Goal: Task Accomplishment & Management: Manage account settings

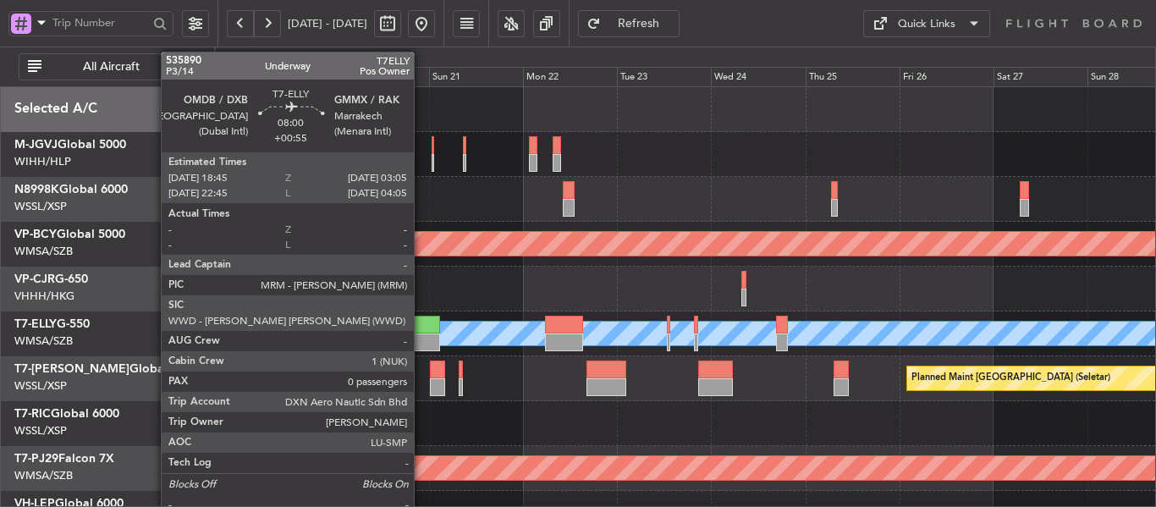
click at [422, 336] on div at bounding box center [423, 343] width 33 height 18
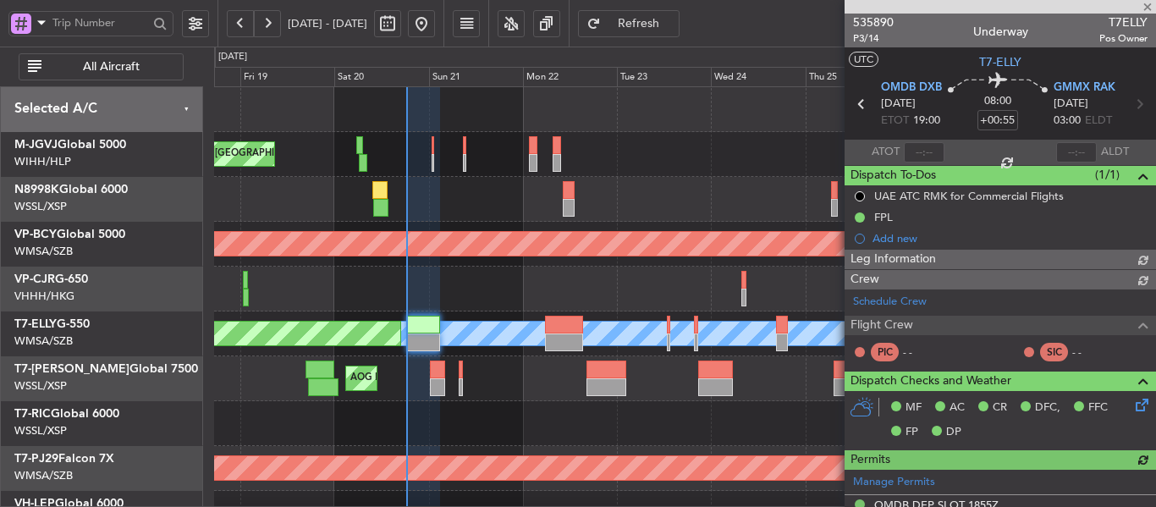
type input "[PERSON_NAME] (BTA)"
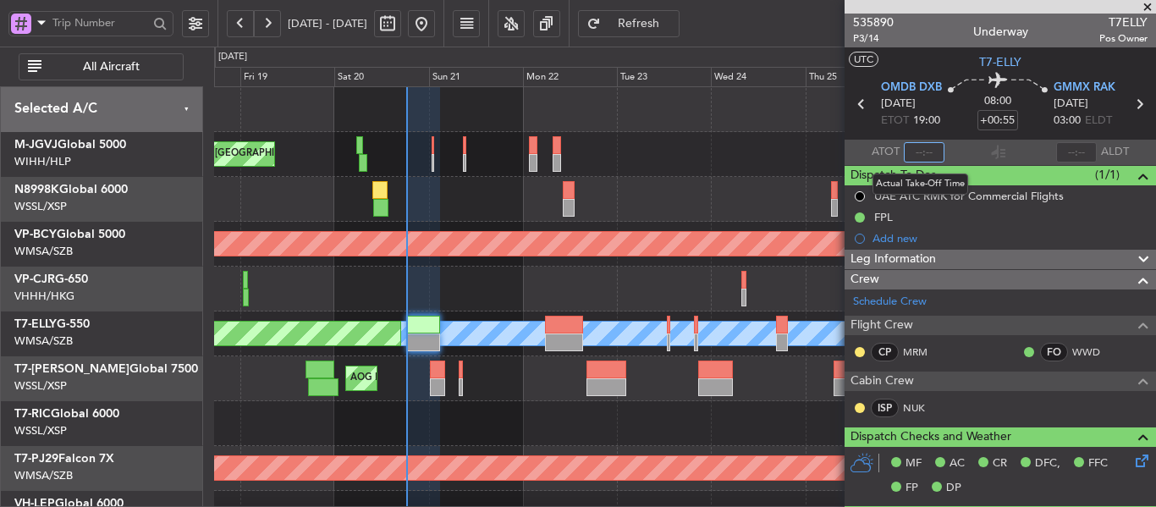
click at [914, 156] on input "text" at bounding box center [924, 152] width 41 height 20
click at [972, 152] on section "ATOT 1816 ALDT" at bounding box center [1001, 152] width 312 height 25
type input "18:16"
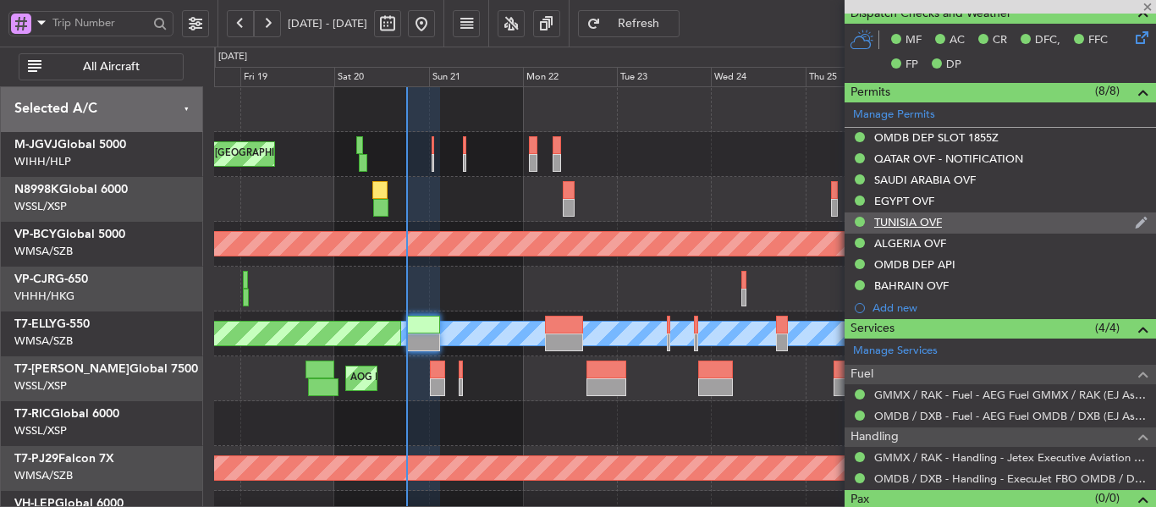
scroll to position [339, 0]
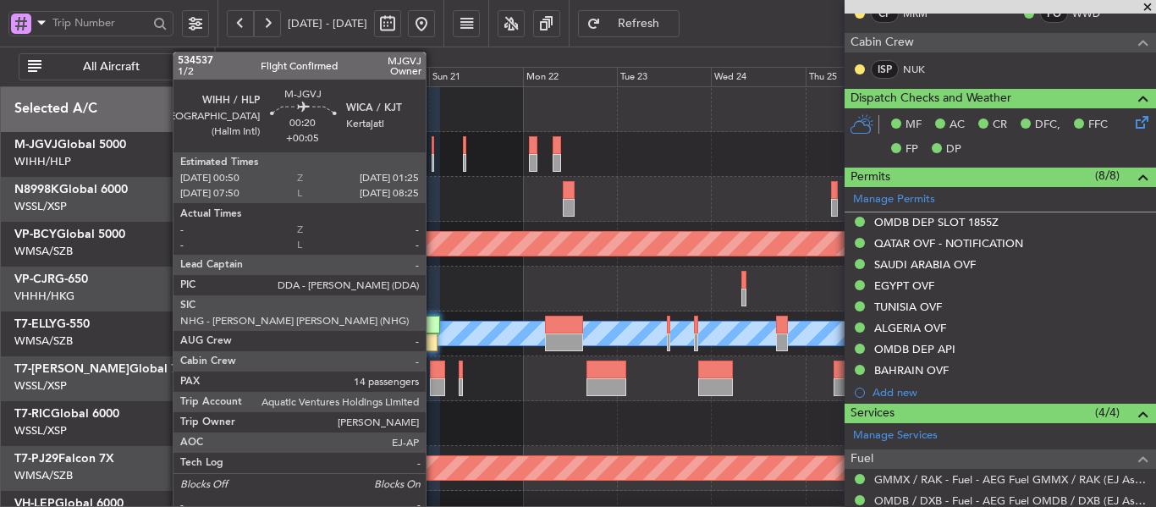
click at [433, 154] on div at bounding box center [433, 163] width 3 height 18
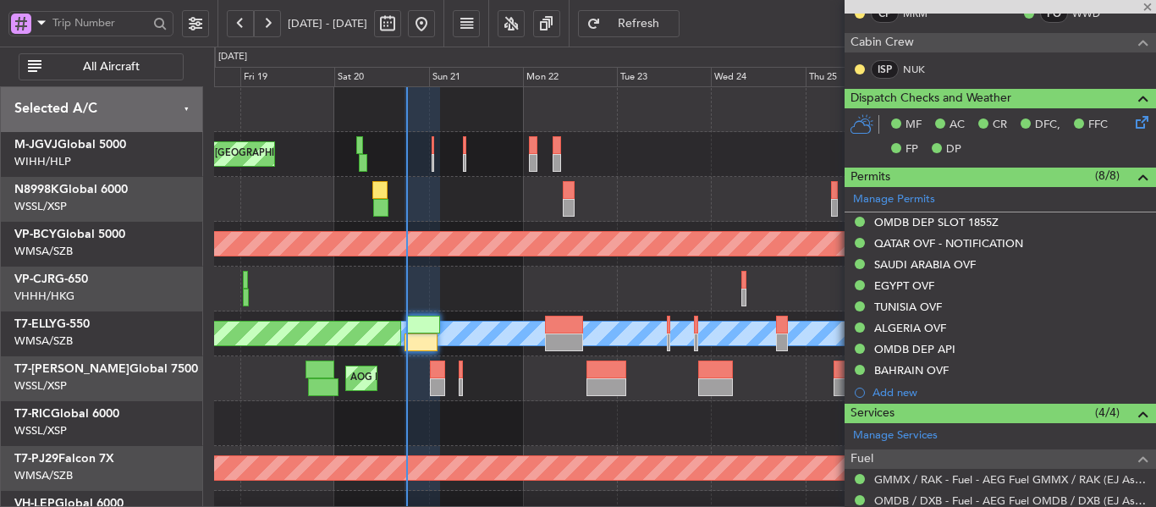
type input "+00:05"
type input "14"
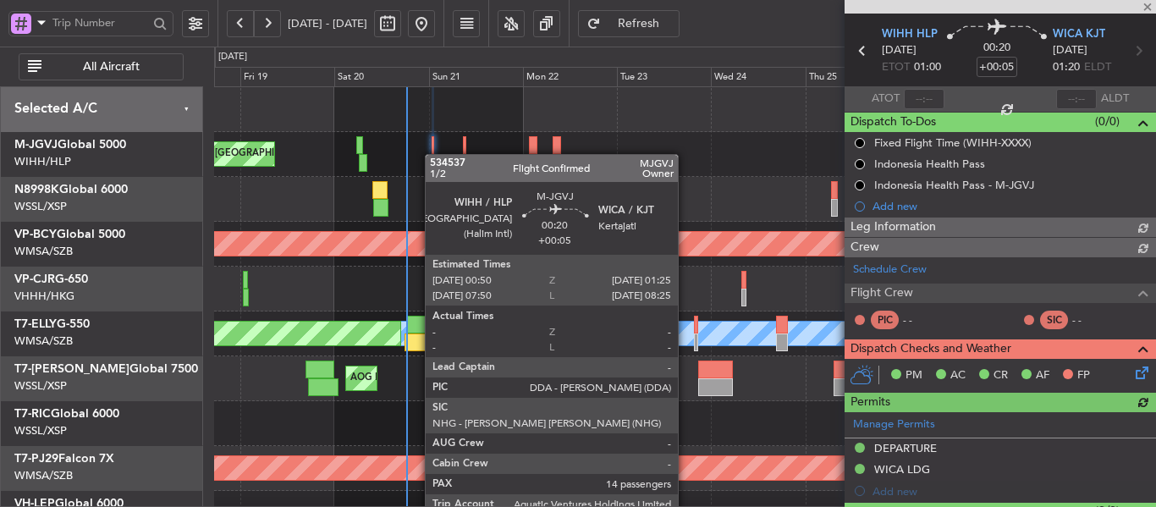
scroll to position [360, 0]
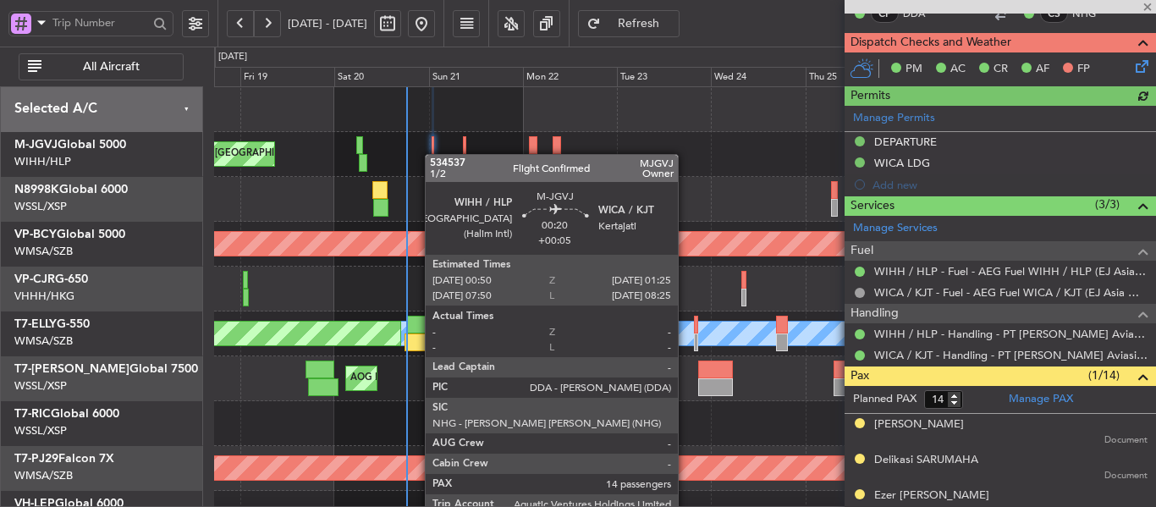
type input "[PERSON_NAME] (LEU)"
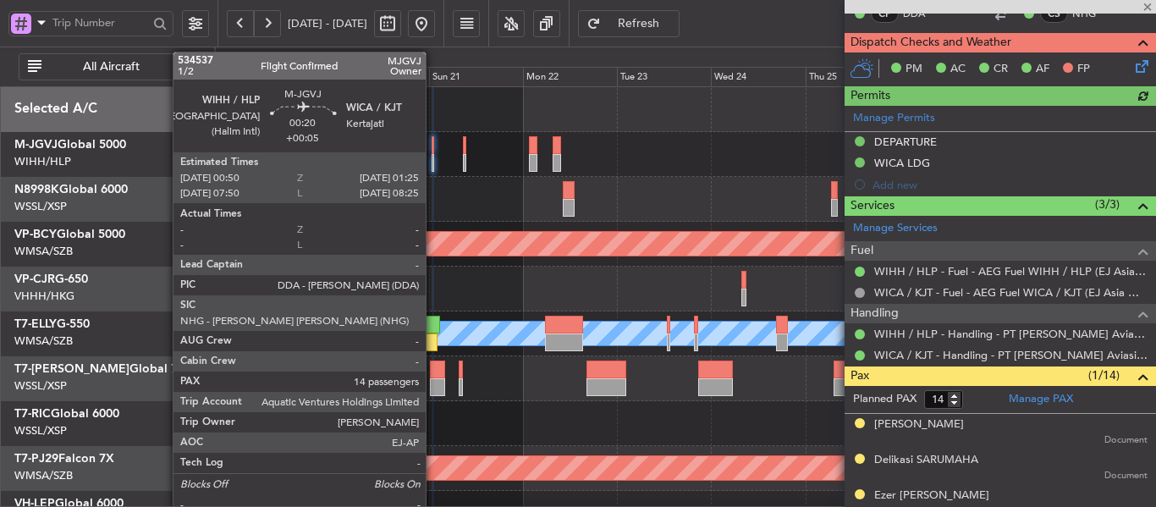
type input "[PERSON_NAME] (LEU)"
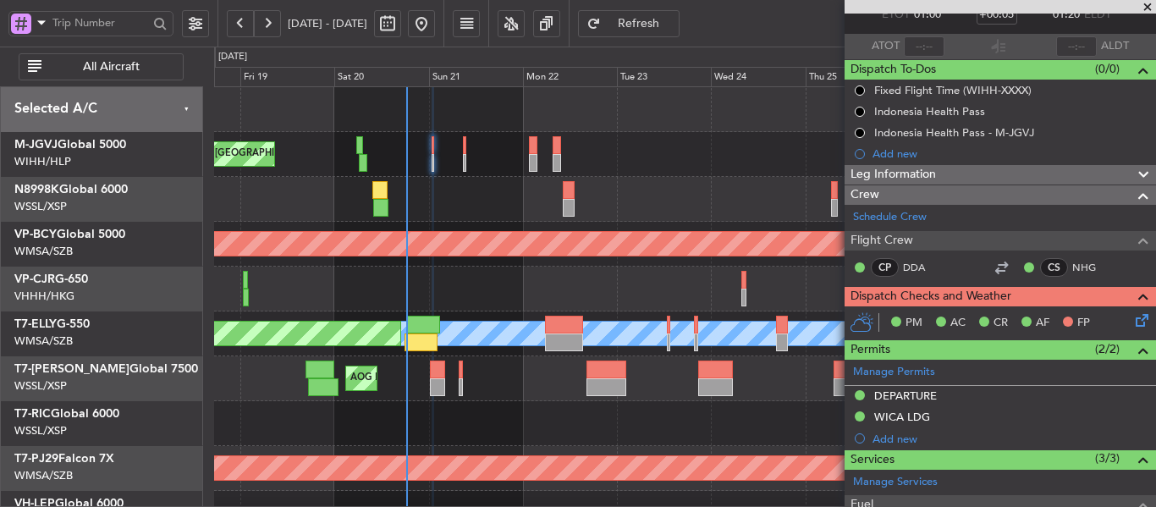
scroll to position [275, 0]
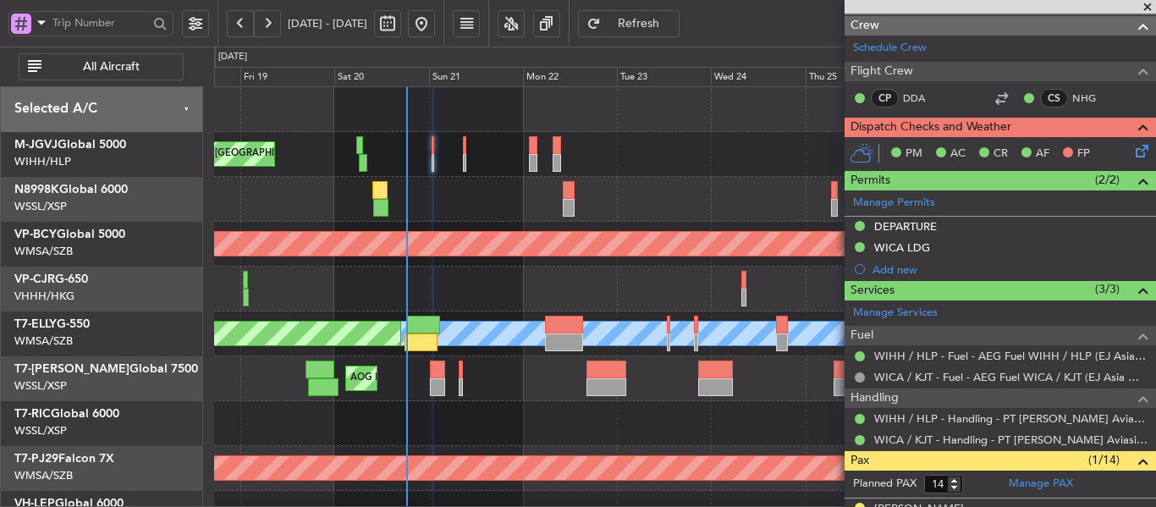
click at [1133, 151] on icon at bounding box center [1140, 148] width 14 height 14
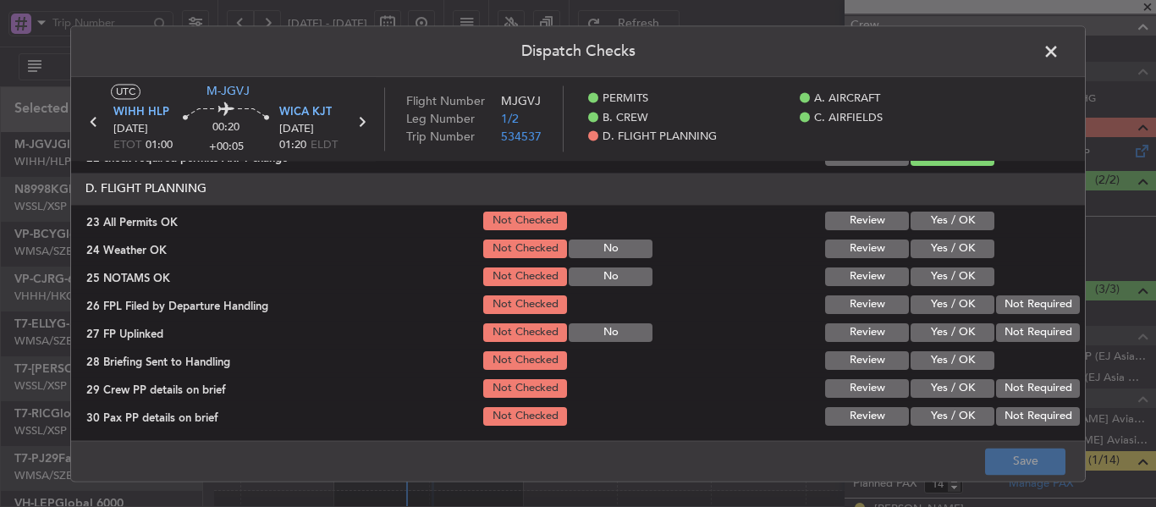
scroll to position [724, 0]
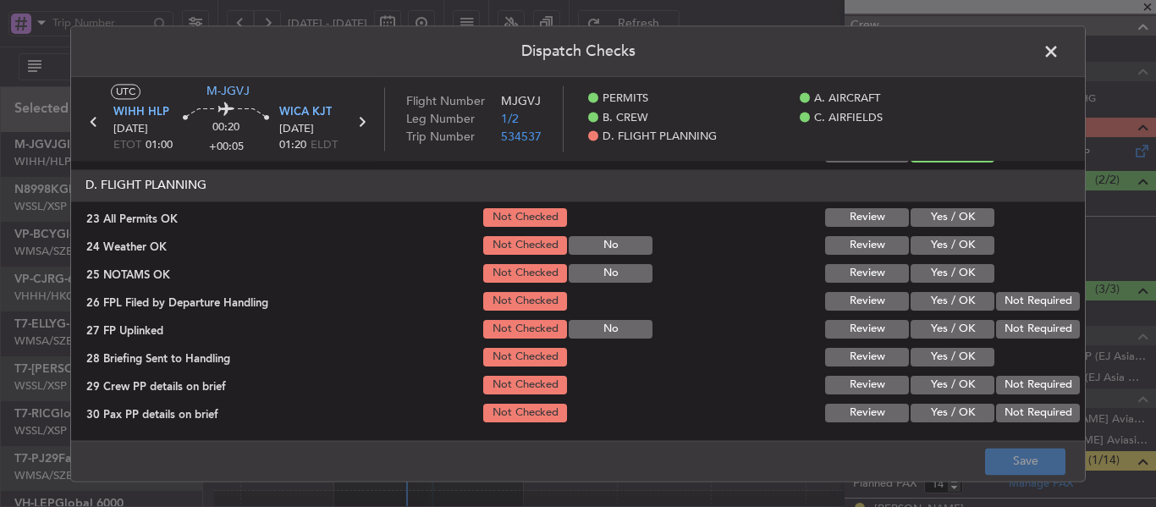
click at [918, 226] on button "Yes / OK" at bounding box center [953, 217] width 84 height 19
click at [925, 245] on button "Yes / OK" at bounding box center [953, 245] width 84 height 19
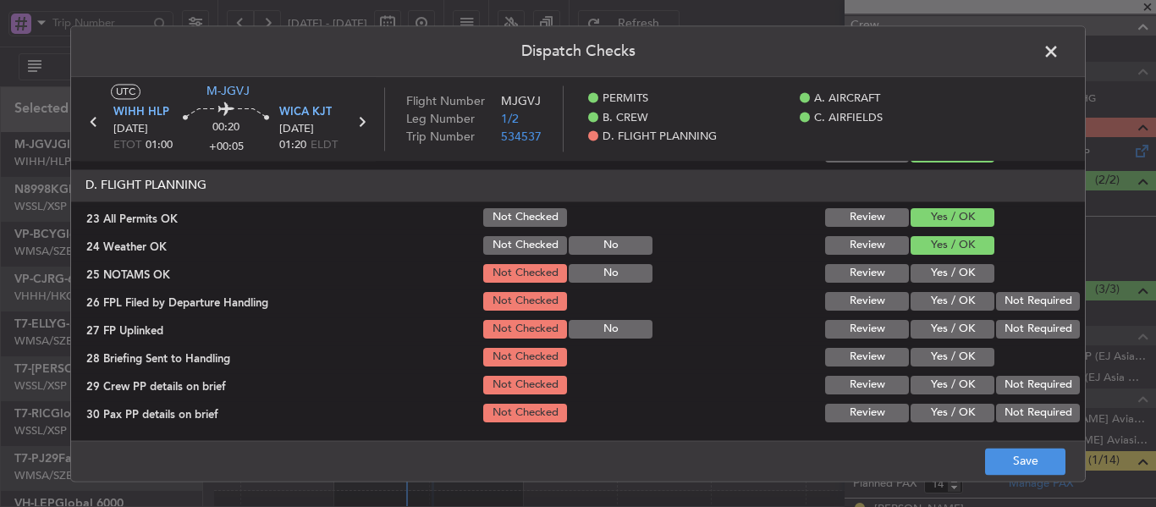
click at [928, 284] on div "Yes / OK" at bounding box center [951, 274] width 86 height 24
drag, startPoint x: 928, startPoint y: 306, endPoint x: 929, endPoint y: 276, distance: 30.5
click at [928, 305] on button "Yes / OK" at bounding box center [953, 301] width 84 height 19
click at [927, 268] on button "Yes / OK" at bounding box center [953, 273] width 84 height 19
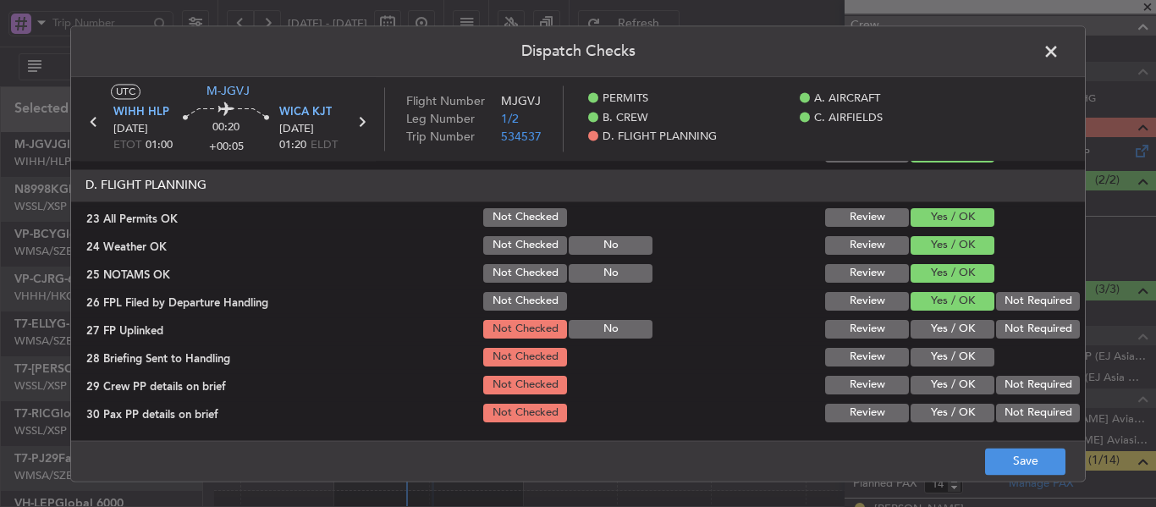
drag, startPoint x: 927, startPoint y: 324, endPoint x: 925, endPoint y: 334, distance: 10.5
click at [925, 329] on button "Yes / OK" at bounding box center [953, 329] width 84 height 19
drag, startPoint x: 923, startPoint y: 352, endPoint x: 923, endPoint y: 362, distance: 9.3
click at [923, 353] on button "Yes / OK" at bounding box center [953, 357] width 84 height 19
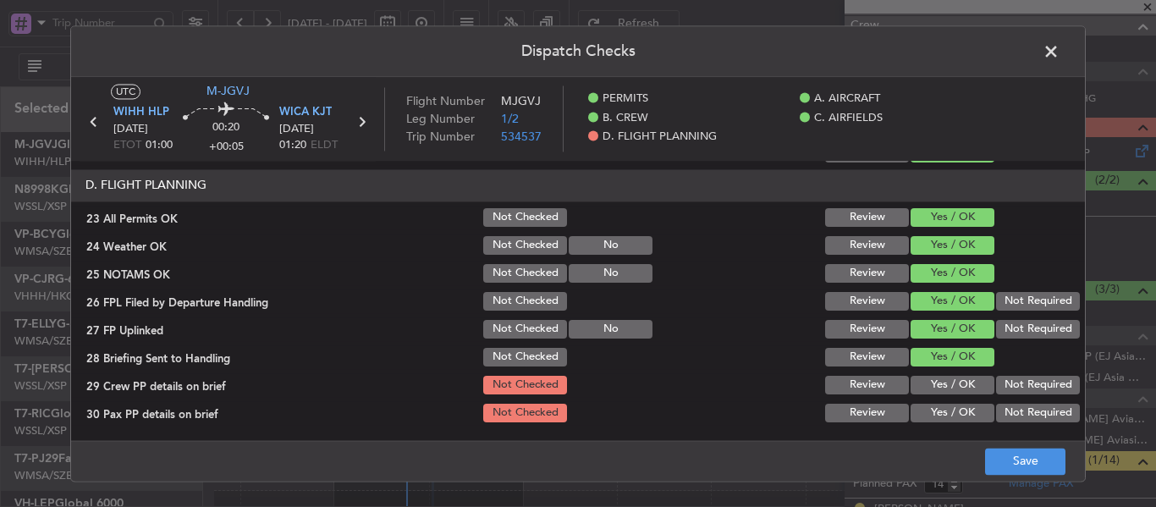
drag, startPoint x: 924, startPoint y: 386, endPoint x: 924, endPoint y: 396, distance: 10.2
click at [924, 389] on button "Yes / OK" at bounding box center [953, 385] width 84 height 19
click at [924, 417] on button "Yes / OK" at bounding box center [953, 413] width 84 height 19
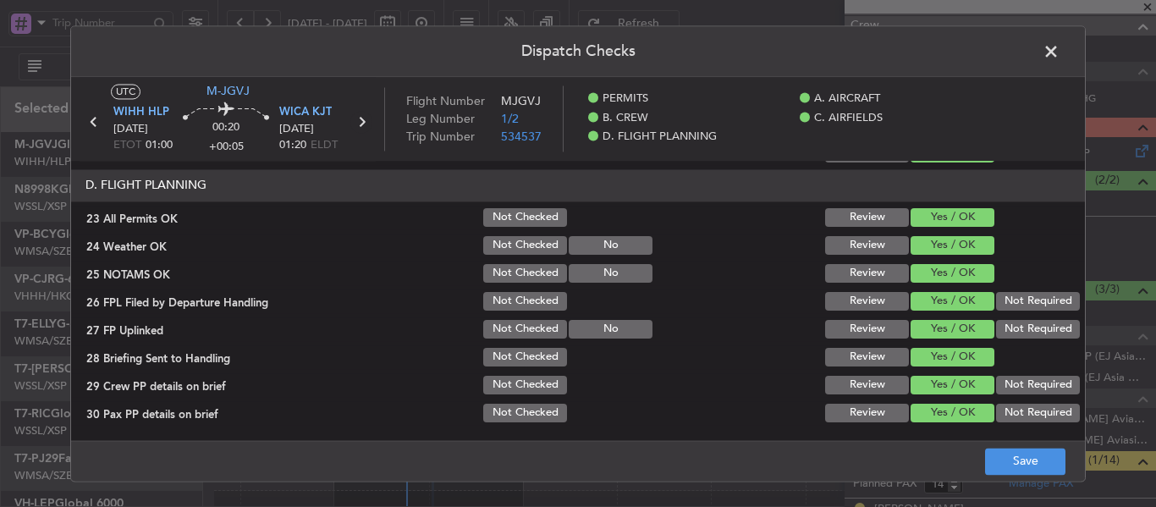
click at [362, 124] on icon at bounding box center [362, 122] width 22 height 22
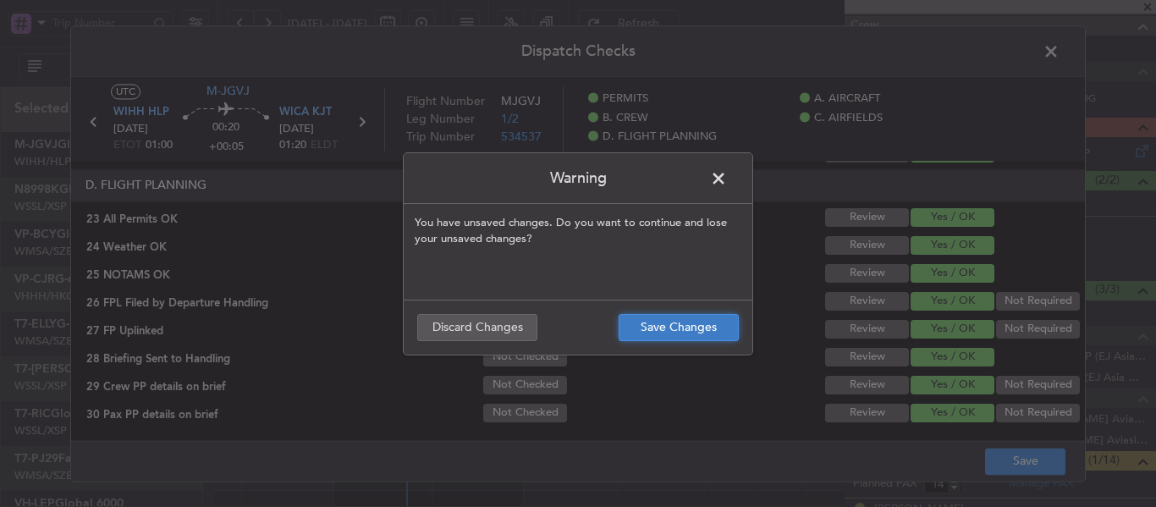
click at [675, 334] on button "Save Changes" at bounding box center [679, 327] width 120 height 27
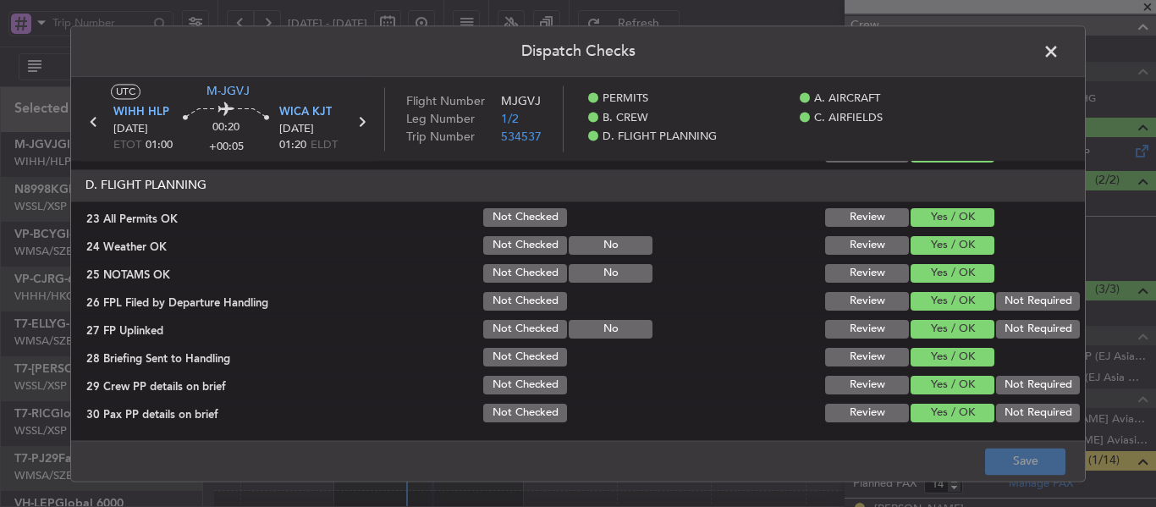
click at [364, 127] on icon at bounding box center [362, 122] width 22 height 22
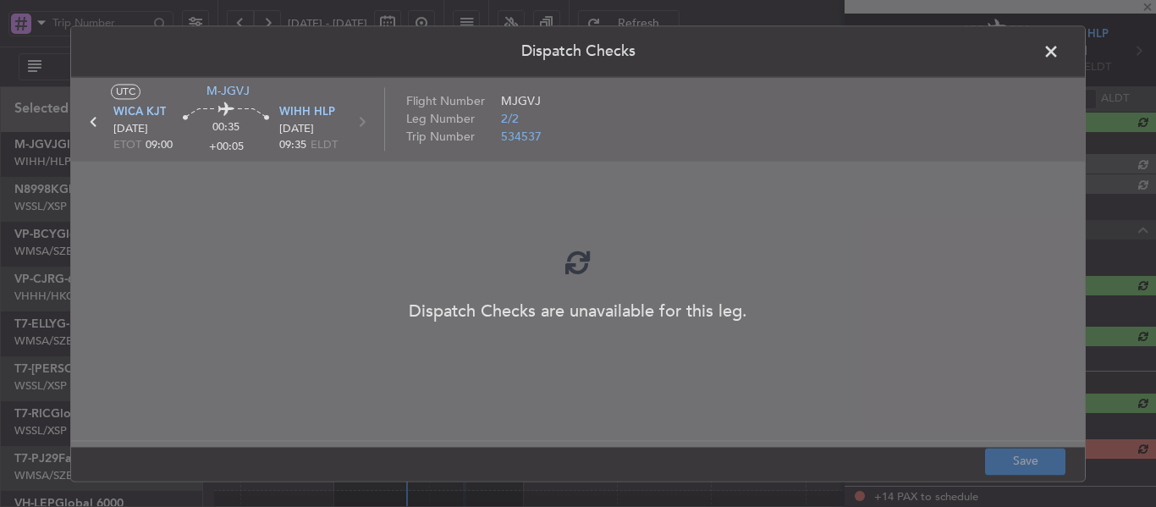
scroll to position [254, 0]
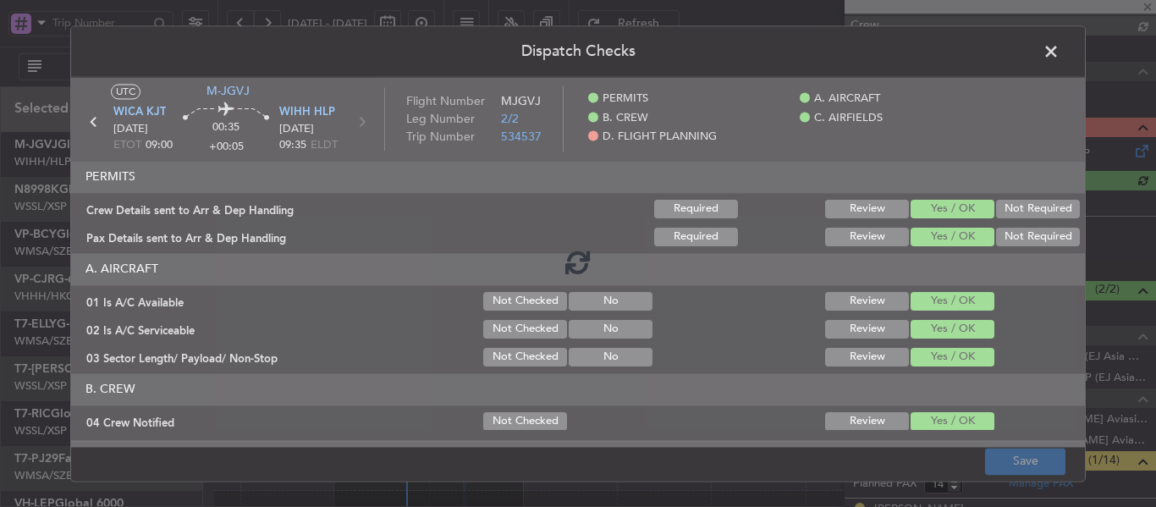
type input "[PERSON_NAME] (LEU)"
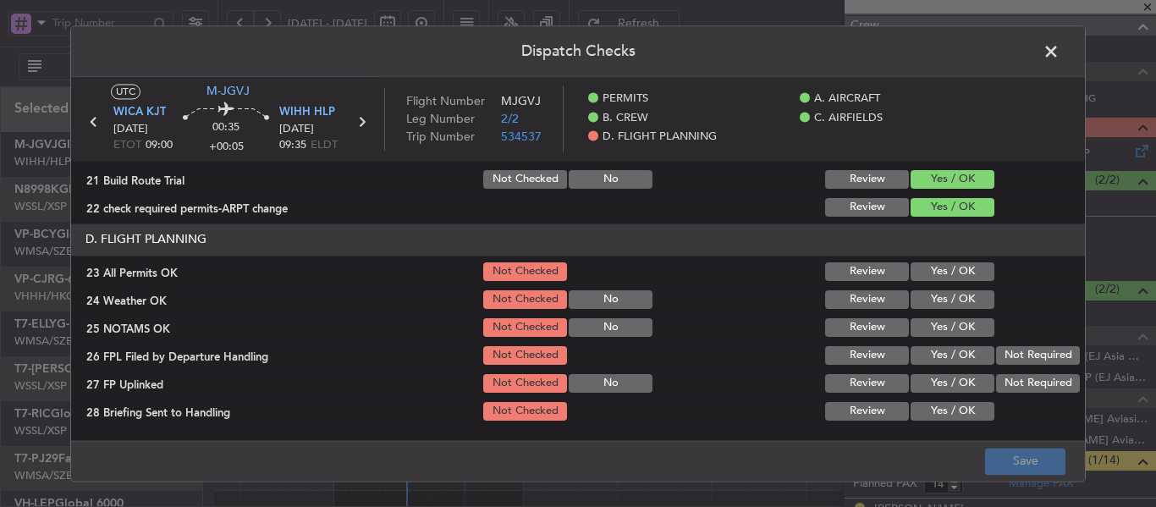
scroll to position [724, 0]
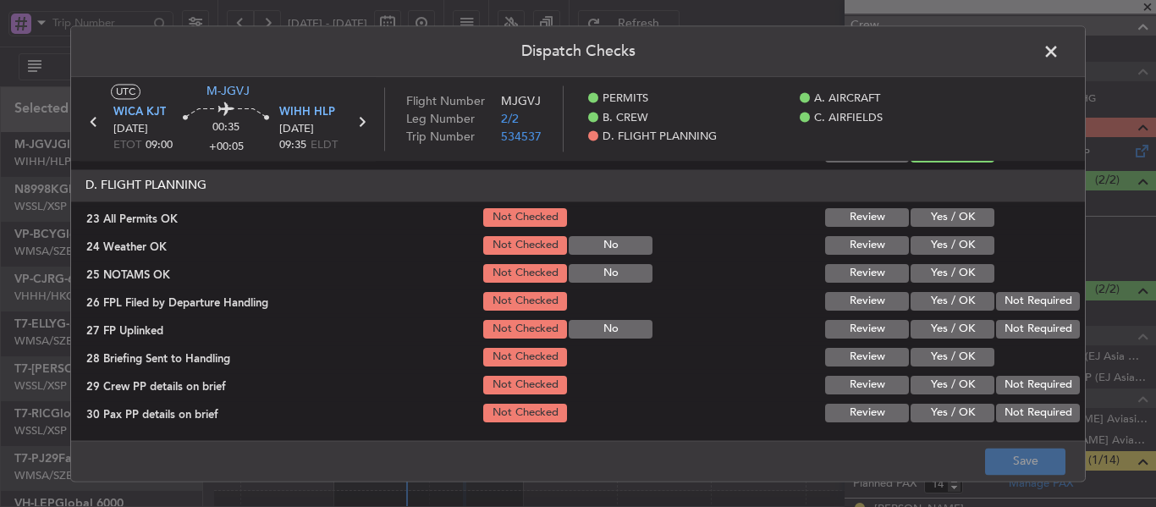
click at [928, 213] on button "Yes / OK" at bounding box center [953, 217] width 84 height 19
click at [918, 232] on section "D. FLIGHT PLANNING 23 All Permits OK Not Checked Review Yes / OK 24 Weather OK …" at bounding box center [578, 297] width 1014 height 256
click at [917, 251] on button "Yes / OK" at bounding box center [953, 245] width 84 height 19
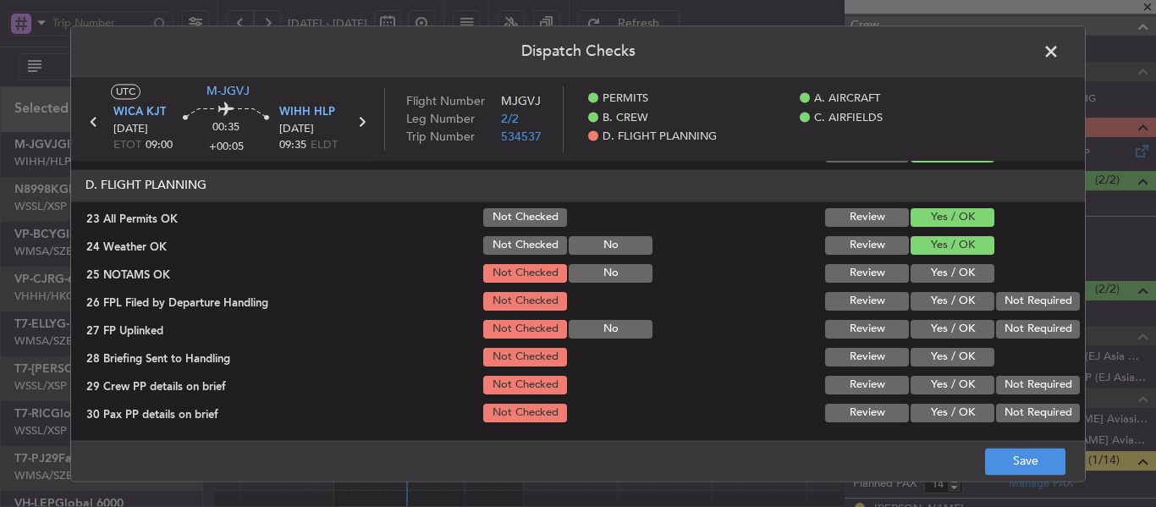
click at [919, 266] on button "Yes / OK" at bounding box center [953, 273] width 84 height 19
drag, startPoint x: 914, startPoint y: 286, endPoint x: 912, endPoint y: 310, distance: 23.8
click at [912, 289] on section "D. FLIGHT PLANNING 23 All Permits OK Not Checked Review Yes / OK 24 Weather OK …" at bounding box center [578, 297] width 1014 height 256
click at [917, 297] on button "Yes / OK" at bounding box center [953, 301] width 84 height 19
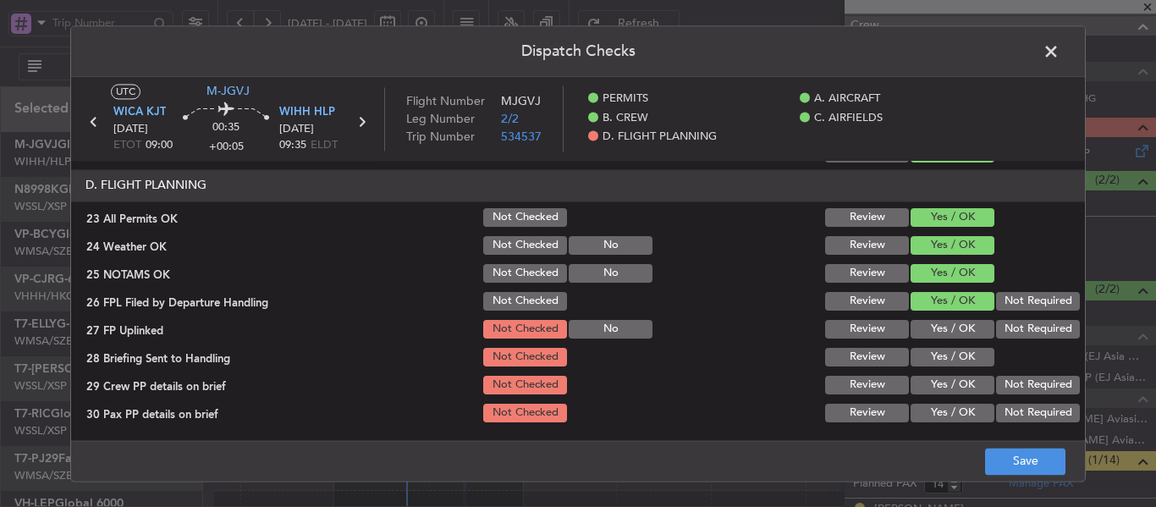
click at [920, 330] on button "Yes / OK" at bounding box center [953, 329] width 84 height 19
click at [919, 366] on button "Yes / OK" at bounding box center [953, 357] width 84 height 19
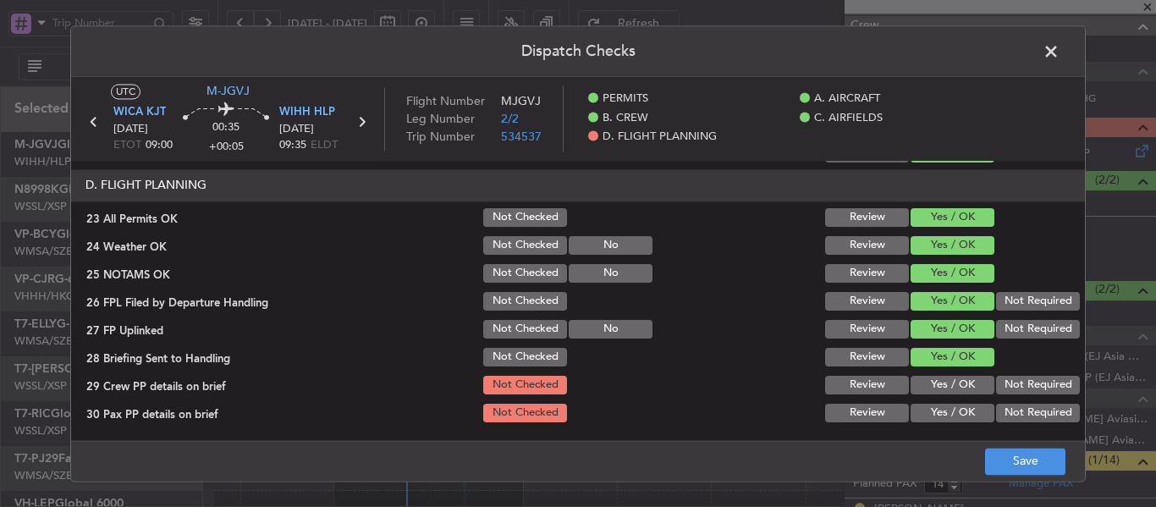
click at [928, 398] on section "D. FLIGHT PLANNING 23 All Permits OK Not Checked Review Yes / OK 24 Weather OK …" at bounding box center [578, 297] width 1014 height 256
drag, startPoint x: 922, startPoint y: 413, endPoint x: 922, endPoint y: 404, distance: 9.3
click at [922, 412] on button "Yes / OK" at bounding box center [953, 413] width 84 height 19
click at [924, 393] on button "Yes / OK" at bounding box center [953, 385] width 84 height 19
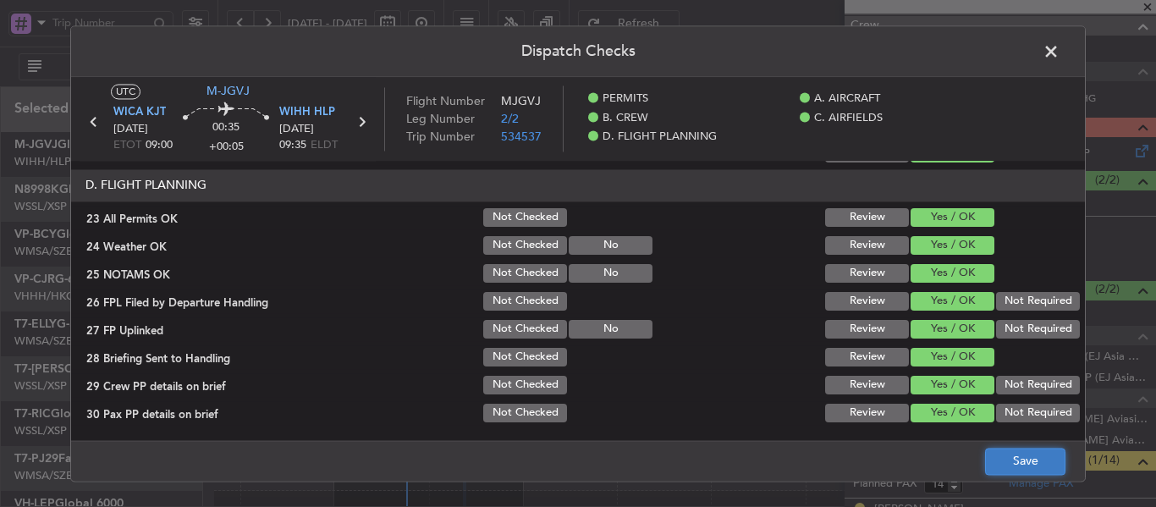
click at [1008, 457] on button "Save" at bounding box center [1025, 461] width 80 height 27
click at [1060, 52] on span at bounding box center [1060, 56] width 0 height 34
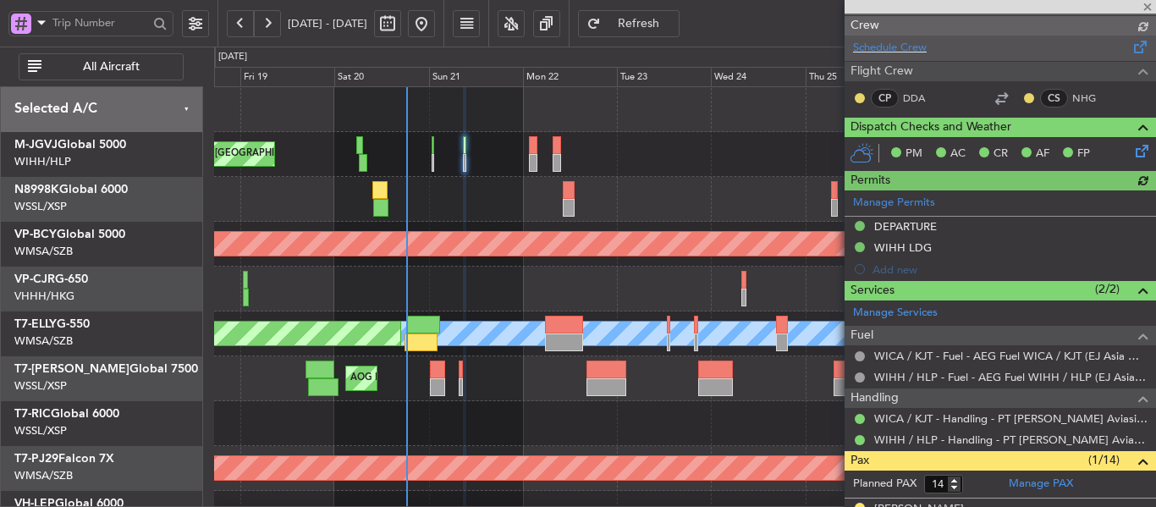
type input "[PERSON_NAME] (LEU)"
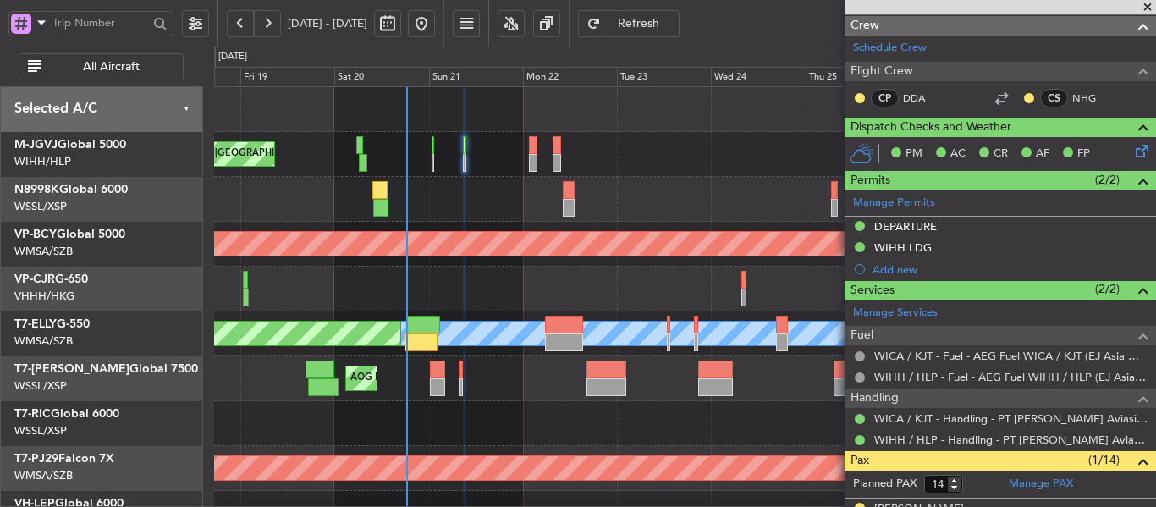
scroll to position [163, 0]
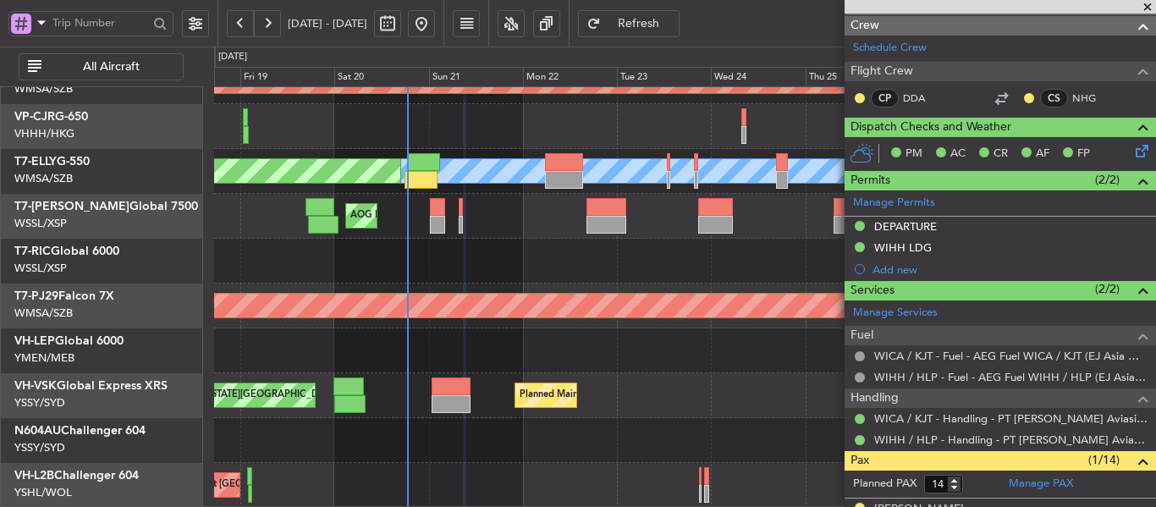
type input "[PERSON_NAME] (LEU)"
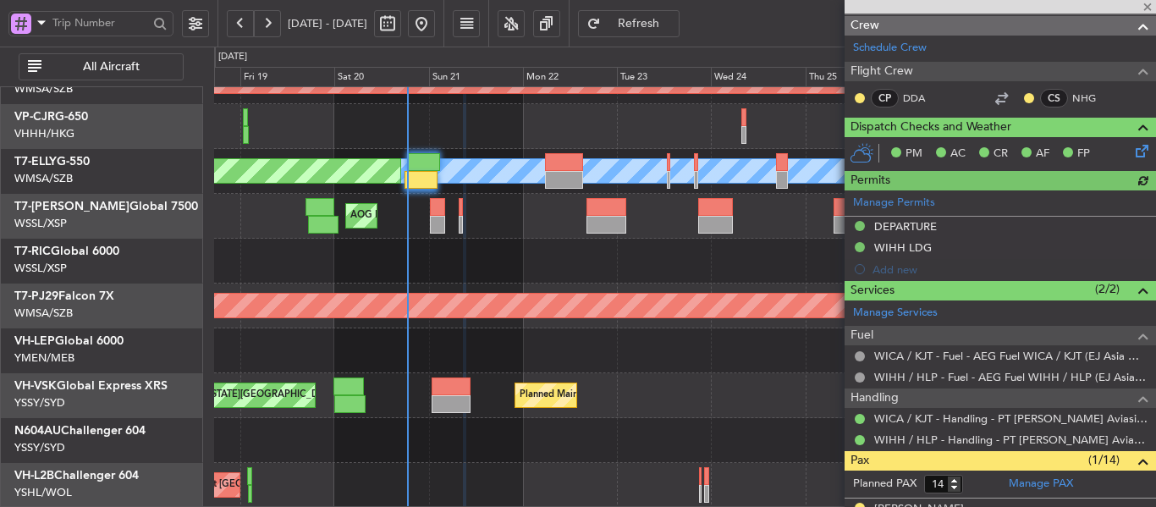
type input "[PERSON_NAME] (LEU)"
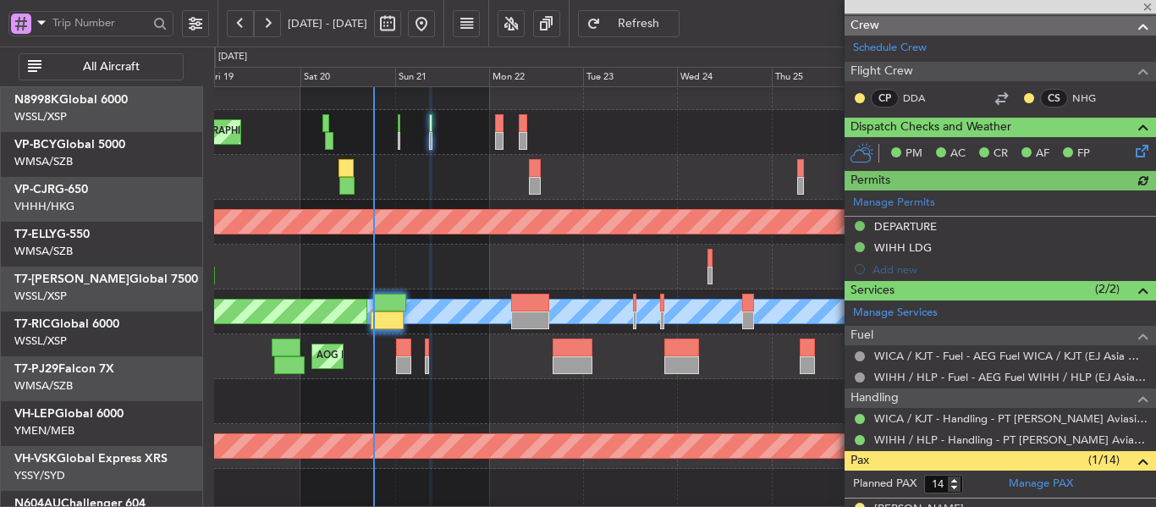
scroll to position [0, 0]
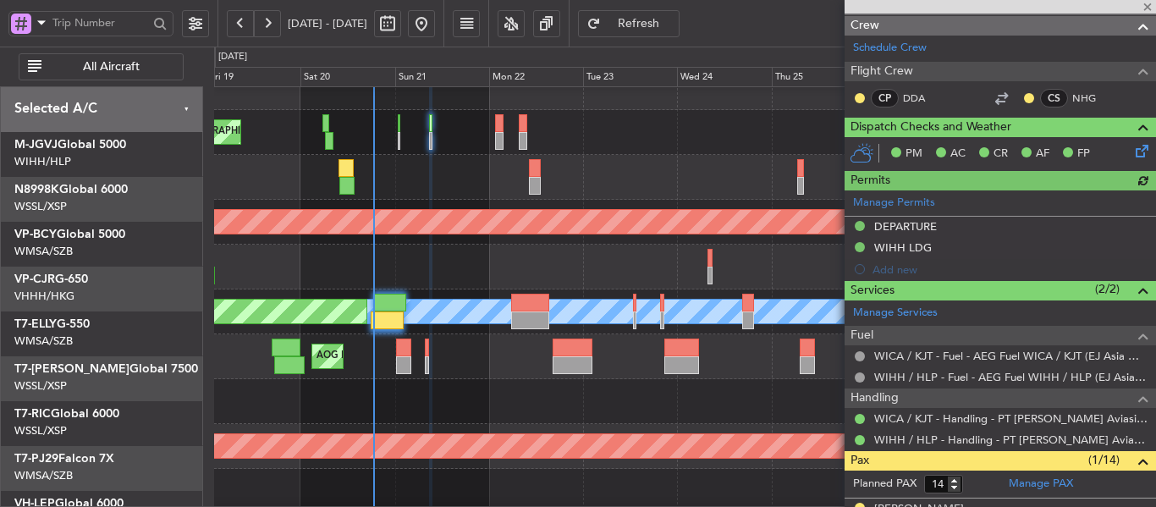
click at [520, 379] on div "Planned Maint [GEOGRAPHIC_DATA] (Seletar) AOG Maint Singapore (Seletar) Planned…" at bounding box center [684, 356] width 941 height 45
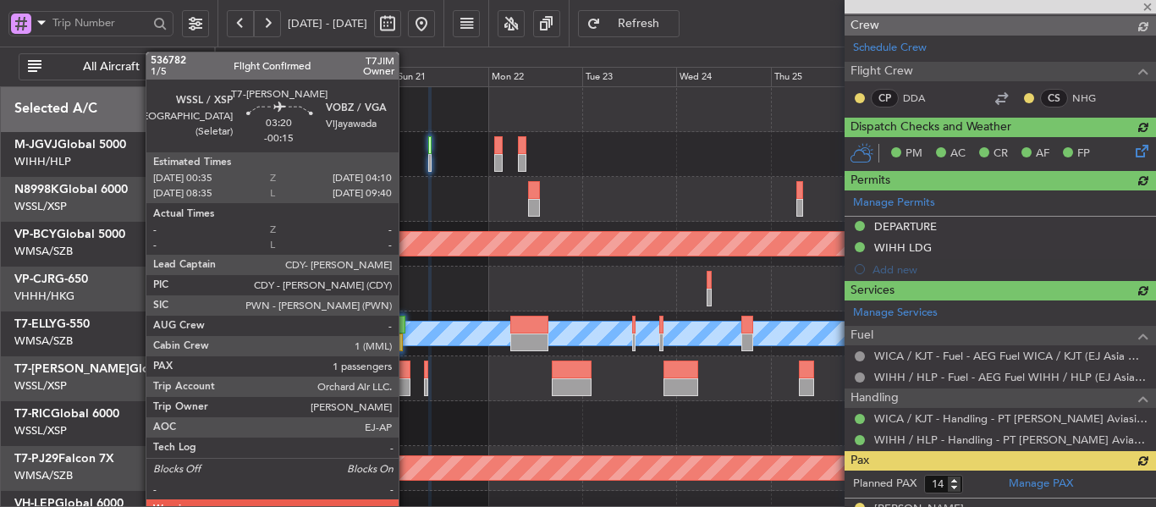
click at [406, 371] on div at bounding box center [402, 370] width 14 height 18
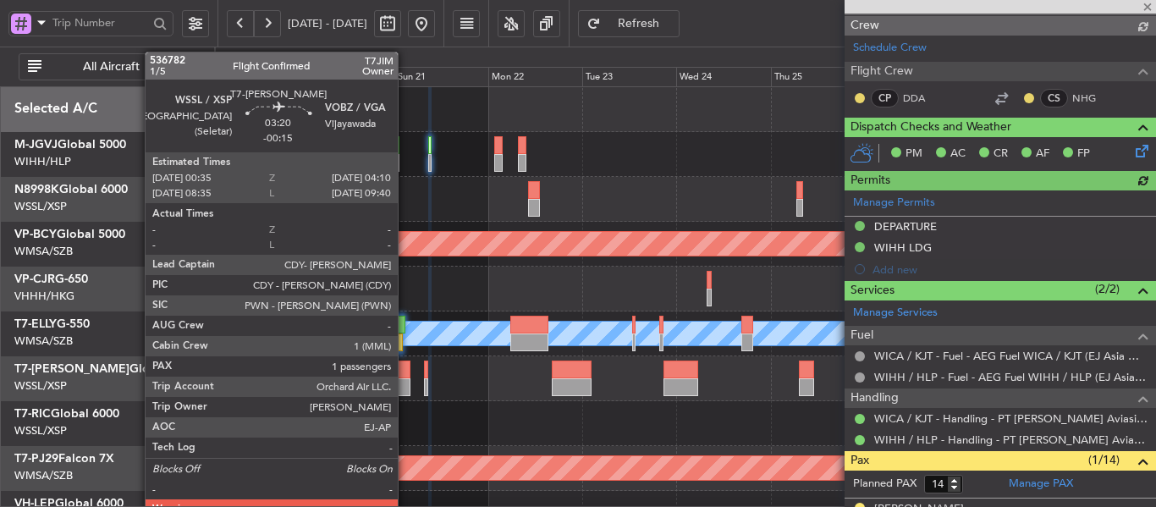
type input "[PERSON_NAME] (LEU)"
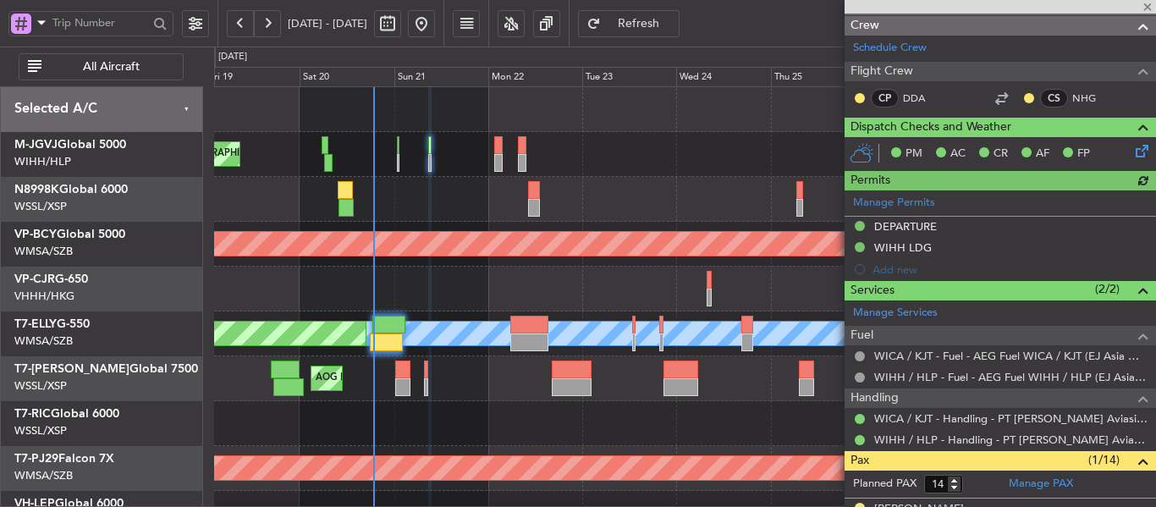
type input "-00:15"
type input "1"
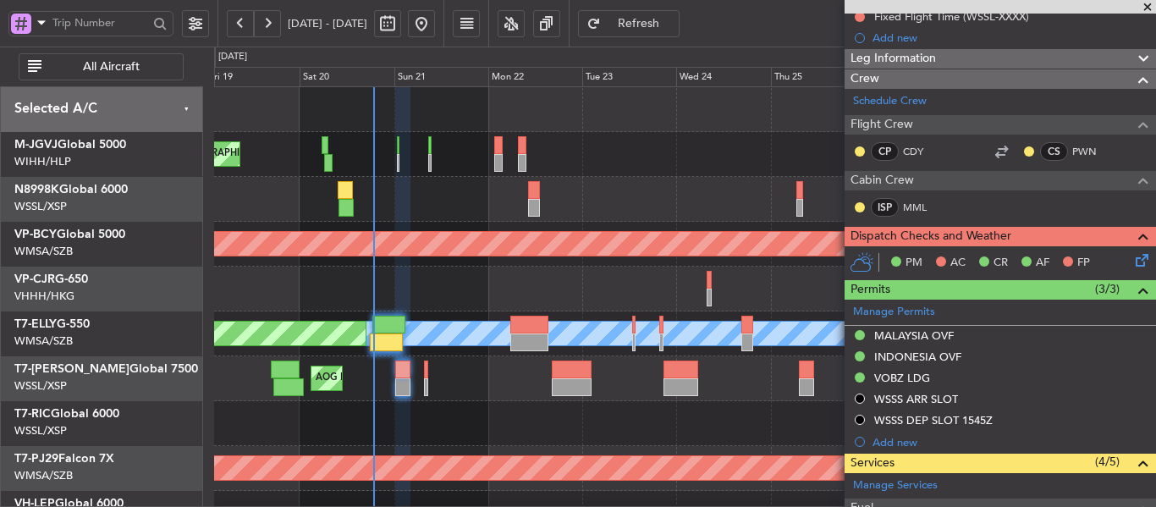
scroll to position [465, 0]
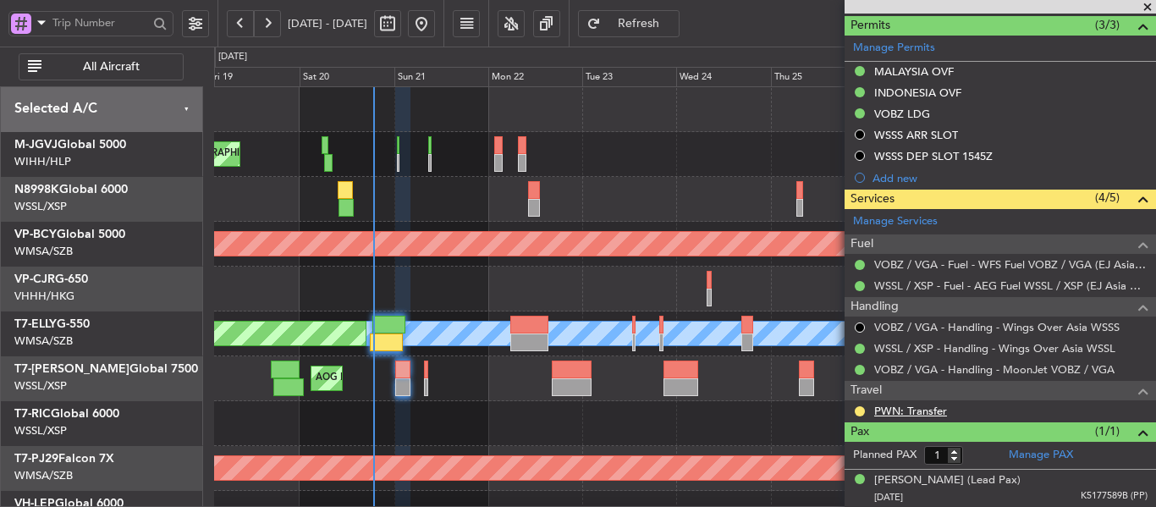
click at [918, 410] on link "PWN: Transfer" at bounding box center [911, 411] width 73 height 14
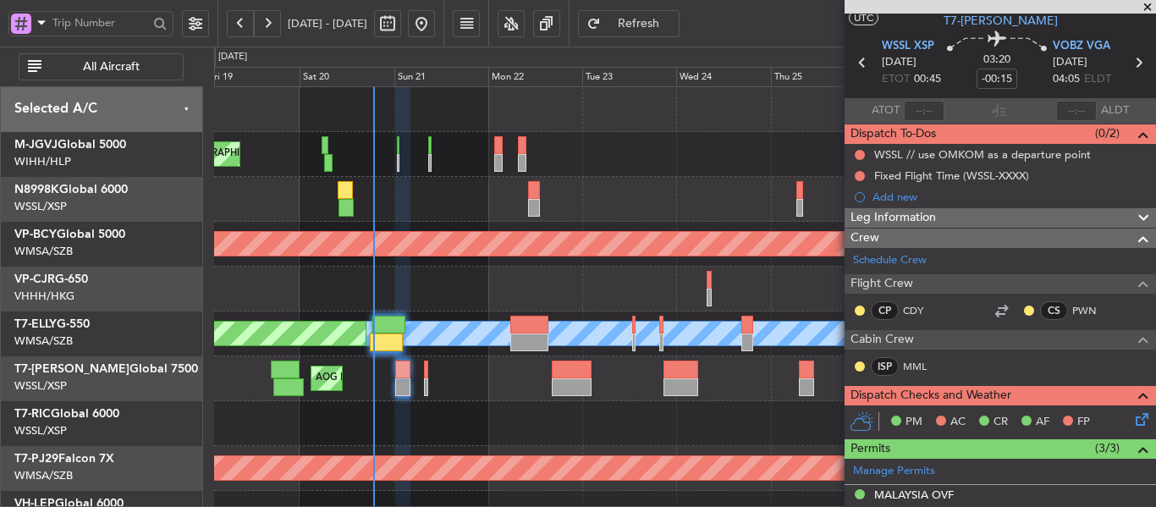
scroll to position [126, 0]
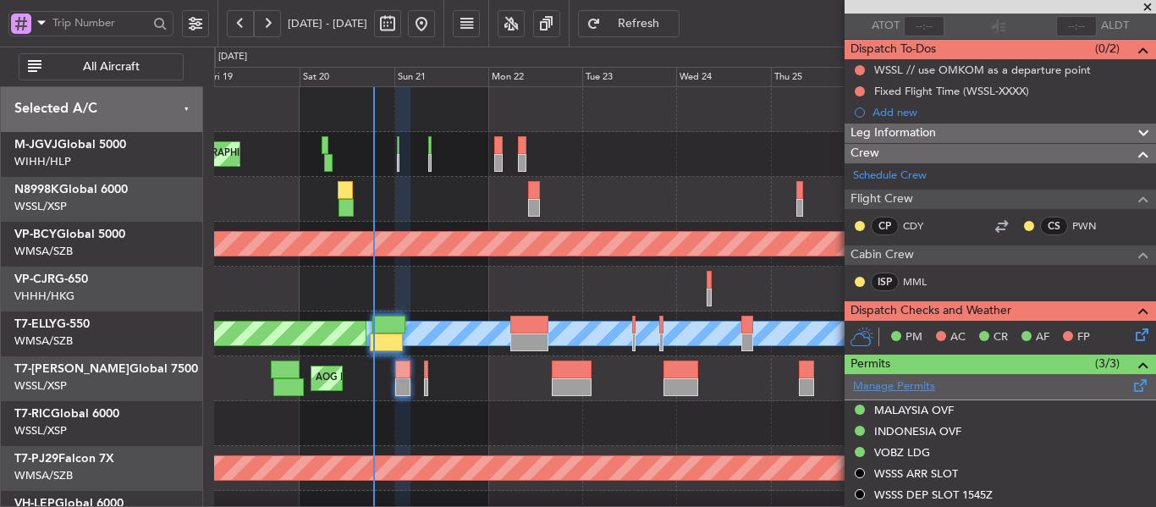
click at [912, 386] on link "Manage Permits" at bounding box center [894, 386] width 82 height 17
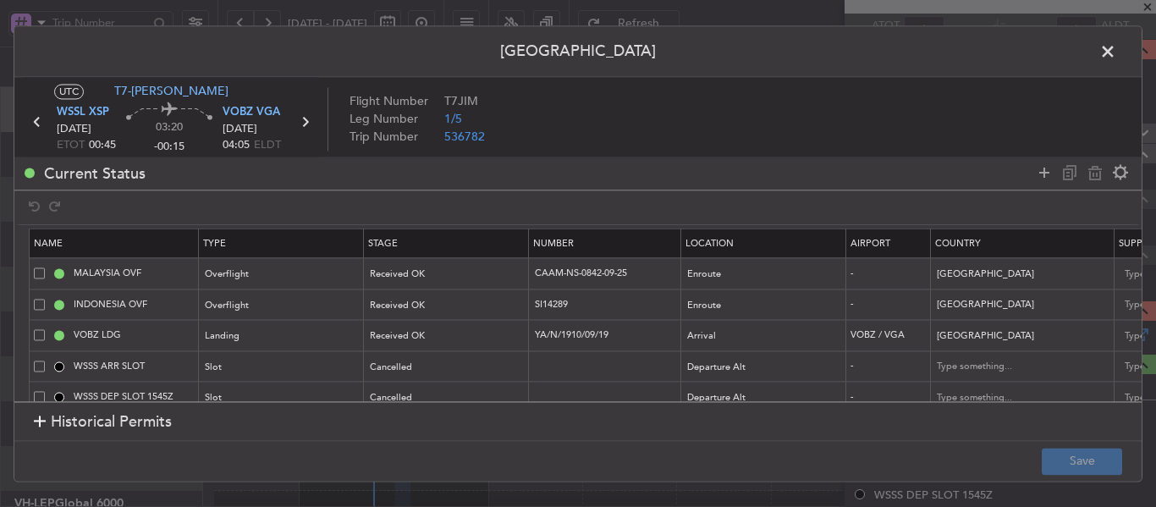
scroll to position [29, 0]
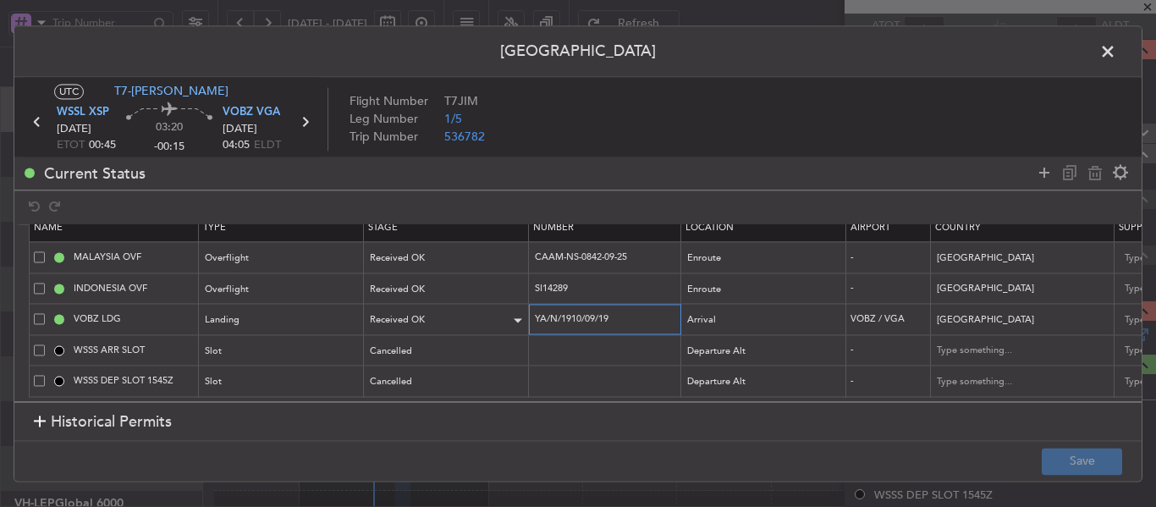
drag, startPoint x: 535, startPoint y: 306, endPoint x: 490, endPoint y: 305, distance: 44.9
click at [490, 305] on tr "VOBZ LDG Landing Received OK YA/N/1910/09/19 Arrival VOBZ / VGA India [DATE] 00…" at bounding box center [1110, 319] width 2160 height 31
drag, startPoint x: 643, startPoint y: 248, endPoint x: 588, endPoint y: 366, distance: 129.6
click at [531, 248] on td "CAAM-NS-0842-09-25" at bounding box center [605, 257] width 152 height 31
drag, startPoint x: 598, startPoint y: 278, endPoint x: 513, endPoint y: 279, distance: 84.7
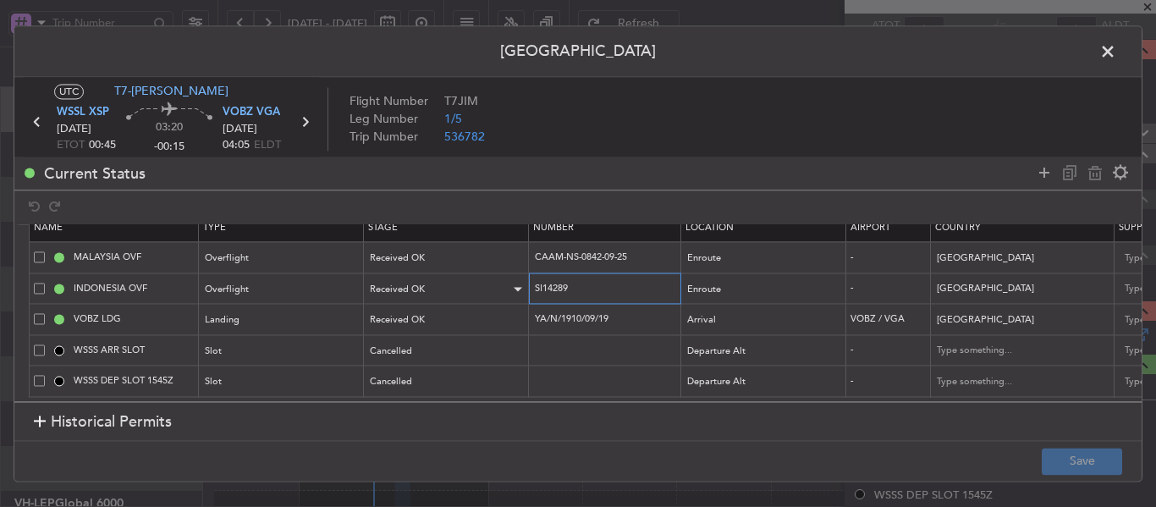
click at [513, 279] on tr "INDONESIA OVF Overflight Received OK SI14289 Enroute - [GEOGRAPHIC_DATA] [DATE]…" at bounding box center [1110, 288] width 2160 height 31
click at [1117, 48] on span at bounding box center [1117, 56] width 0 height 34
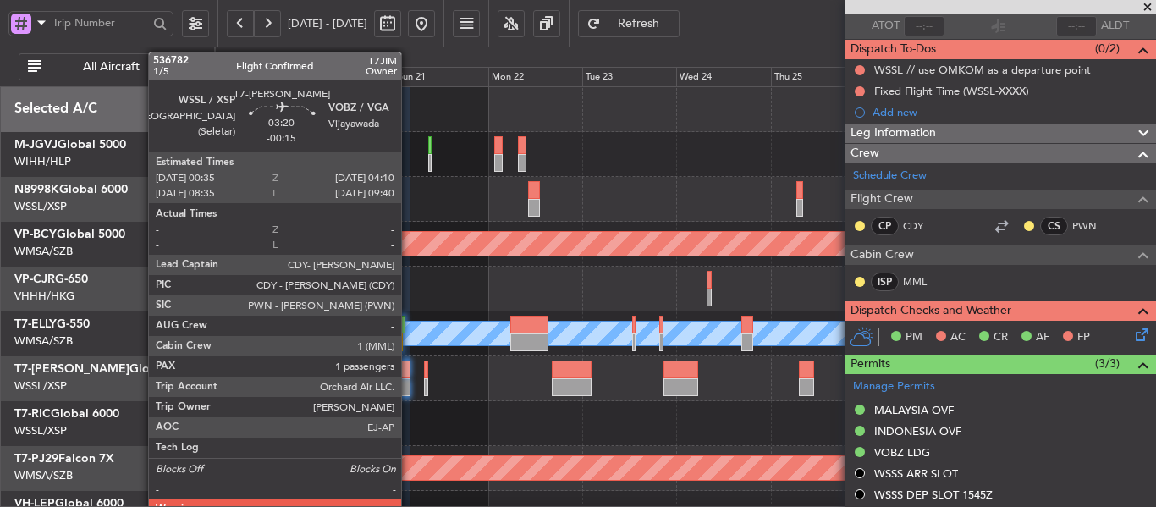
click at [406, 379] on div at bounding box center [402, 387] width 14 height 18
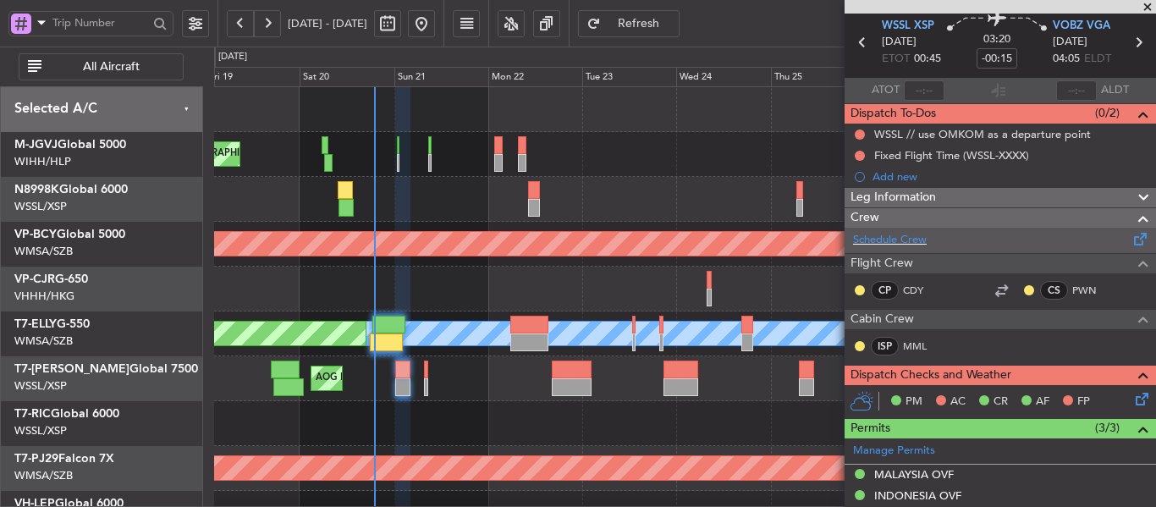
scroll to position [0, 0]
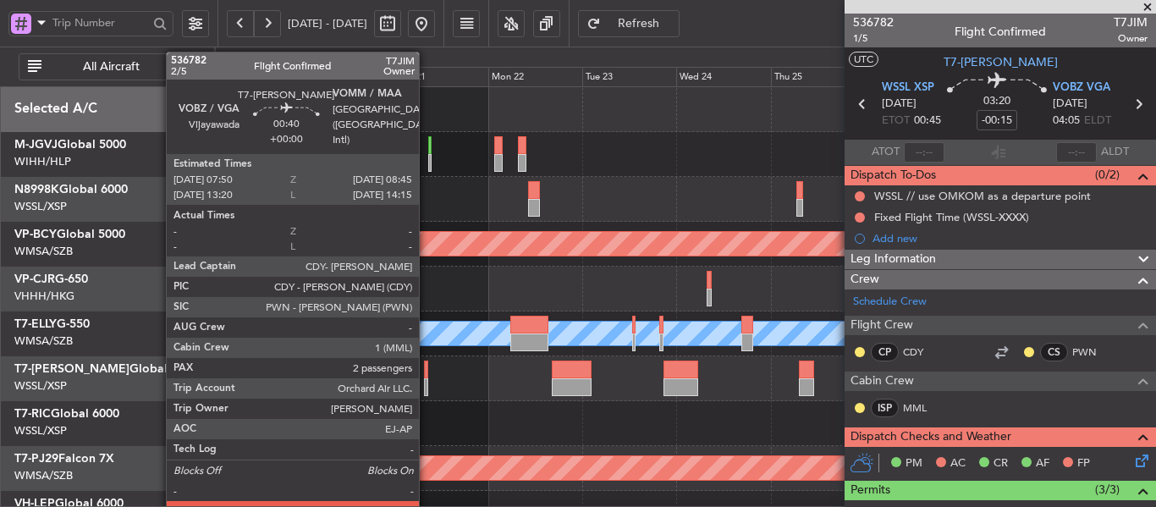
click at [427, 380] on div at bounding box center [426, 387] width 4 height 18
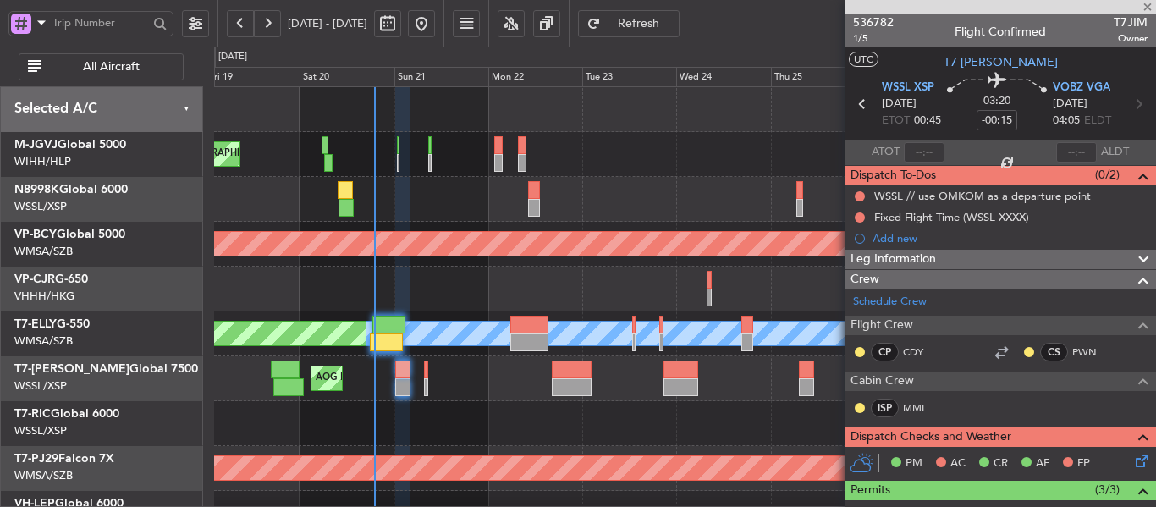
type input "2"
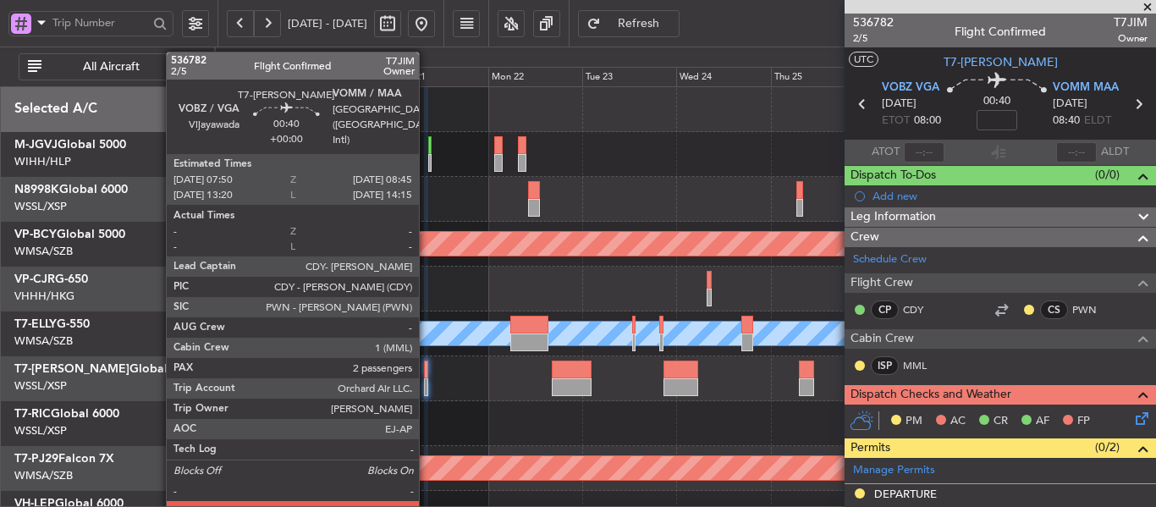
click at [427, 384] on div at bounding box center [426, 387] width 4 height 18
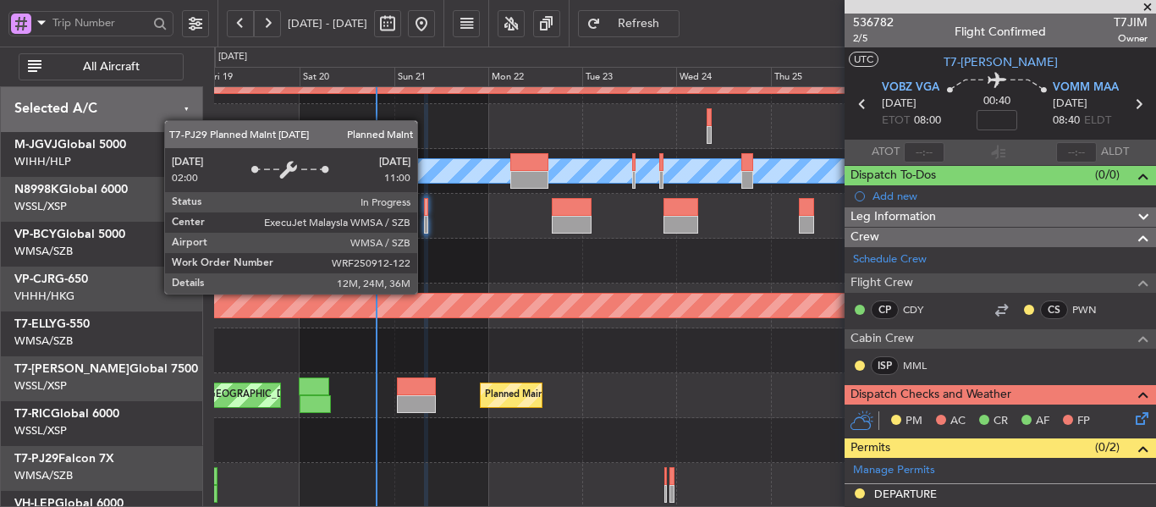
scroll to position [163, 0]
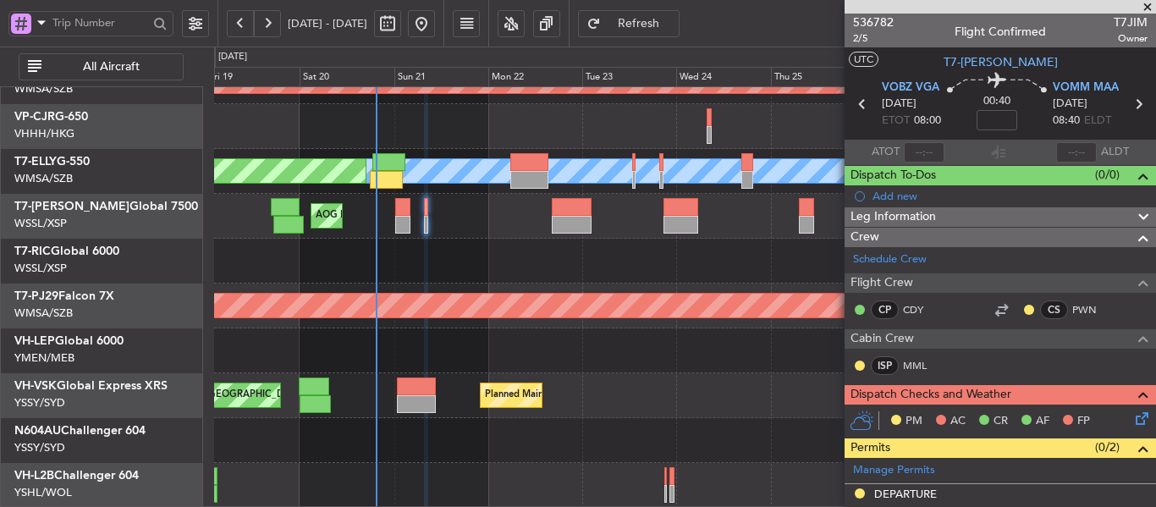
type input "[PERSON_NAME] (LEU)"
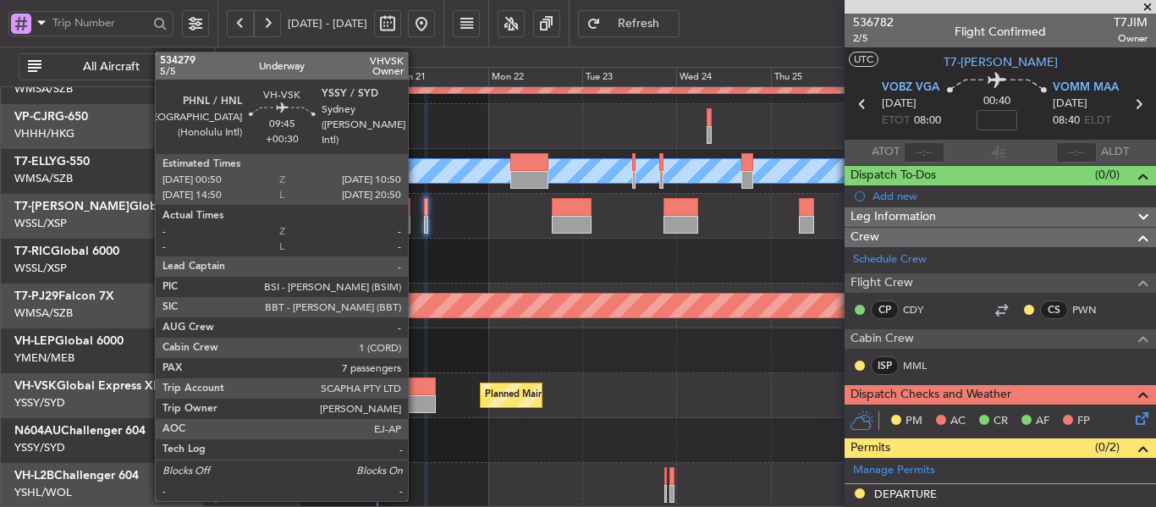
click at [416, 405] on div at bounding box center [417, 404] width 40 height 18
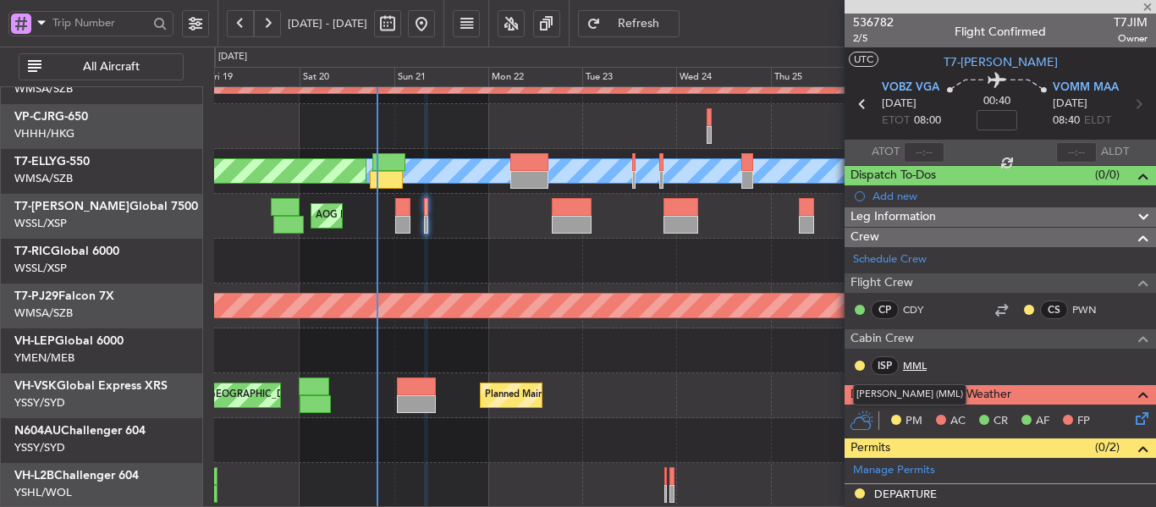
type input "+00:30"
type input "7"
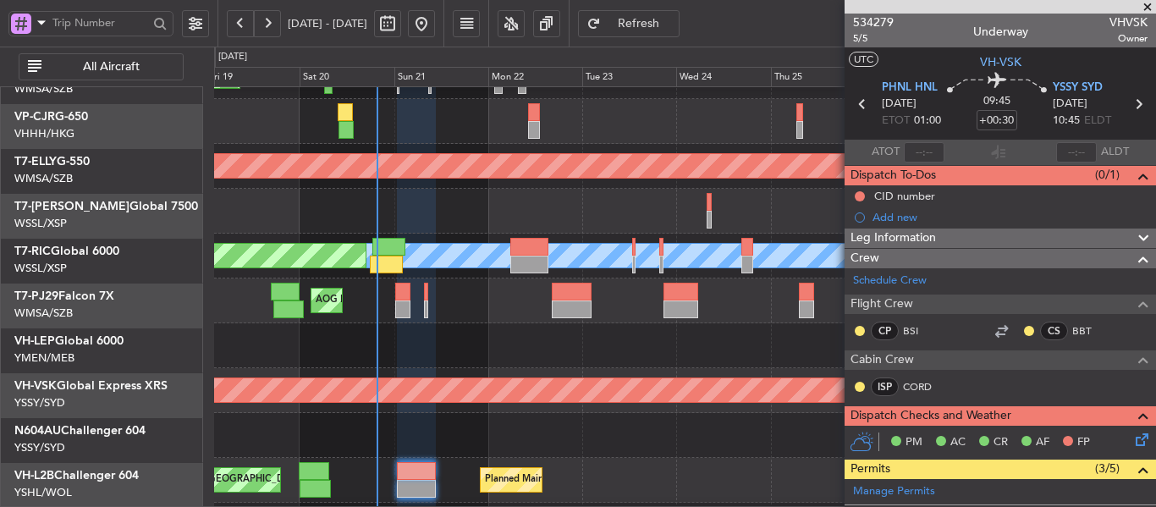
scroll to position [0, 0]
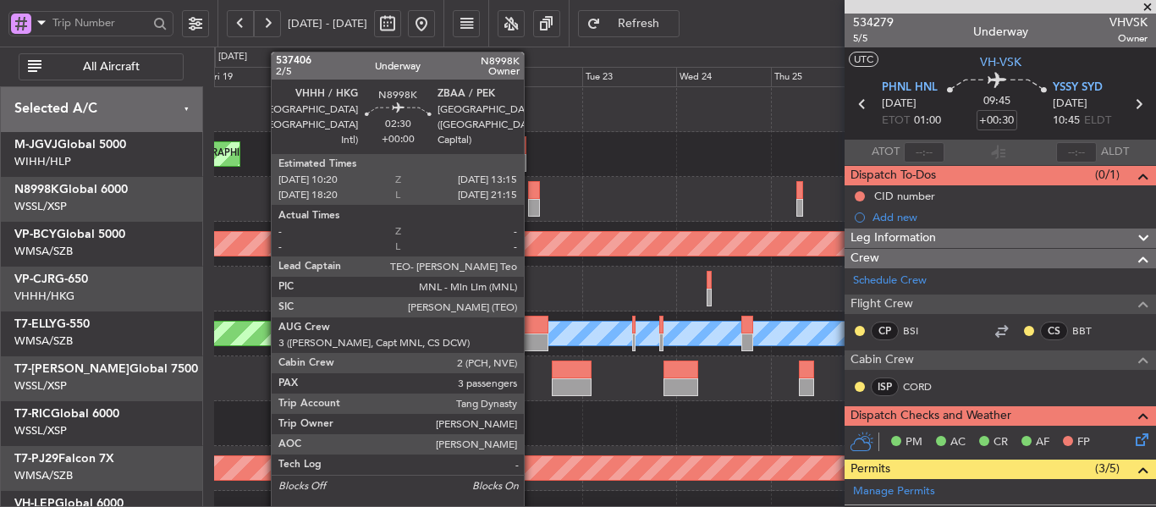
click at [532, 201] on div at bounding box center [534, 208] width 12 height 18
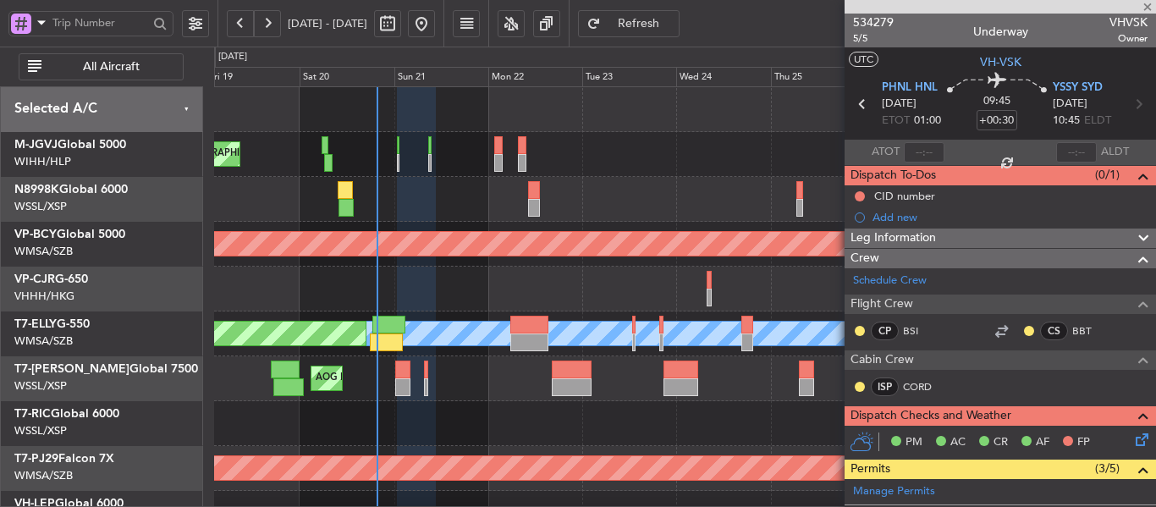
type input "3"
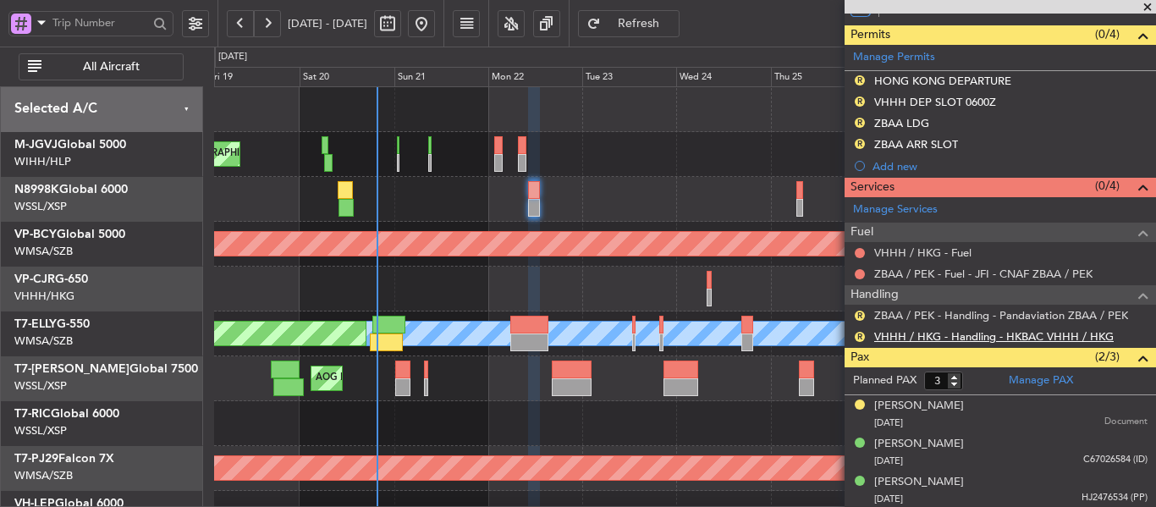
scroll to position [509, 0]
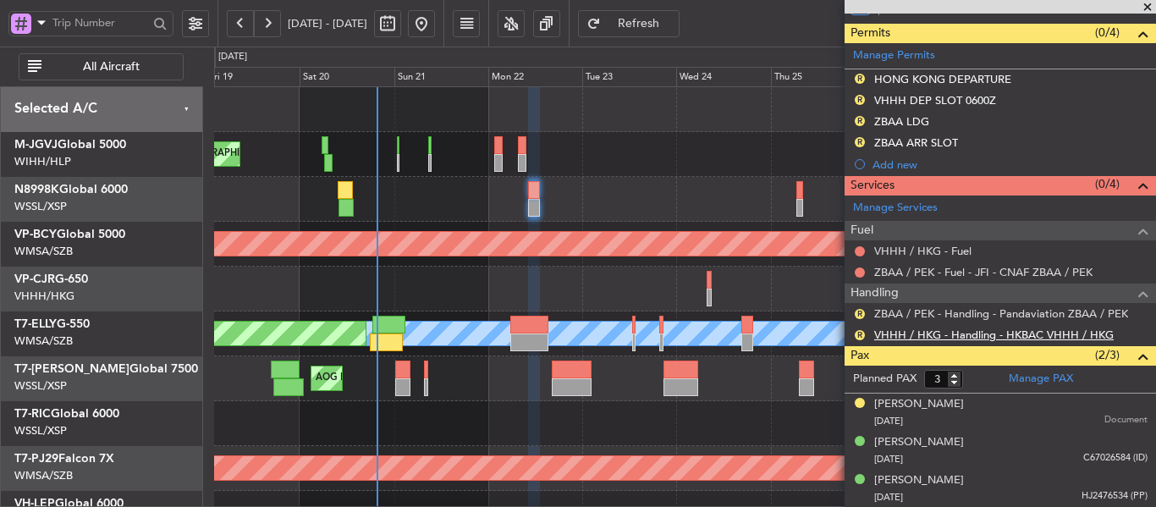
click at [983, 339] on link "VHHH / HKG - Handling - HKBAC VHHH / HKG" at bounding box center [995, 335] width 240 height 14
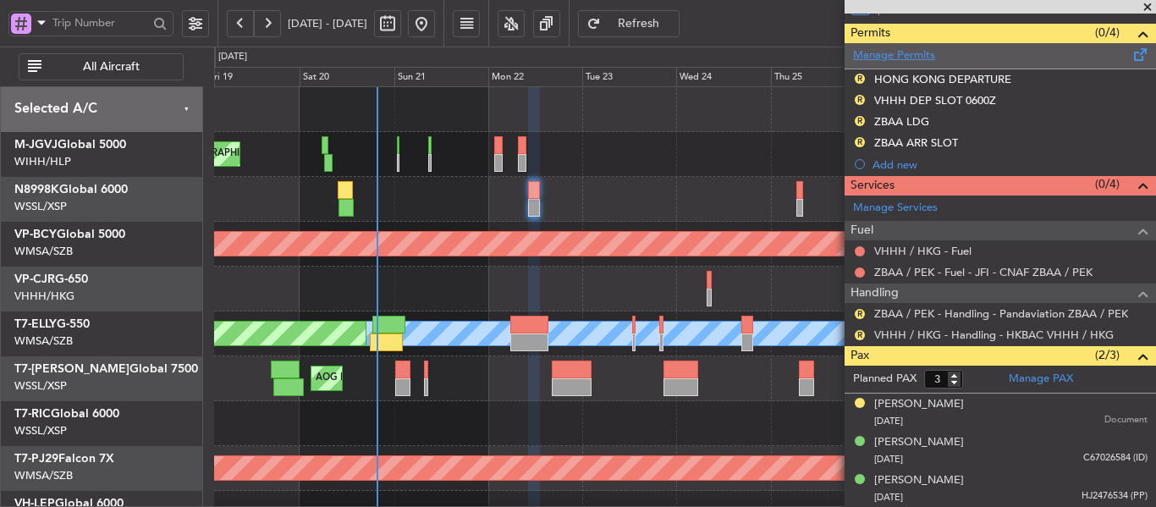
click at [880, 59] on link "Manage Permits" at bounding box center [894, 55] width 82 height 17
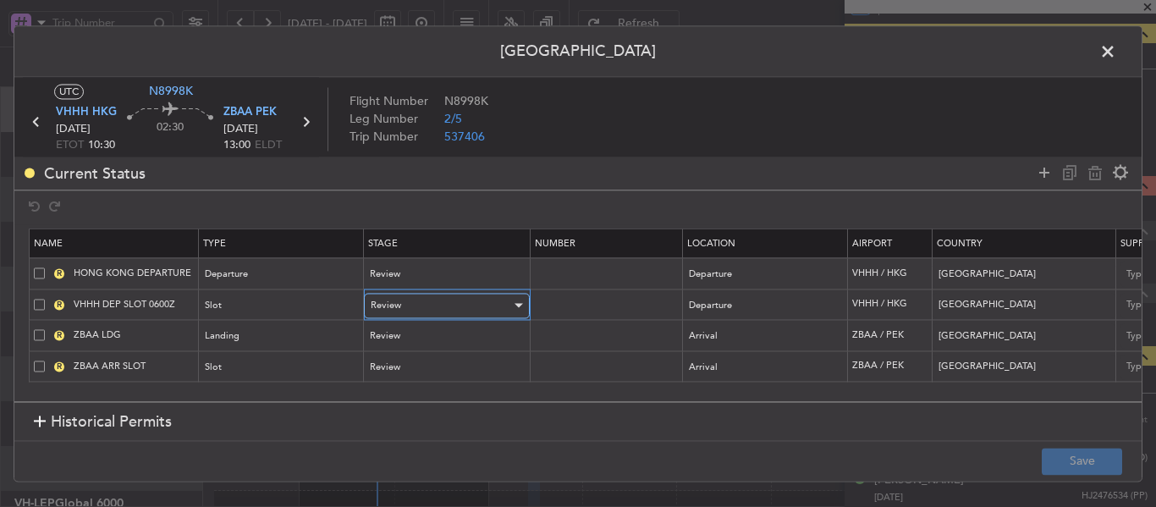
click at [502, 312] on div "Review" at bounding box center [441, 305] width 141 height 25
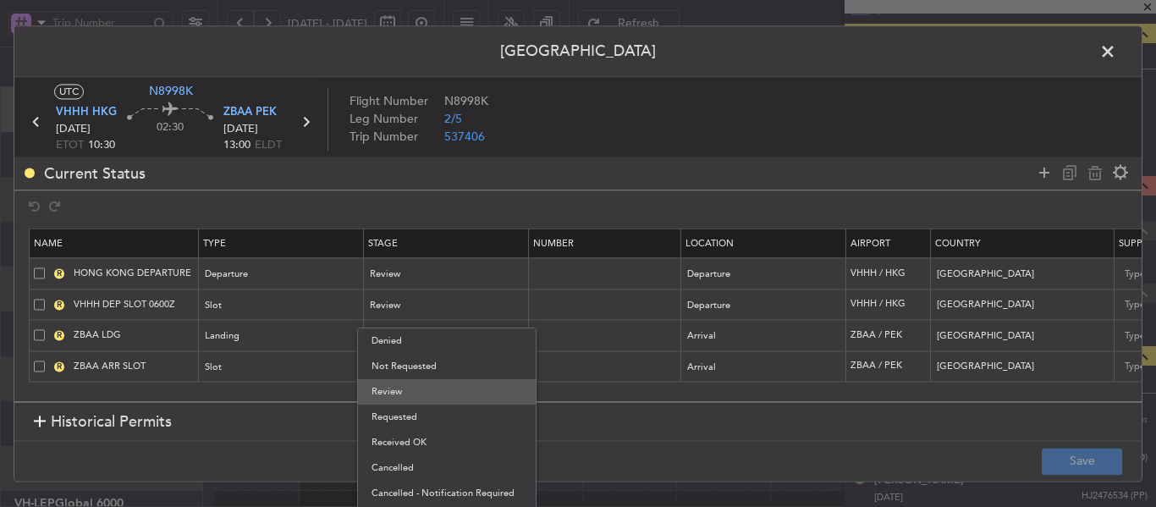
drag, startPoint x: 438, startPoint y: 433, endPoint x: 434, endPoint y: 402, distance: 31.5
click at [434, 402] on div "Denied Not Requested Review Requested Received OK Cancelled Cancelled - Notific…" at bounding box center [446, 429] width 179 height 203
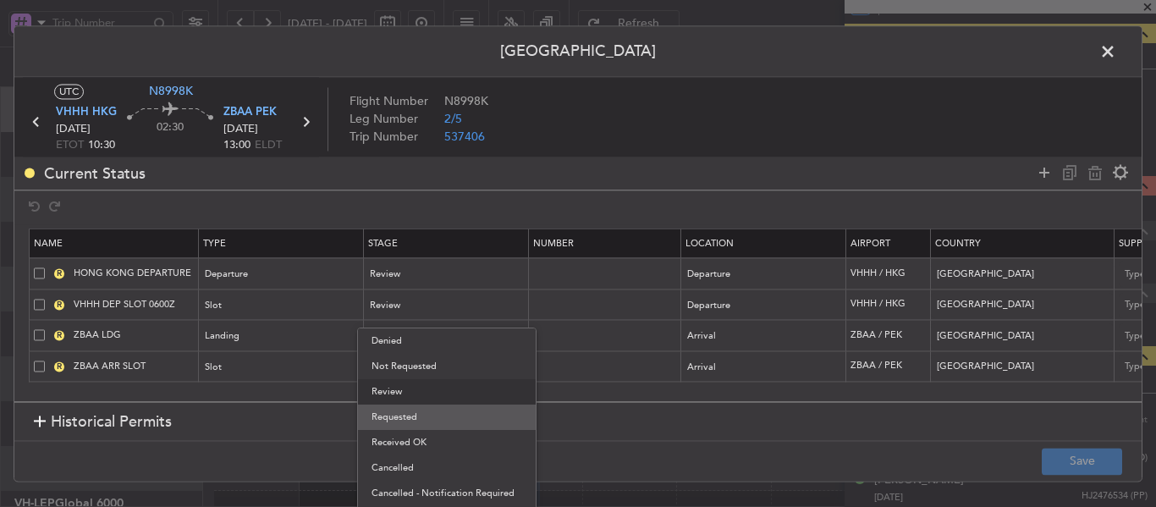
click at [435, 408] on span "Requested" at bounding box center [447, 417] width 151 height 25
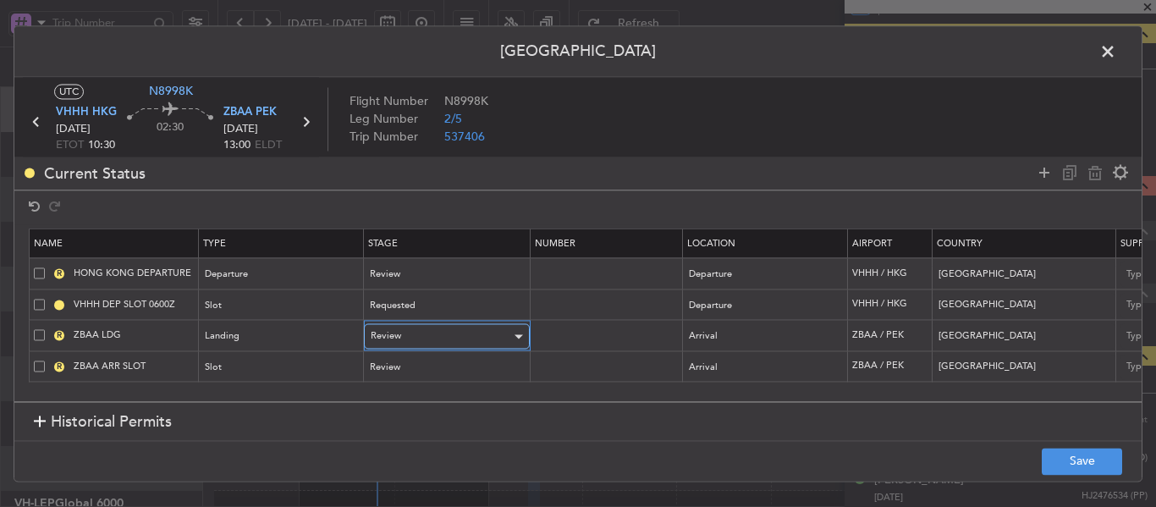
click at [435, 334] on div "Review" at bounding box center [441, 336] width 141 height 25
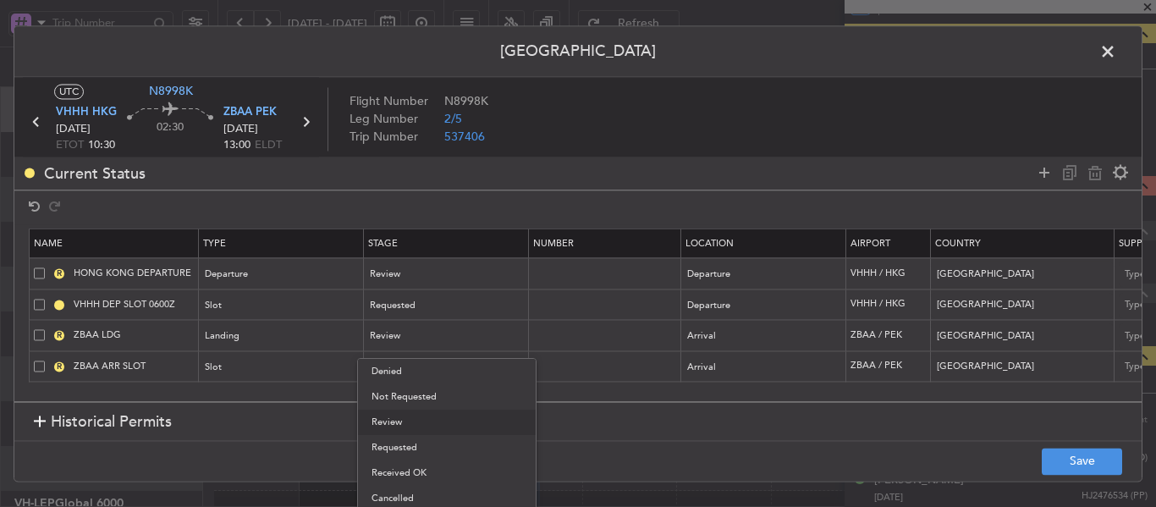
click at [418, 454] on span "Requested" at bounding box center [447, 447] width 151 height 25
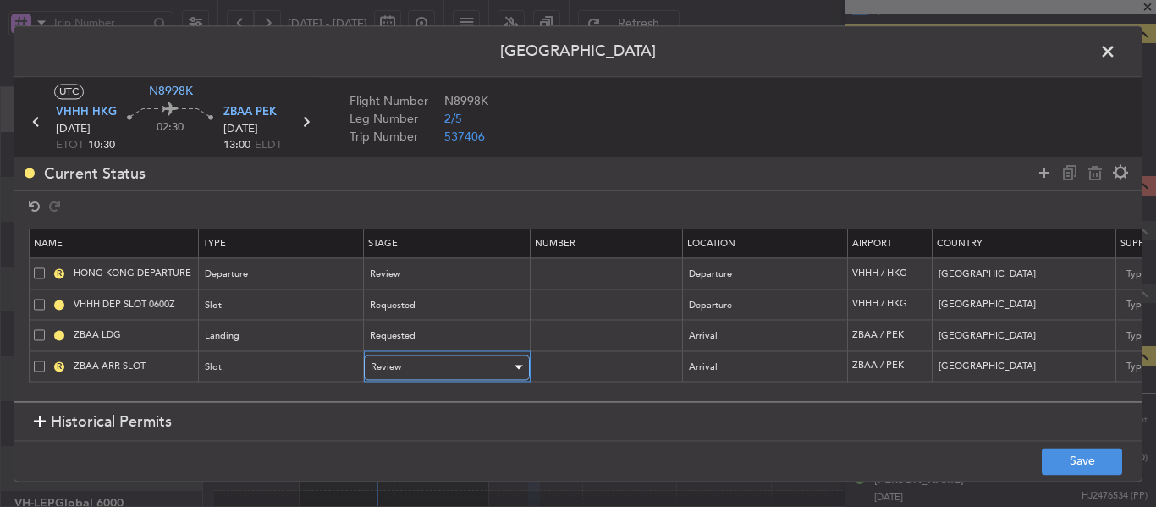
click at [453, 367] on div "Review" at bounding box center [441, 367] width 141 height 25
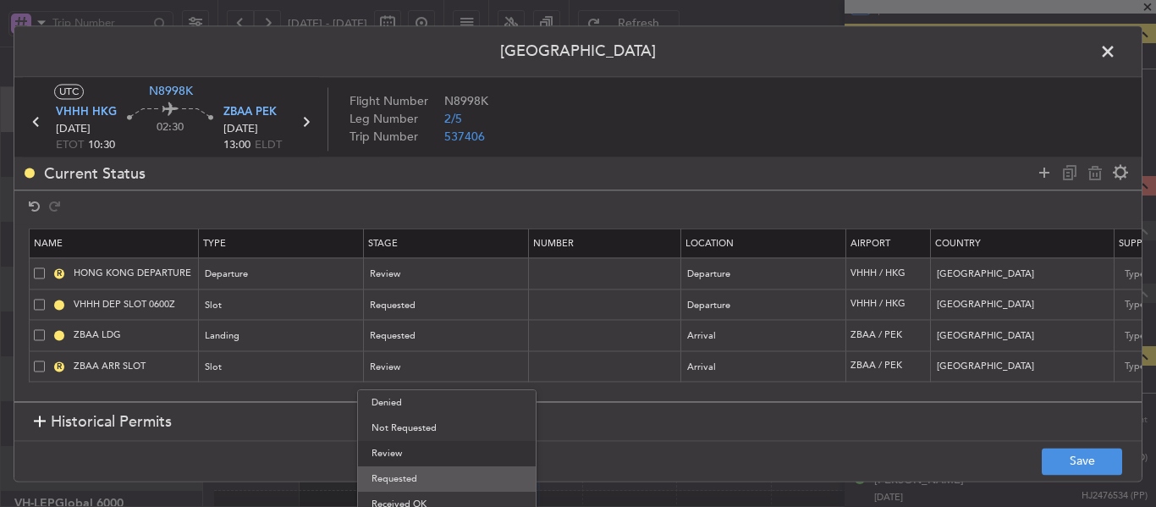
click at [422, 481] on span "Requested" at bounding box center [447, 478] width 151 height 25
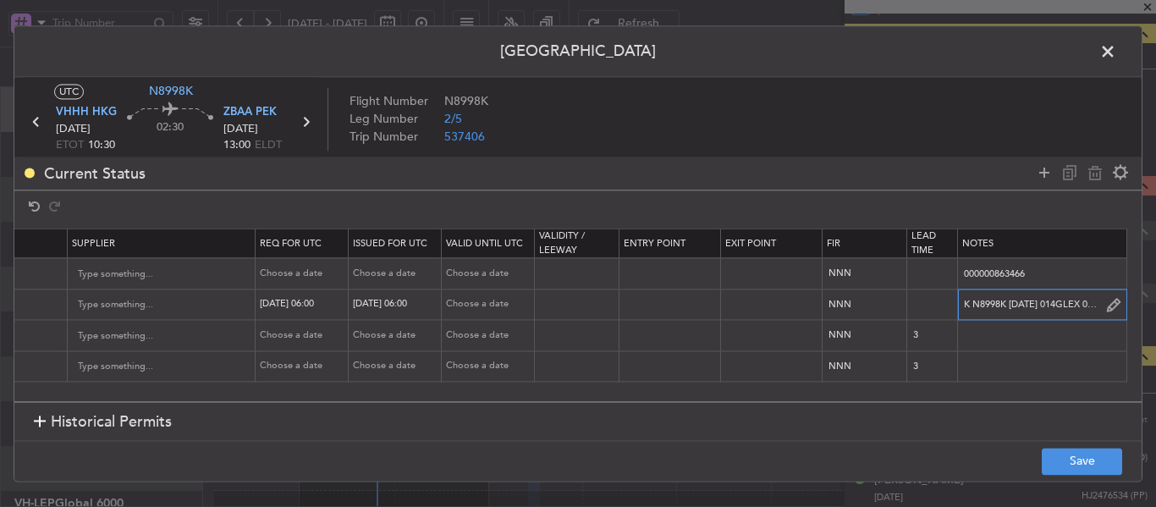
scroll to position [0, 1047]
drag, startPoint x: 966, startPoint y: 301, endPoint x: 1067, endPoint y: 312, distance: 101.3
click at [1156, 317] on div "Permit Center UTC N8998K VHHH HKG [DATE] ETOT 10:30 02:30 ZBAA PEK [DATE] 13:00…" at bounding box center [578, 253] width 1156 height 507
paste input "T N8998K [DATE] 014GLEX 1030ZBAA D / ID.VHHHDGN2205000/"
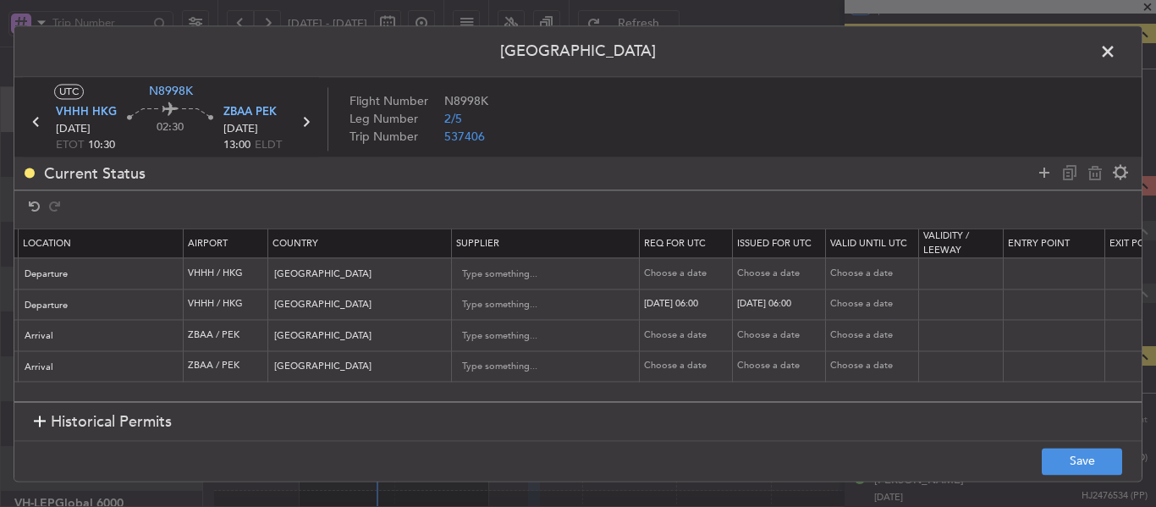
scroll to position [0, 598]
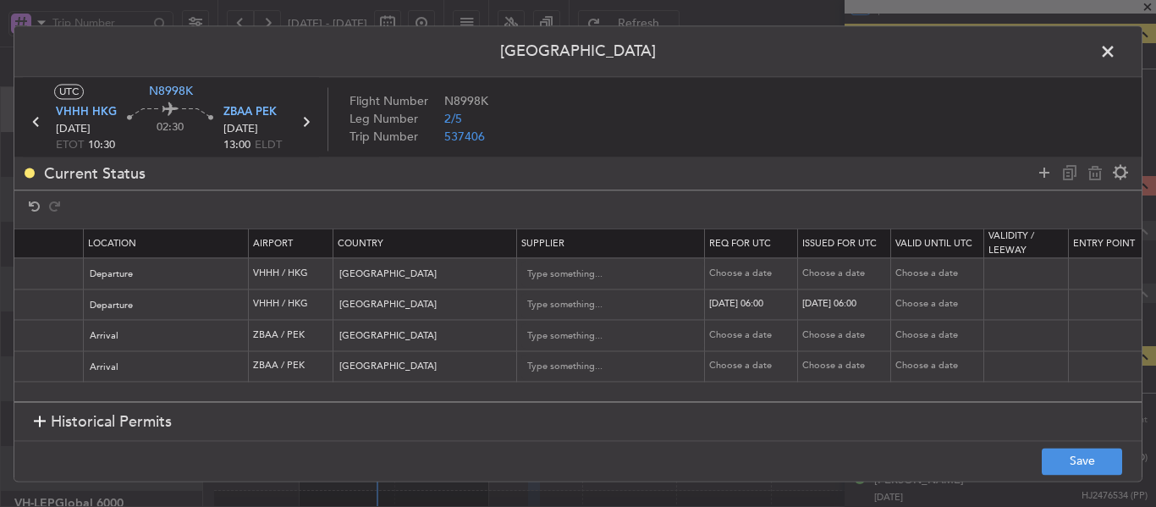
type input "T N8998K [DATE] 014GLEX 1030ZBAA D / ID.VHHHDGN2205000/"
click at [741, 304] on div "[DATE] 06:00" at bounding box center [753, 305] width 88 height 14
select select "9"
select select "2025"
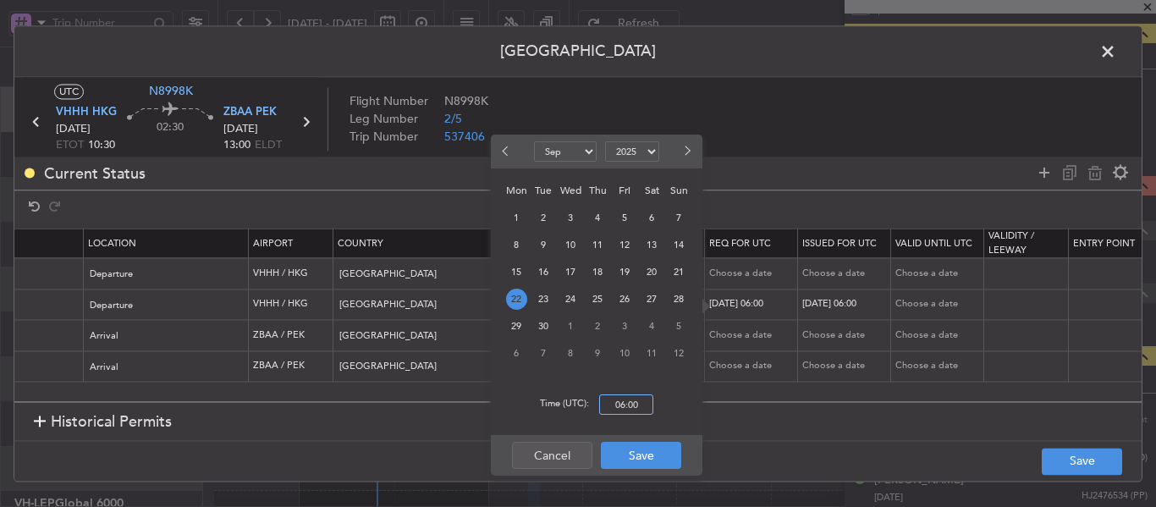
click at [624, 400] on input "06:00" at bounding box center [626, 405] width 54 height 20
type input "10:30"
click at [649, 459] on button "Save" at bounding box center [641, 455] width 80 height 27
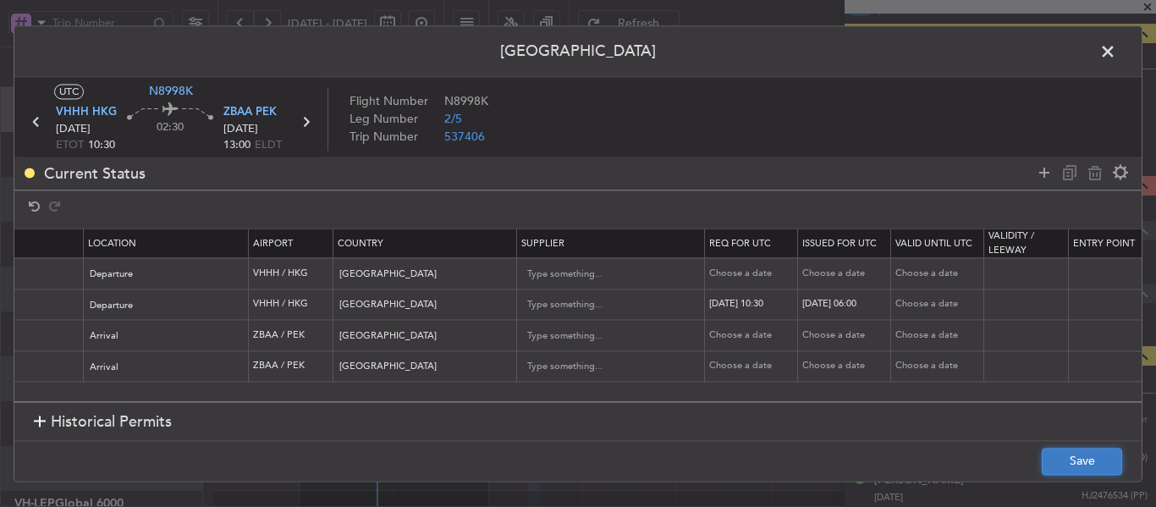
click at [1117, 460] on button "Save" at bounding box center [1082, 461] width 80 height 27
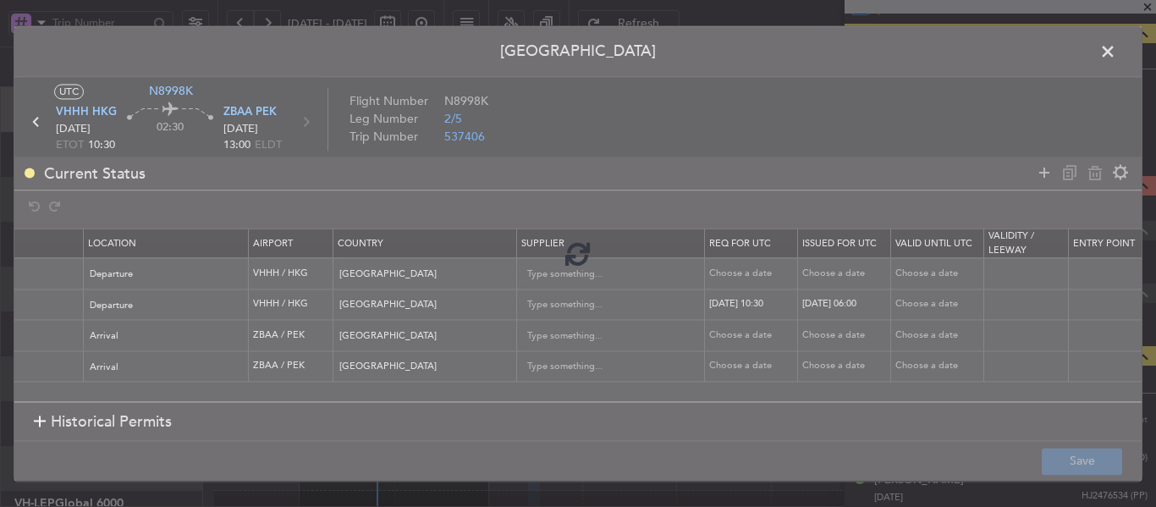
type input "T N8998K [DATE] 014GLEX 1030ZBAA D / ID.VHHHDGN2205000/"
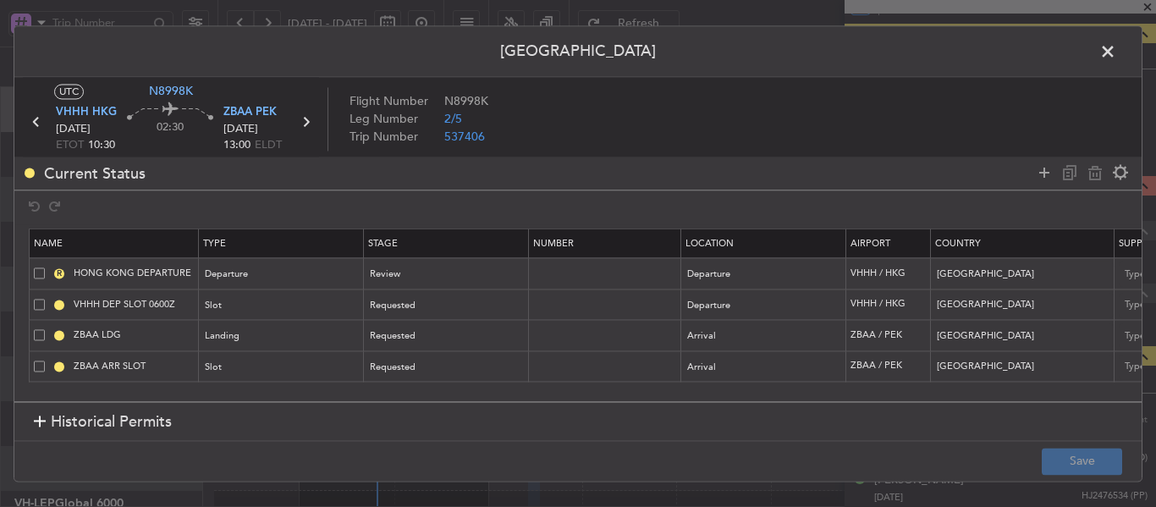
click at [1117, 55] on span at bounding box center [1117, 56] width 0 height 34
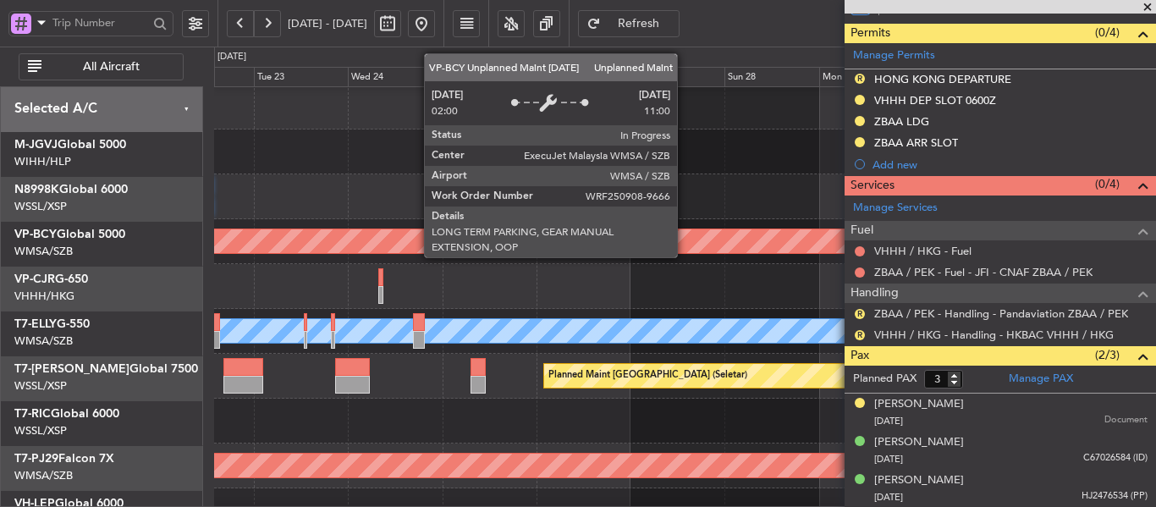
scroll to position [3, 0]
click at [323, 254] on div "Unplanned Maint [GEOGRAPHIC_DATA] (Sultan [PERSON_NAME] [PERSON_NAME] - Subang)" at bounding box center [585, 242] width 2625 height 27
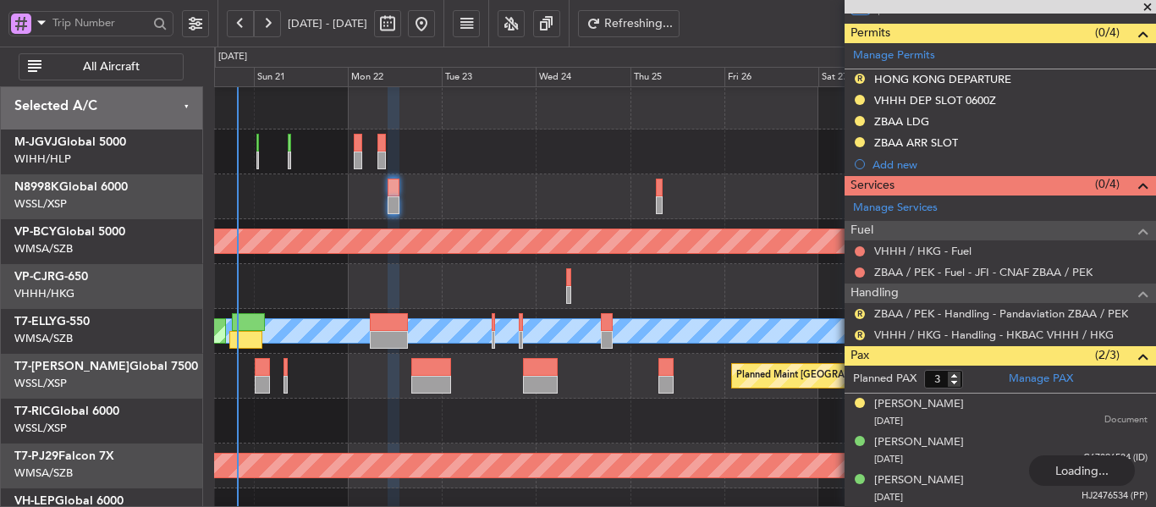
scroll to position [0, 0]
click at [572, 295] on div at bounding box center [569, 295] width 6 height 18
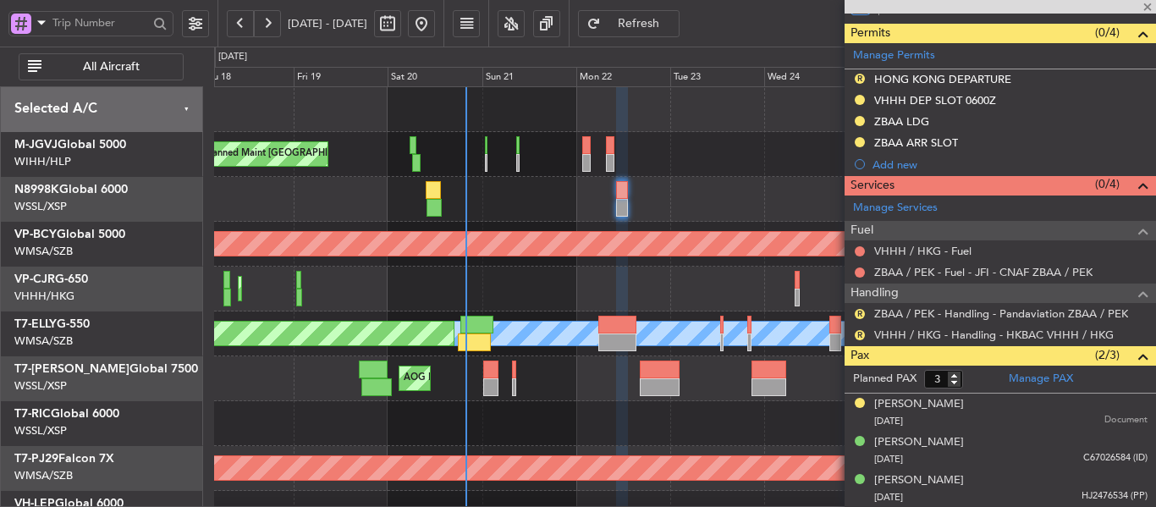
click at [570, 305] on div "Planned Maint [GEOGRAPHIC_DATA] ([GEOGRAPHIC_DATA] Intl) Planned Maint [GEOGRAP…" at bounding box center [684, 289] width 941 height 45
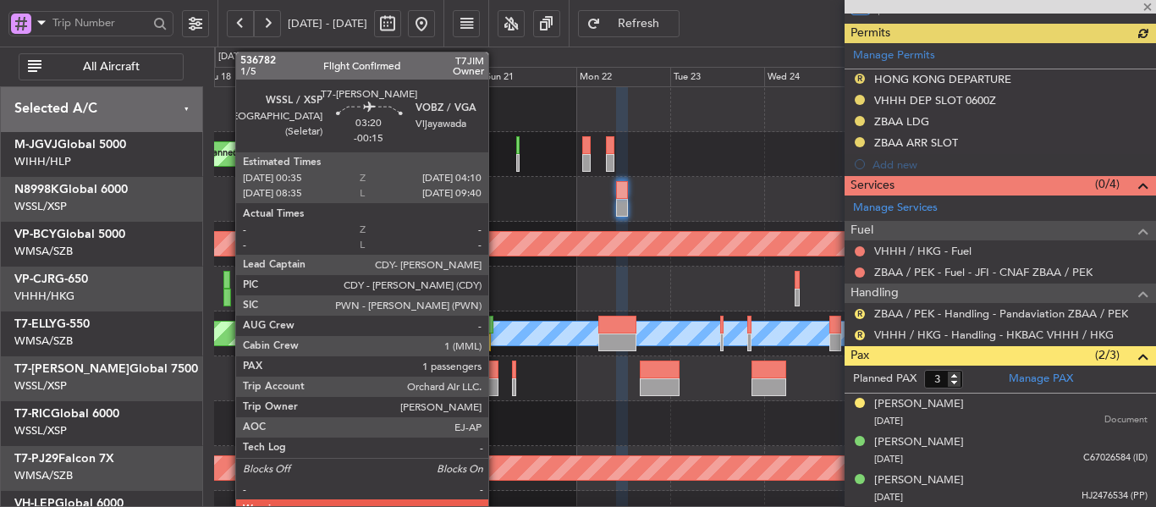
click at [496, 378] on div at bounding box center [490, 370] width 14 height 18
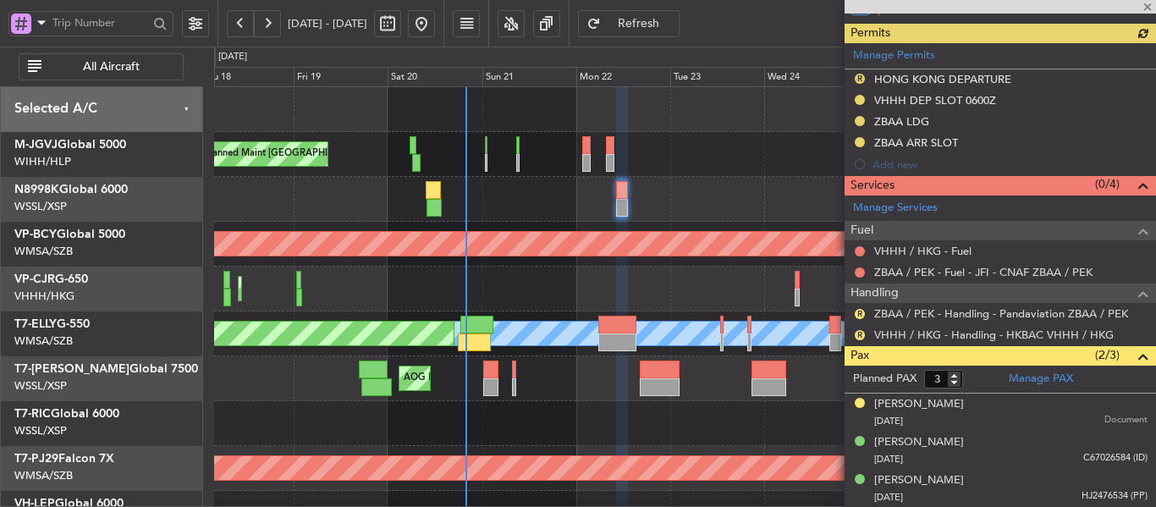
type input "0"
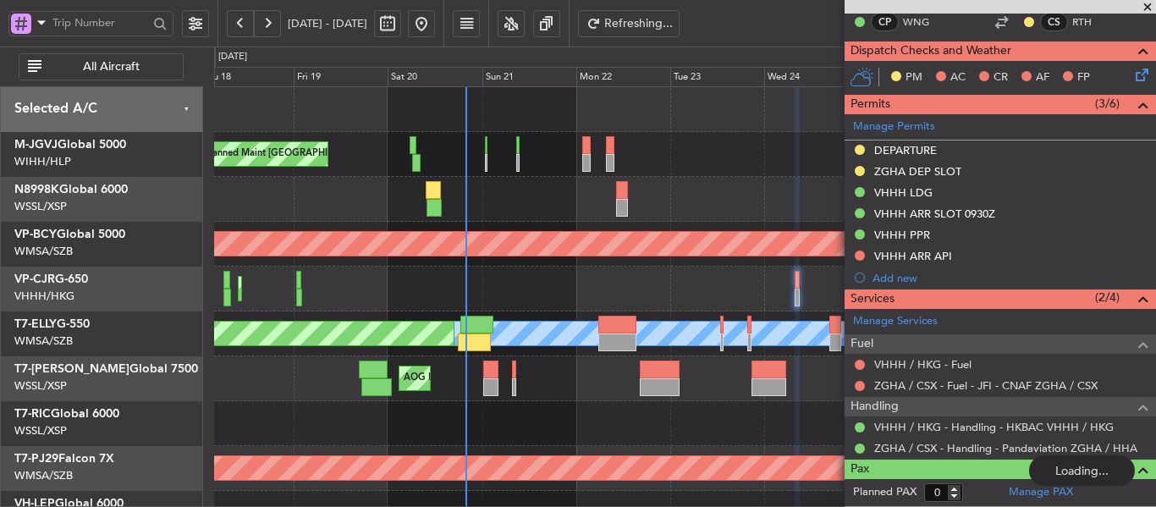
scroll to position [393, 0]
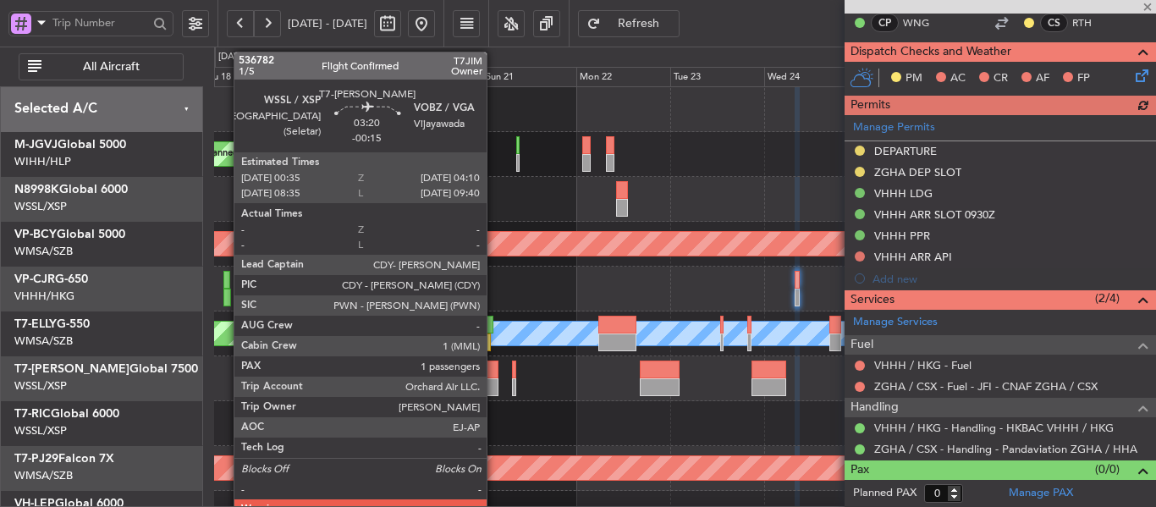
click at [494, 381] on div at bounding box center [490, 387] width 14 height 18
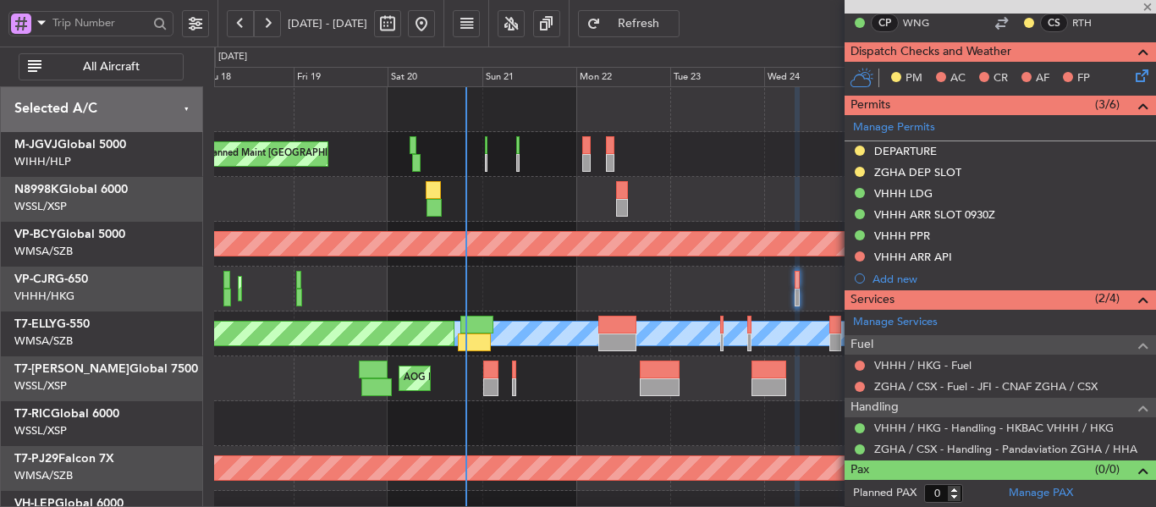
type input "-00:15"
type input "1"
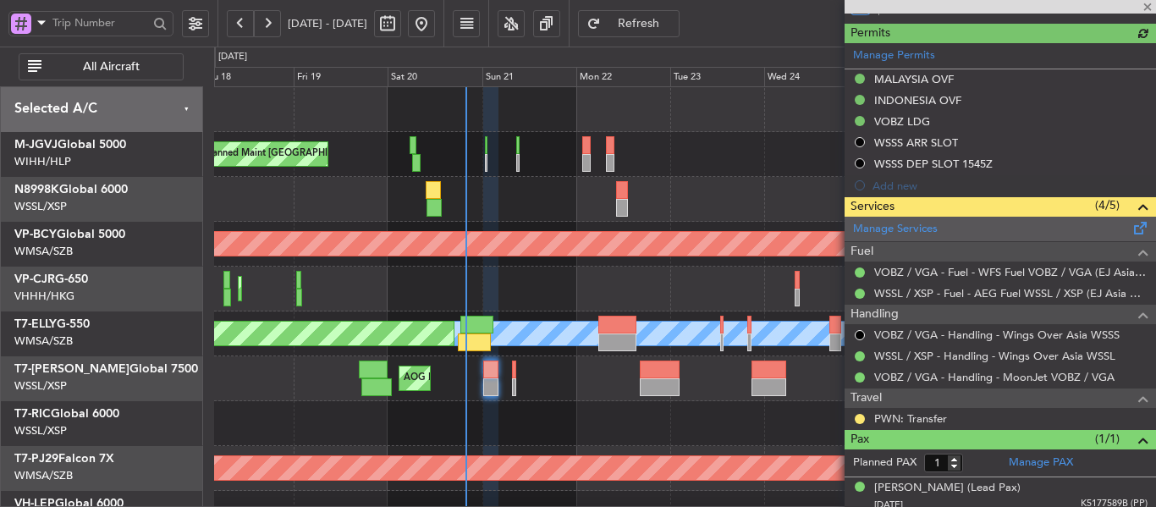
type input "[PERSON_NAME] (LEU)"
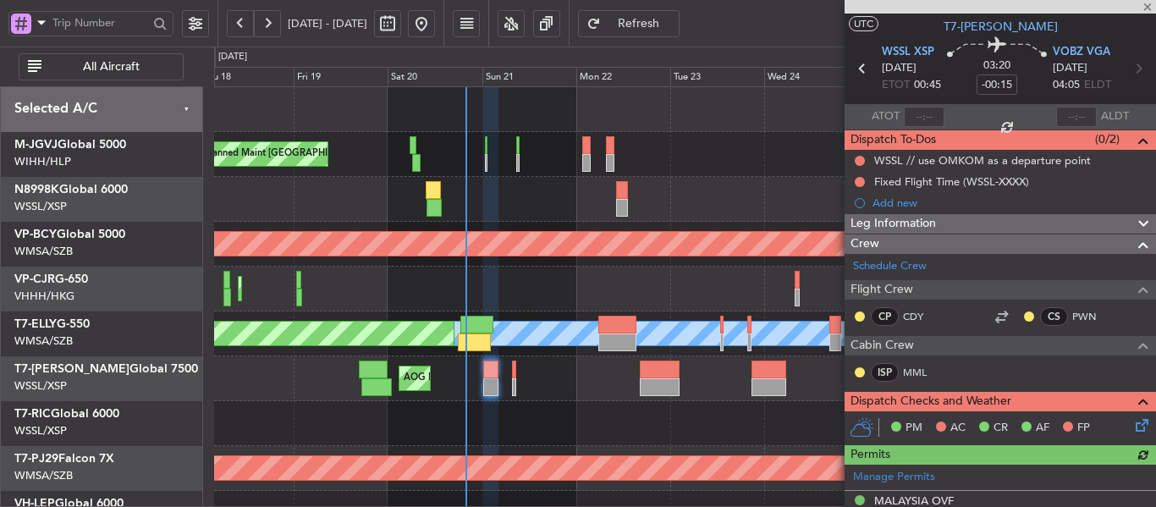
scroll to position [34, 0]
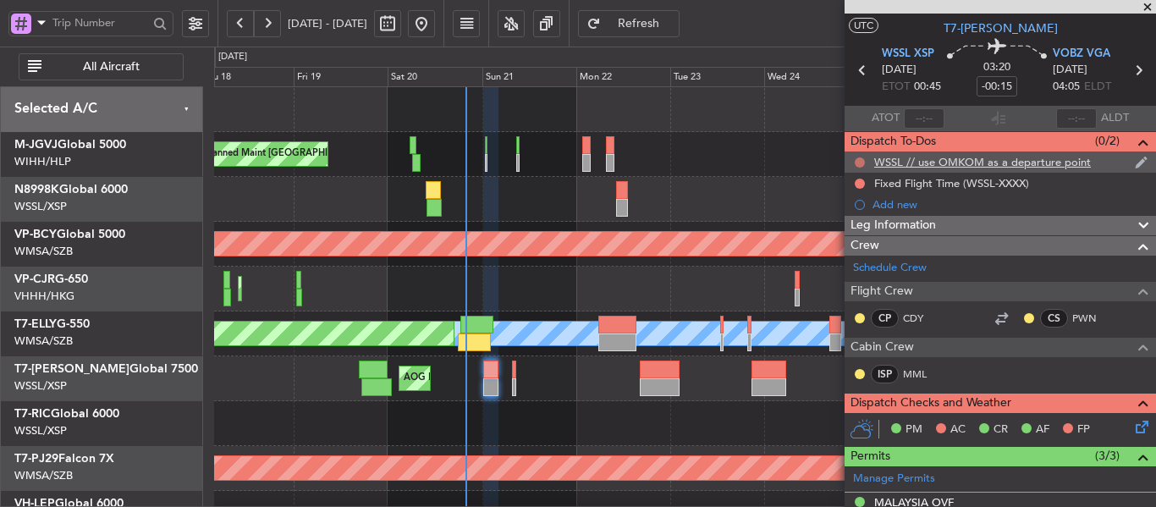
click at [858, 160] on button at bounding box center [860, 162] width 10 height 10
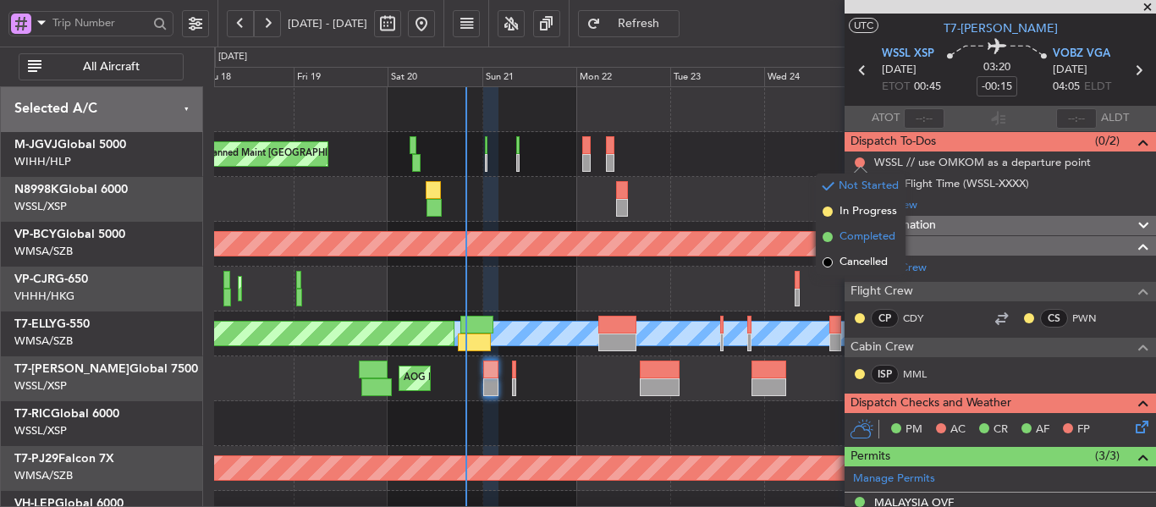
click at [829, 235] on span at bounding box center [828, 237] width 10 height 10
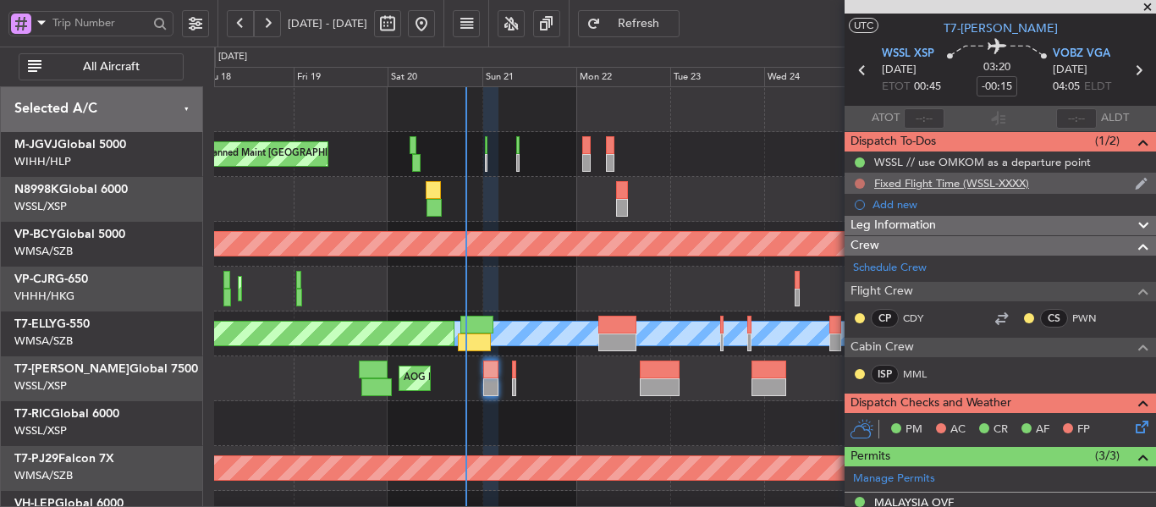
click at [859, 183] on button at bounding box center [860, 184] width 10 height 10
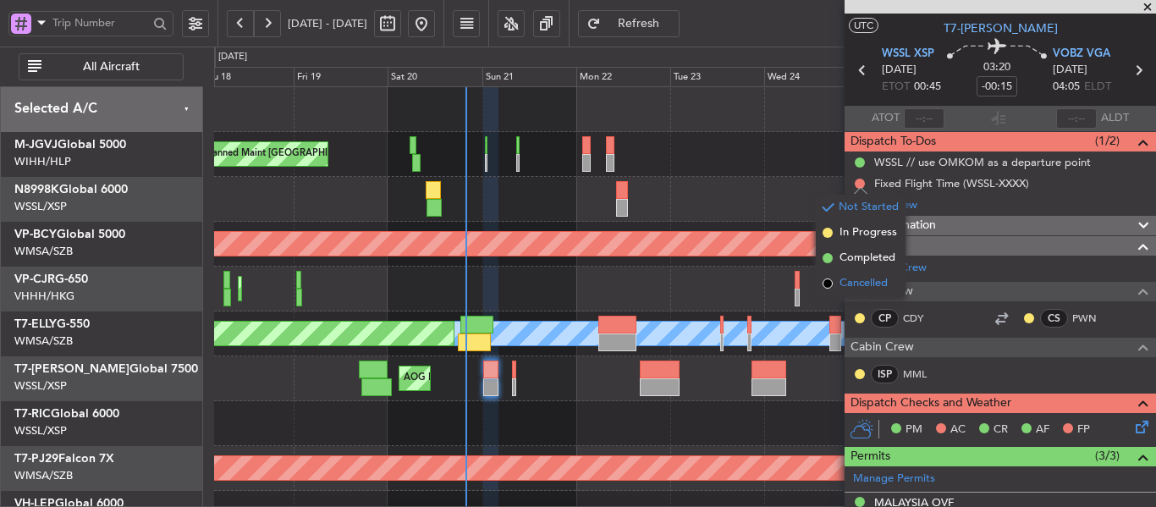
click at [827, 281] on span at bounding box center [828, 284] width 10 height 10
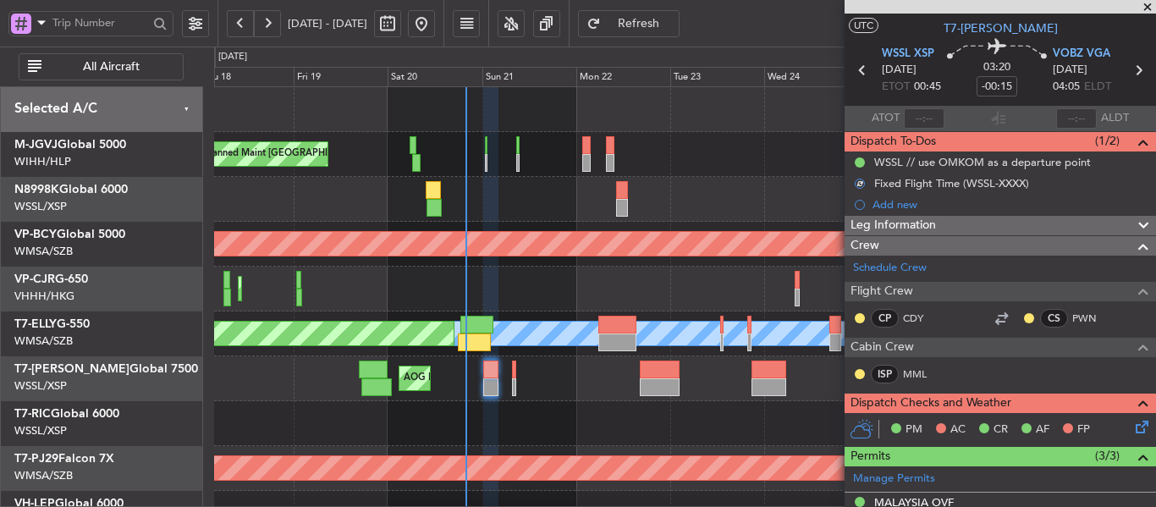
click at [1133, 428] on icon at bounding box center [1140, 424] width 14 height 14
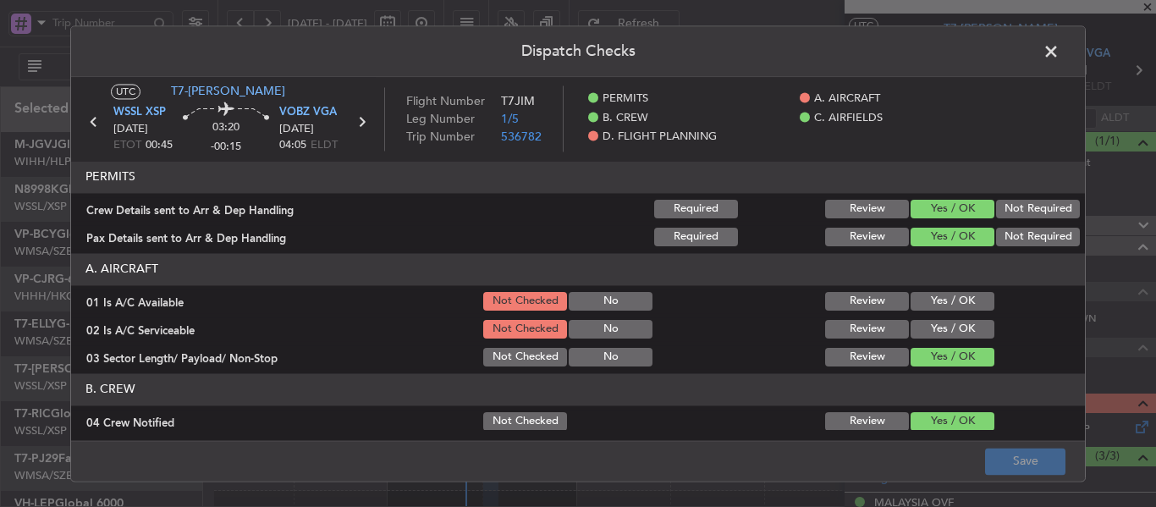
drag, startPoint x: 920, startPoint y: 300, endPoint x: 927, endPoint y: 330, distance: 31.2
click at [919, 300] on button "Yes / OK" at bounding box center [953, 301] width 84 height 19
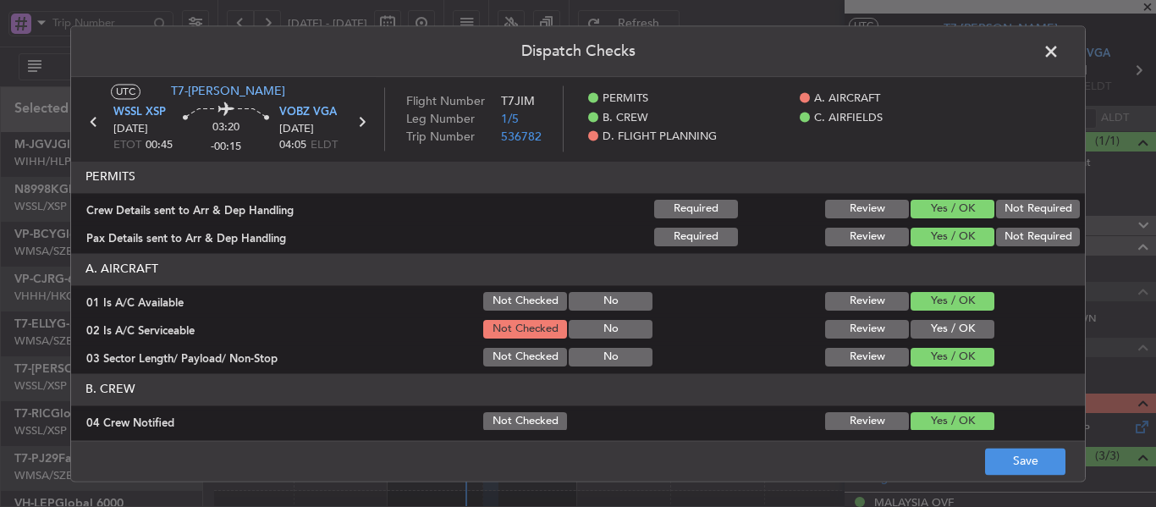
click at [927, 334] on button "Yes / OK" at bounding box center [953, 329] width 84 height 19
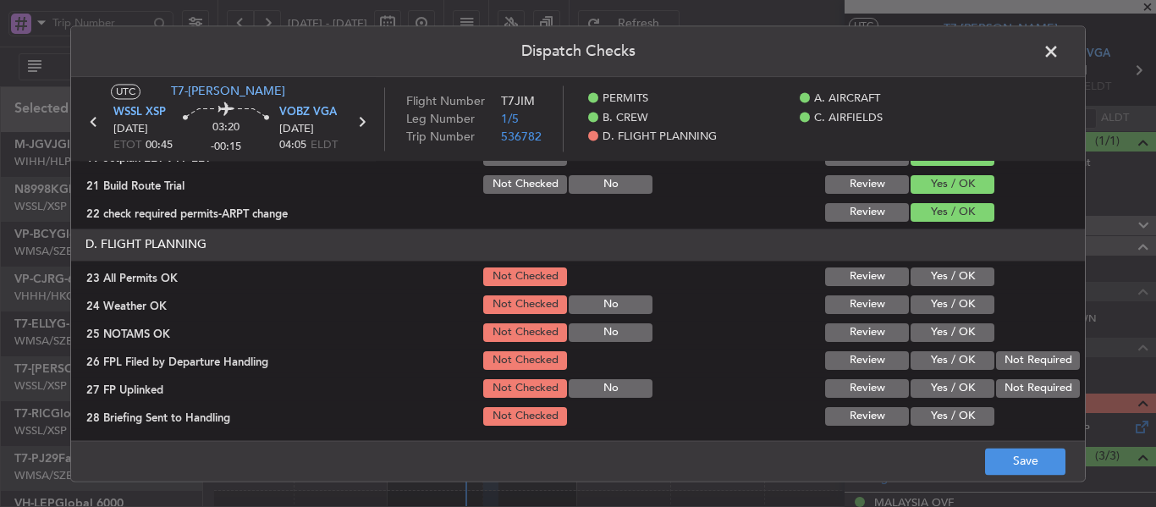
scroll to position [639, 0]
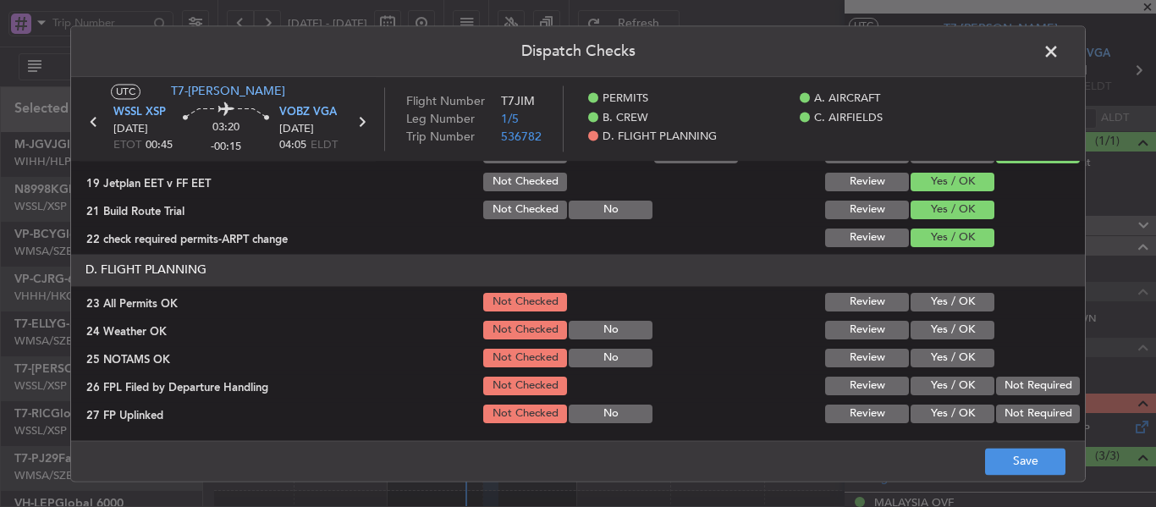
click at [928, 309] on button "Yes / OK" at bounding box center [953, 302] width 84 height 19
drag, startPoint x: 924, startPoint y: 323, endPoint x: 928, endPoint y: 349, distance: 26.6
click at [924, 324] on button "Yes / OK" at bounding box center [953, 330] width 84 height 19
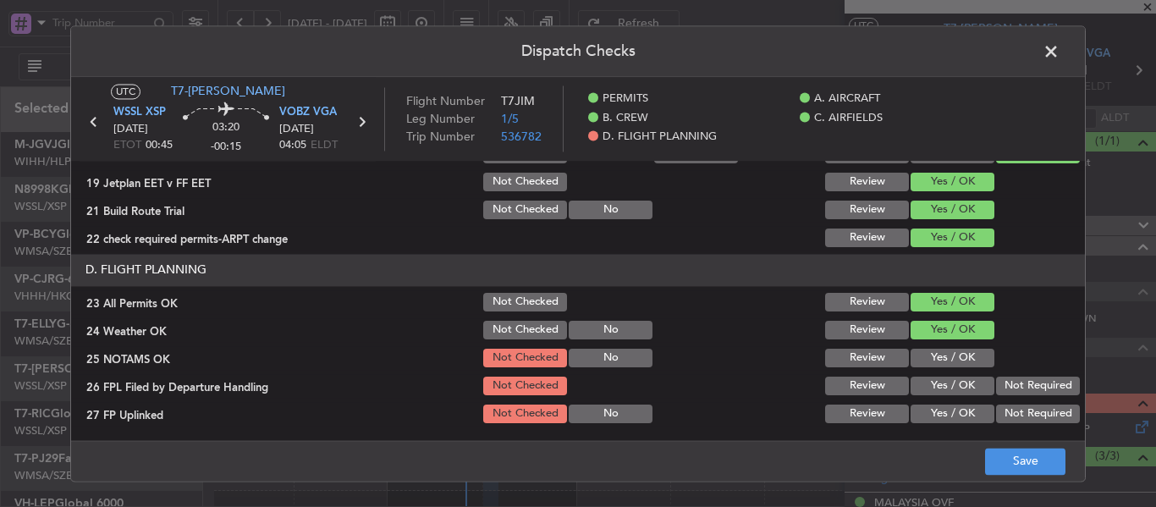
drag, startPoint x: 928, startPoint y: 349, endPoint x: 928, endPoint y: 373, distance: 23.7
click at [928, 351] on button "Yes / OK" at bounding box center [953, 358] width 84 height 19
drag, startPoint x: 928, startPoint y: 373, endPoint x: 925, endPoint y: 389, distance: 17.1
click at [928, 373] on section "D. FLIGHT PLANNING 23 All Permits OK Not Checked Review Yes / OK 24 Weather OK …" at bounding box center [578, 382] width 1014 height 256
click at [923, 400] on section "D. FLIGHT PLANNING 23 All Permits OK Not Checked Review Yes / OK 24 Weather OK …" at bounding box center [578, 382] width 1014 height 256
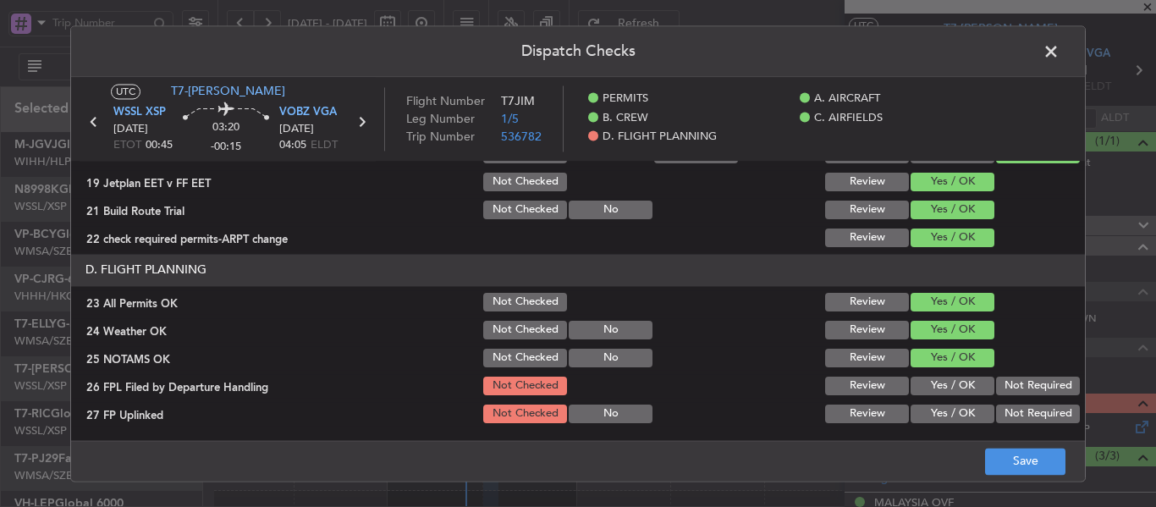
click at [924, 417] on button "Yes / OK" at bounding box center [953, 414] width 84 height 19
drag, startPoint x: 928, startPoint y: 389, endPoint x: 934, endPoint y: 347, distance: 41.9
click at [928, 387] on button "Yes / OK" at bounding box center [953, 386] width 84 height 19
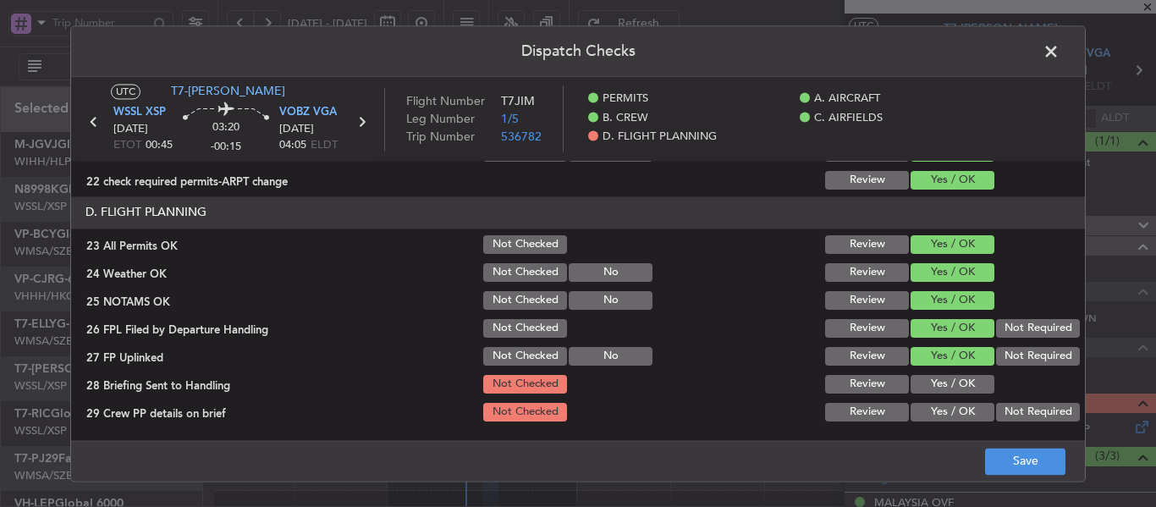
scroll to position [724, 0]
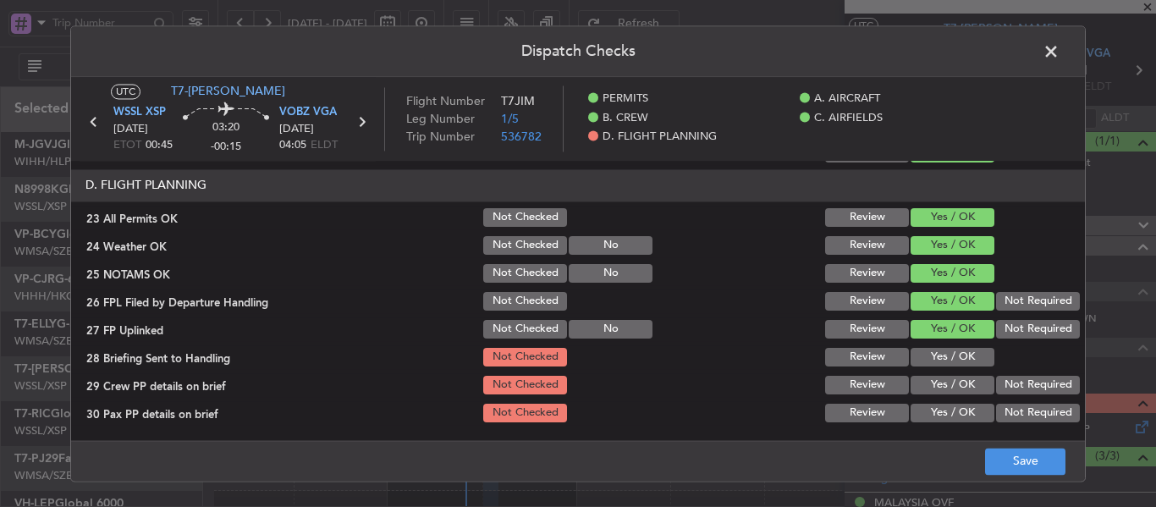
click at [930, 358] on button "Yes / OK" at bounding box center [953, 357] width 84 height 19
drag, startPoint x: 933, startPoint y: 382, endPoint x: 934, endPoint y: 394, distance: 11.9
click at [933, 383] on button "Yes / OK" at bounding box center [953, 385] width 84 height 19
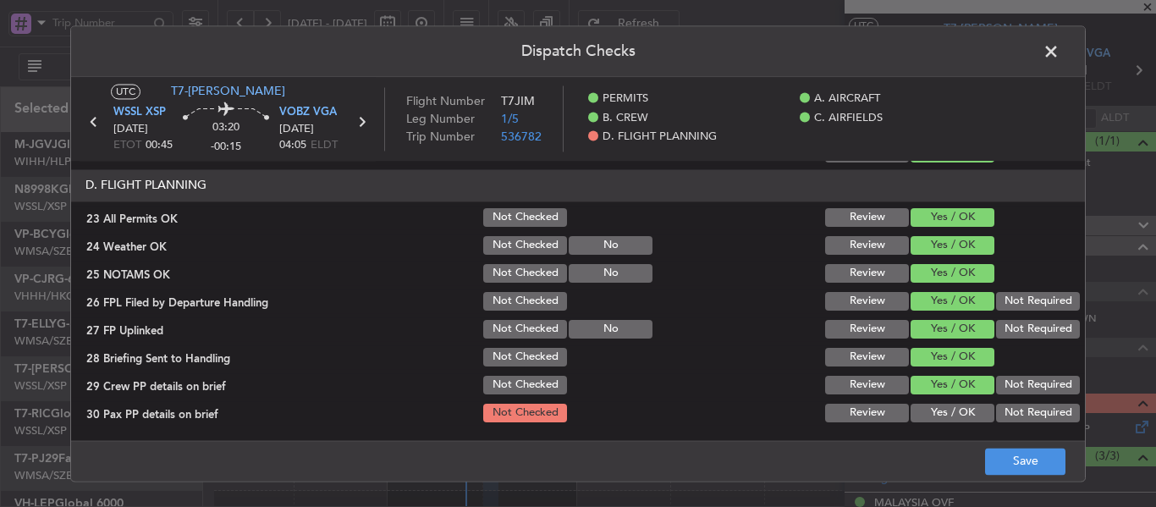
click at [934, 399] on section "D. FLIGHT PLANNING 23 All Permits OK Not Checked Review Yes / OK 24 Weather OK …" at bounding box center [578, 297] width 1014 height 256
click at [932, 409] on button "Yes / OK" at bounding box center [953, 413] width 84 height 19
click at [944, 419] on button "Yes / OK" at bounding box center [953, 413] width 84 height 19
click at [1034, 465] on button "Save" at bounding box center [1025, 461] width 80 height 27
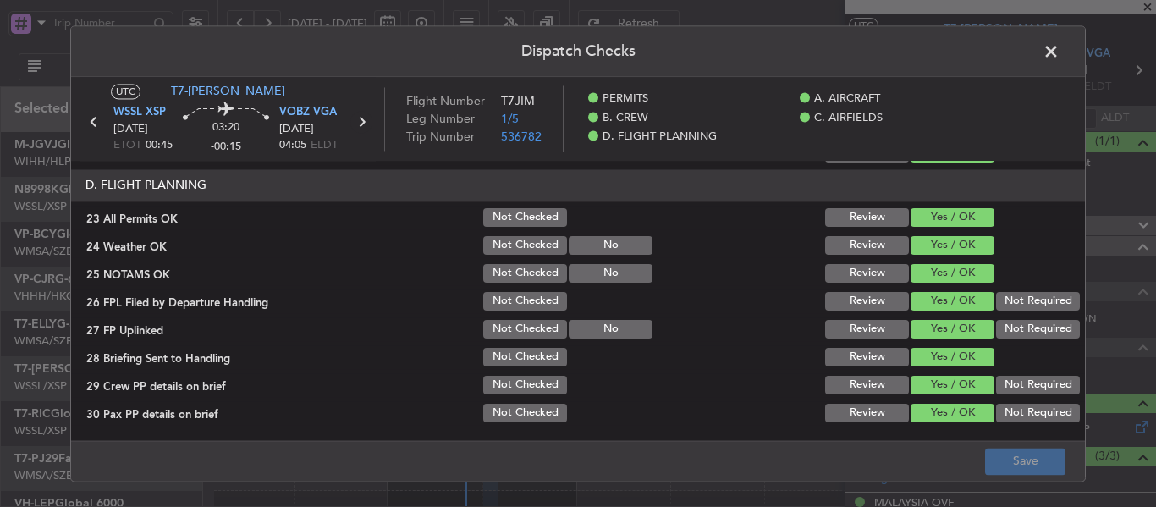
click at [363, 128] on icon at bounding box center [362, 122] width 22 height 22
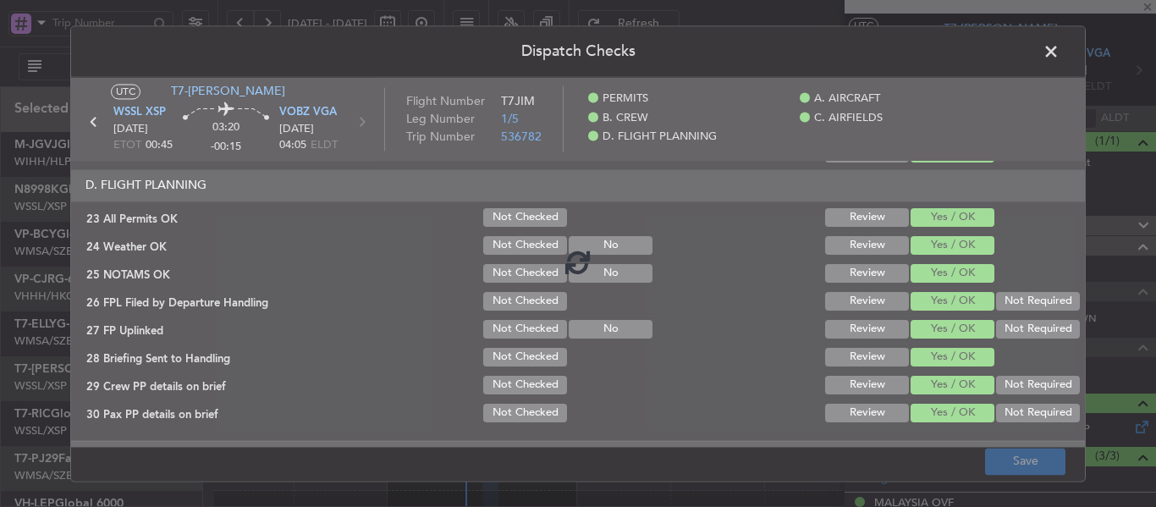
type input "2"
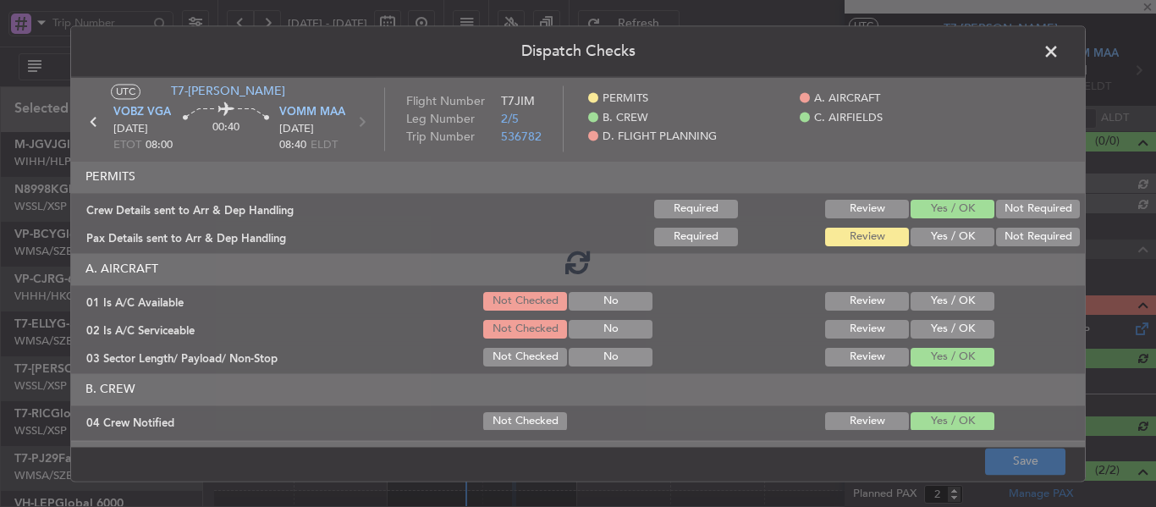
type input "[PERSON_NAME] (LEU)"
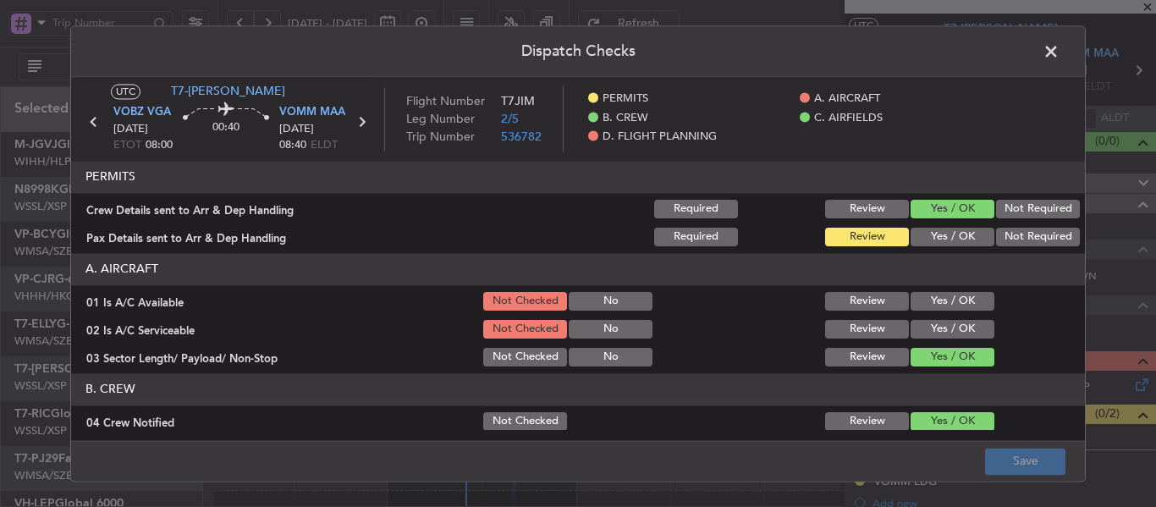
click at [925, 234] on button "Yes / OK" at bounding box center [953, 237] width 84 height 19
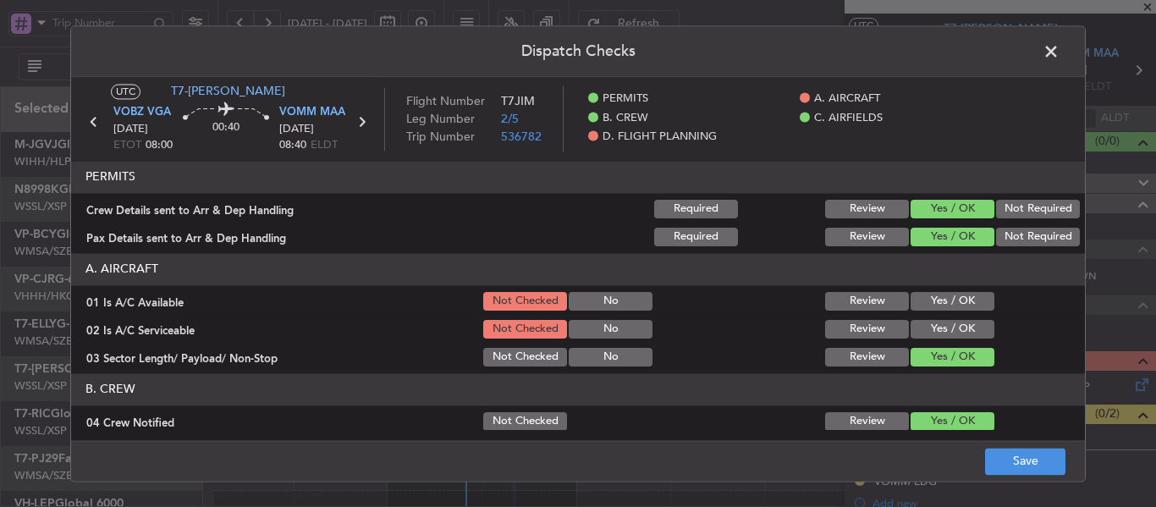
click at [919, 301] on button "Yes / OK" at bounding box center [953, 301] width 84 height 19
click at [918, 323] on button "Yes / OK" at bounding box center [953, 329] width 84 height 19
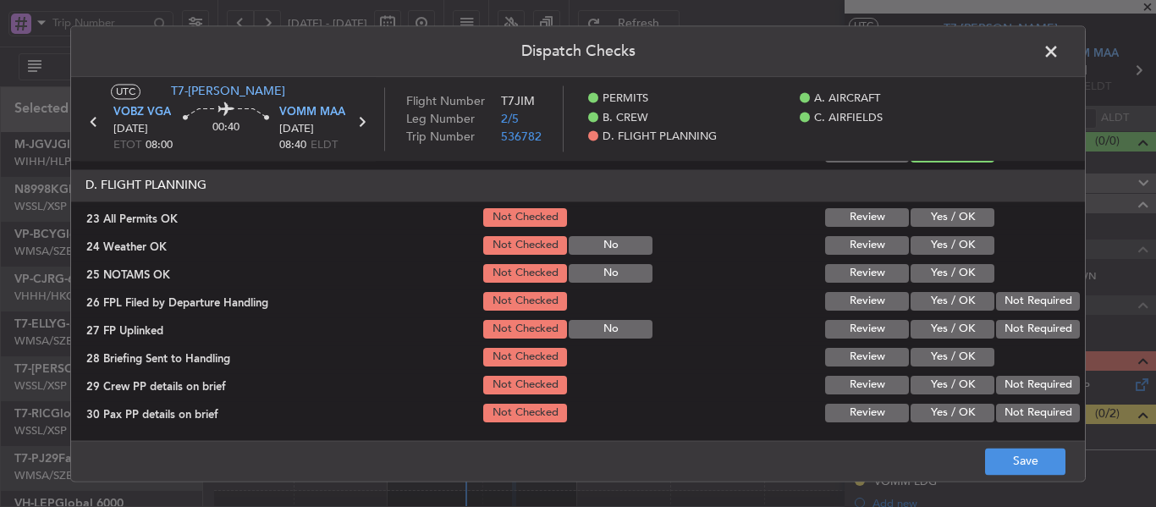
click at [869, 219] on button "Review" at bounding box center [867, 217] width 84 height 19
click at [927, 242] on button "Yes / OK" at bounding box center [953, 245] width 84 height 19
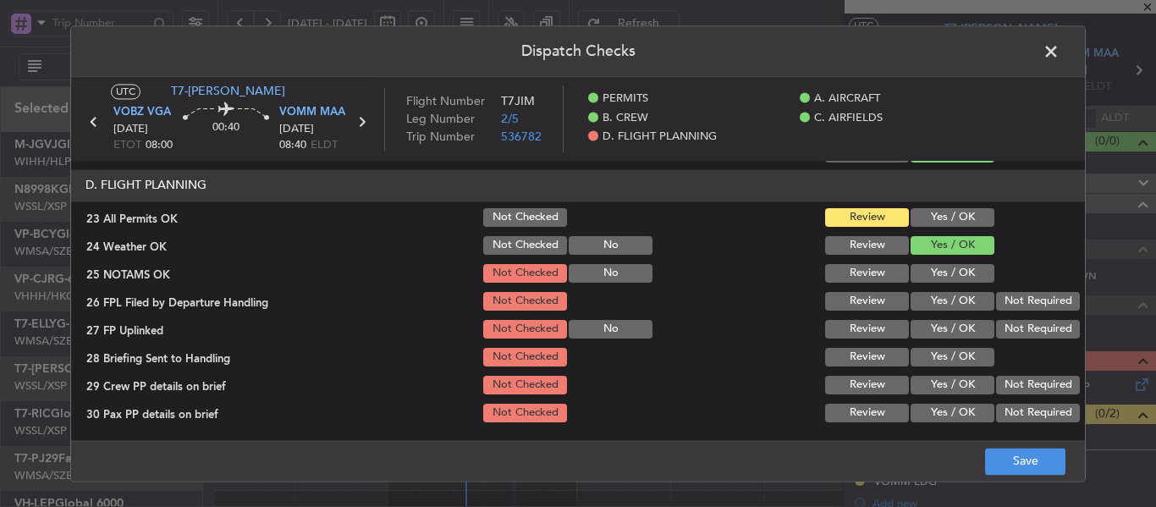
click at [927, 272] on button "Yes / OK" at bounding box center [953, 273] width 84 height 19
drag, startPoint x: 922, startPoint y: 299, endPoint x: 923, endPoint y: 310, distance: 11.0
click at [922, 300] on button "Yes / OK" at bounding box center [953, 301] width 84 height 19
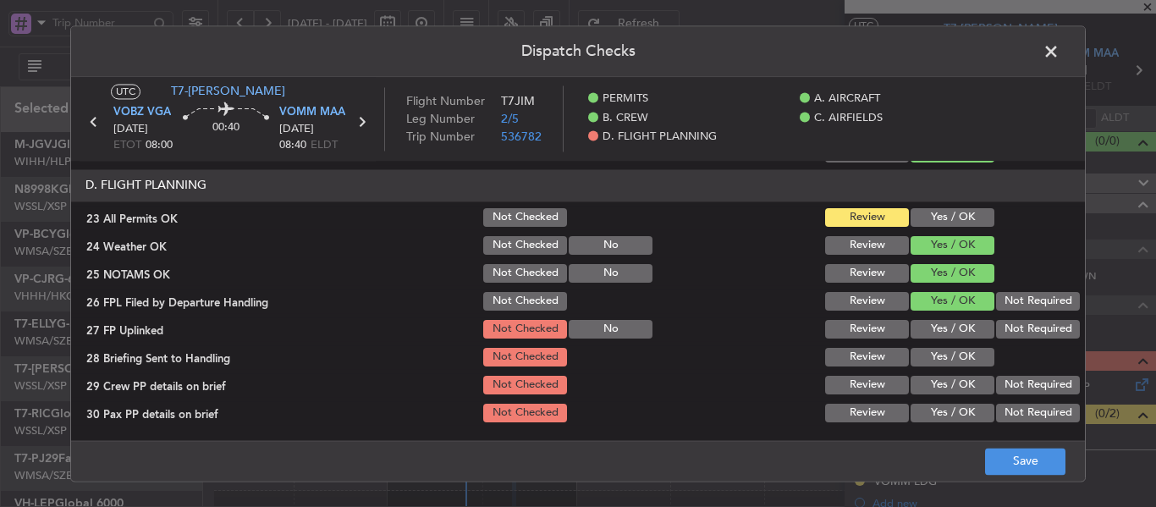
drag, startPoint x: 923, startPoint y: 324, endPoint x: 927, endPoint y: 362, distance: 38.3
click at [923, 327] on button "Yes / OK" at bounding box center [953, 329] width 84 height 19
click at [927, 363] on button "Yes / OK" at bounding box center [953, 357] width 84 height 19
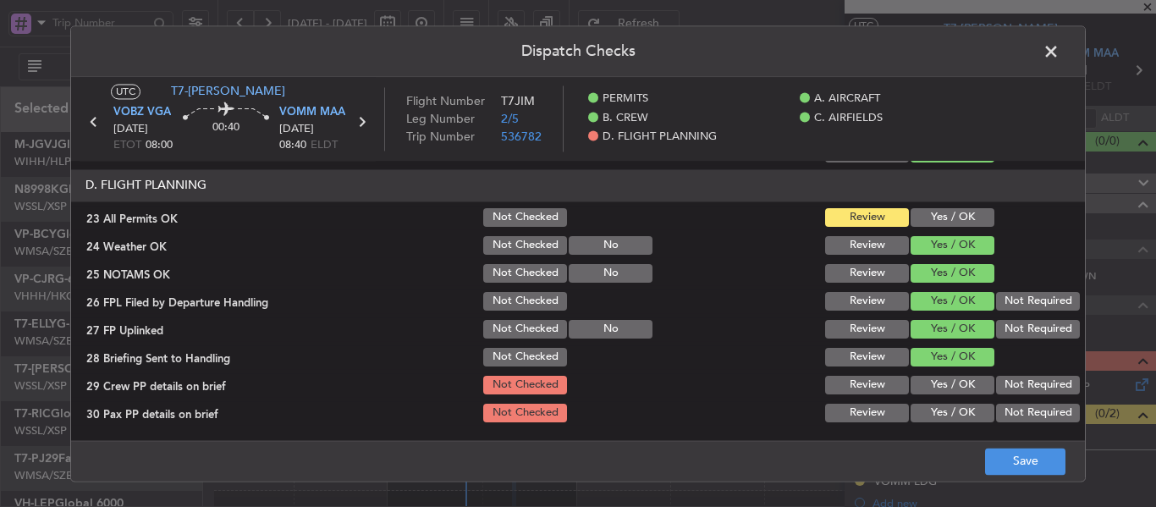
click at [922, 378] on button "Yes / OK" at bounding box center [953, 385] width 84 height 19
click at [914, 413] on button "Yes / OK" at bounding box center [953, 413] width 84 height 19
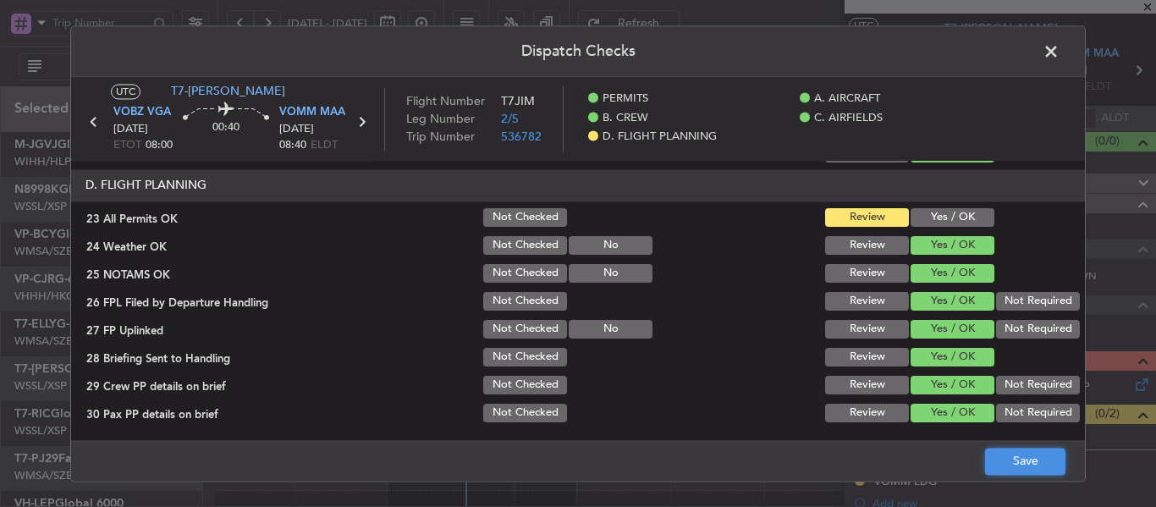
click at [1009, 458] on button "Save" at bounding box center [1025, 461] width 80 height 27
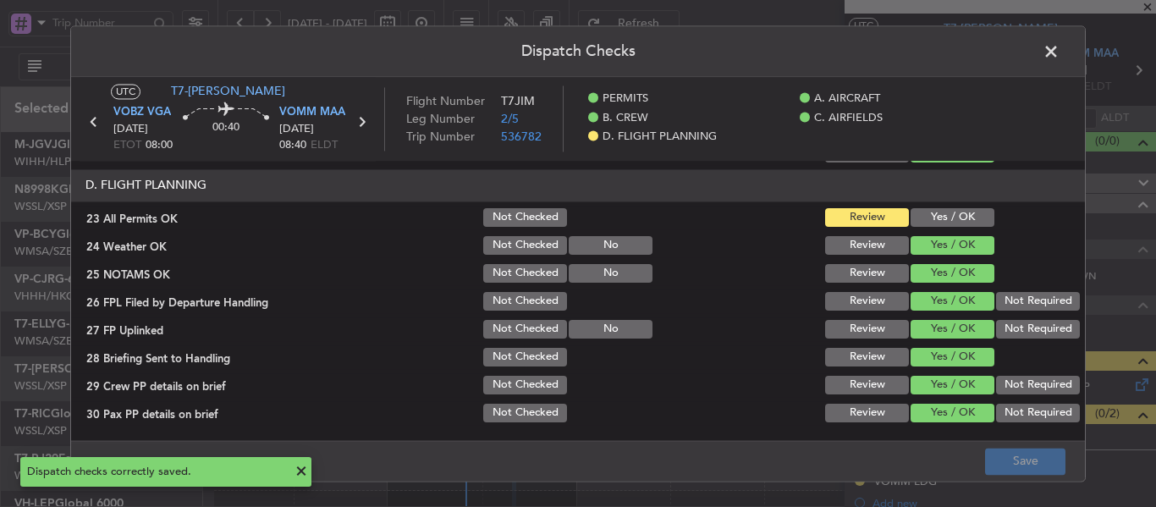
click at [1060, 46] on span at bounding box center [1060, 56] width 0 height 34
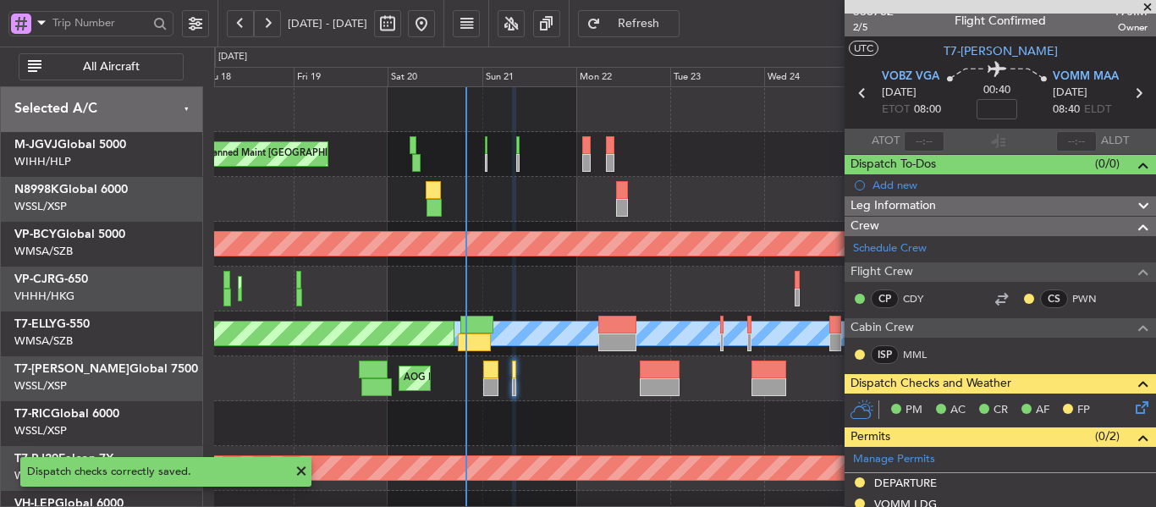
scroll to position [0, 0]
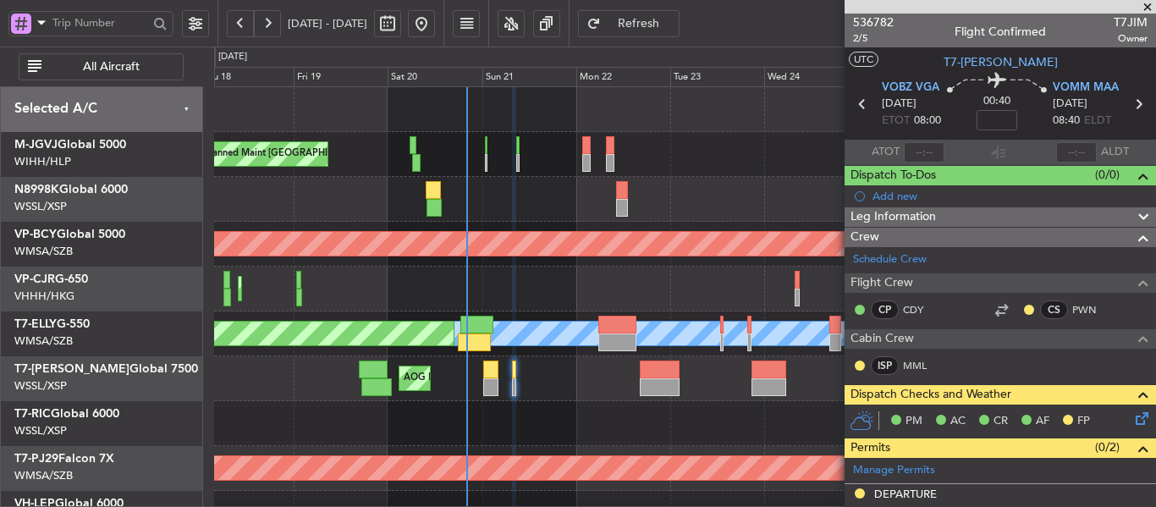
type input "[PERSON_NAME] (LEU)"
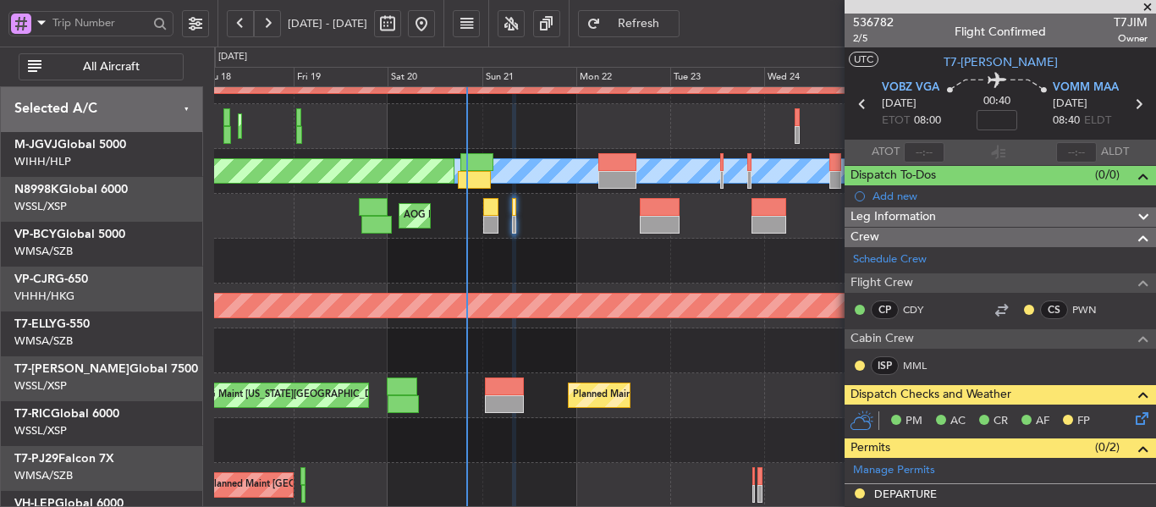
scroll to position [163, 0]
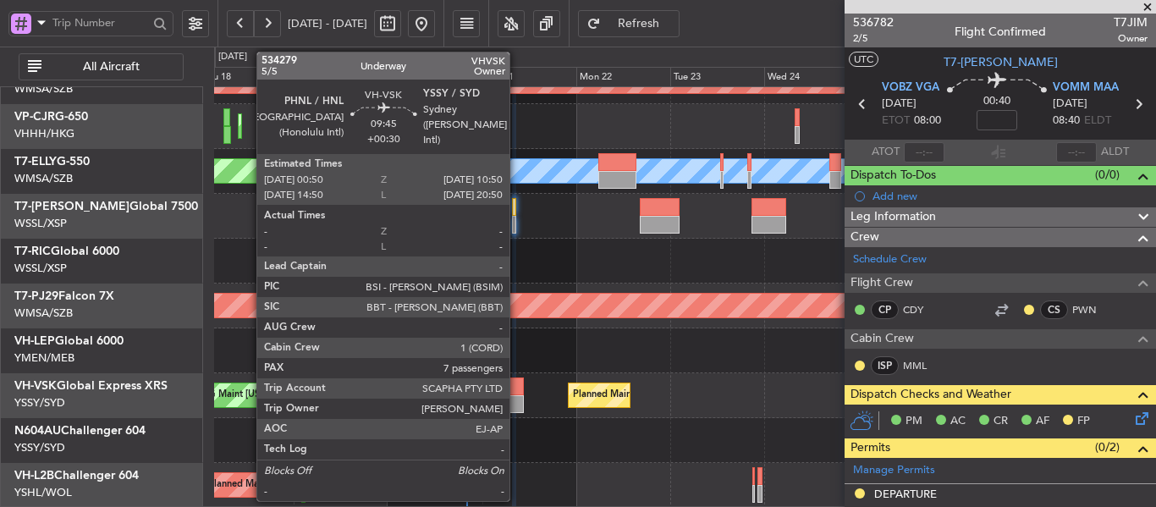
click at [517, 391] on div at bounding box center [505, 387] width 40 height 18
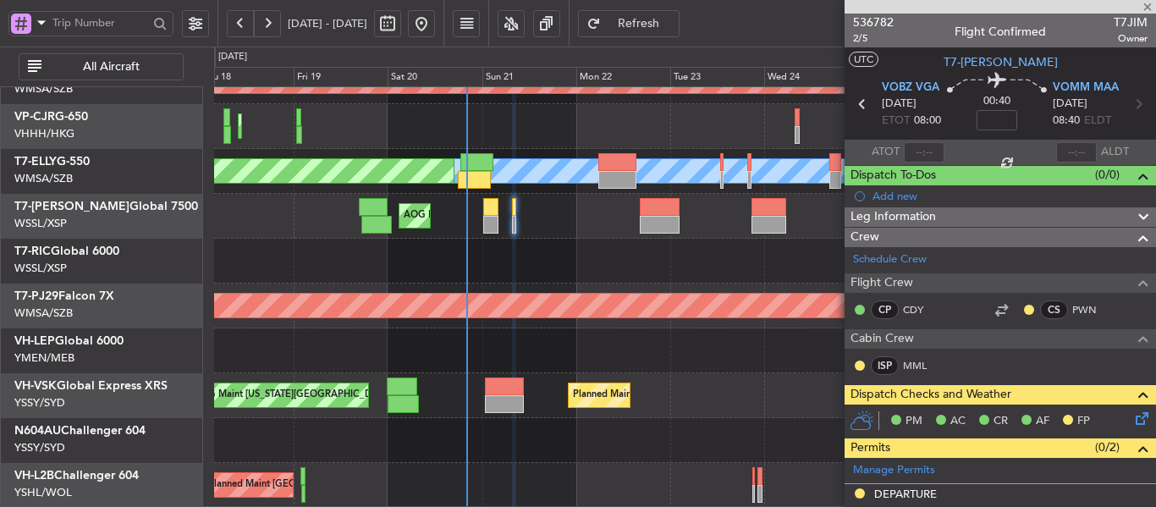
type input "+00:30"
type input "7"
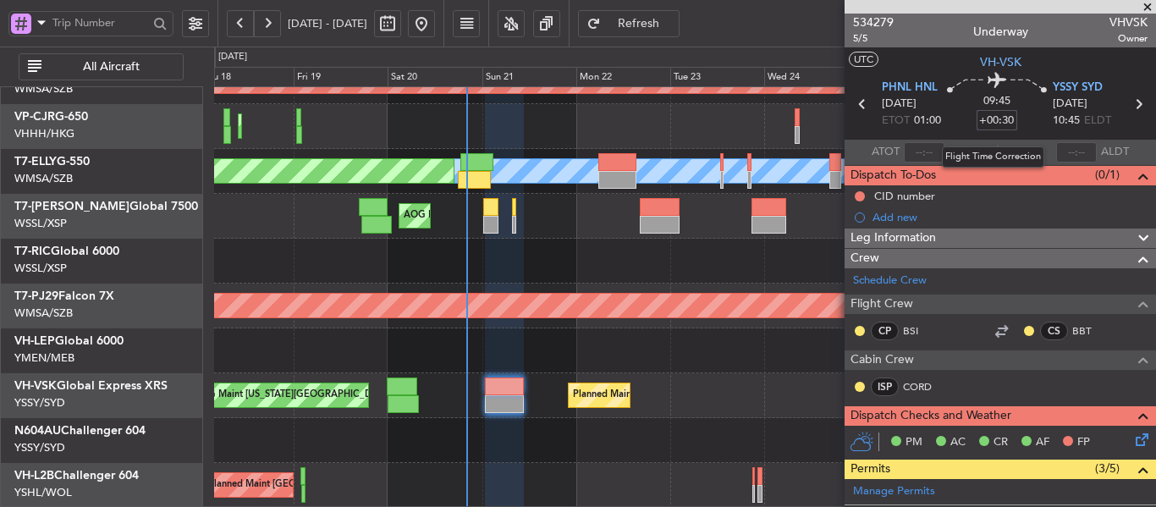
click at [989, 126] on input "+00:30" at bounding box center [997, 120] width 41 height 20
click at [1020, 129] on div "09:45 45" at bounding box center [997, 104] width 112 height 63
click at [1020, 147] on section "ATOT ALDT" at bounding box center [1001, 152] width 312 height 25
type input "+00:45"
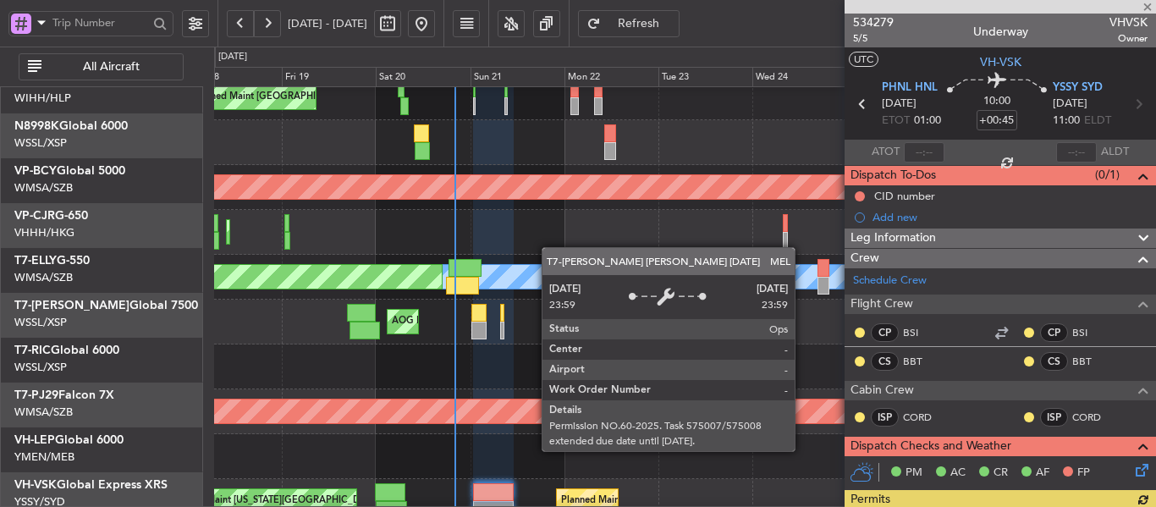
scroll to position [55, 0]
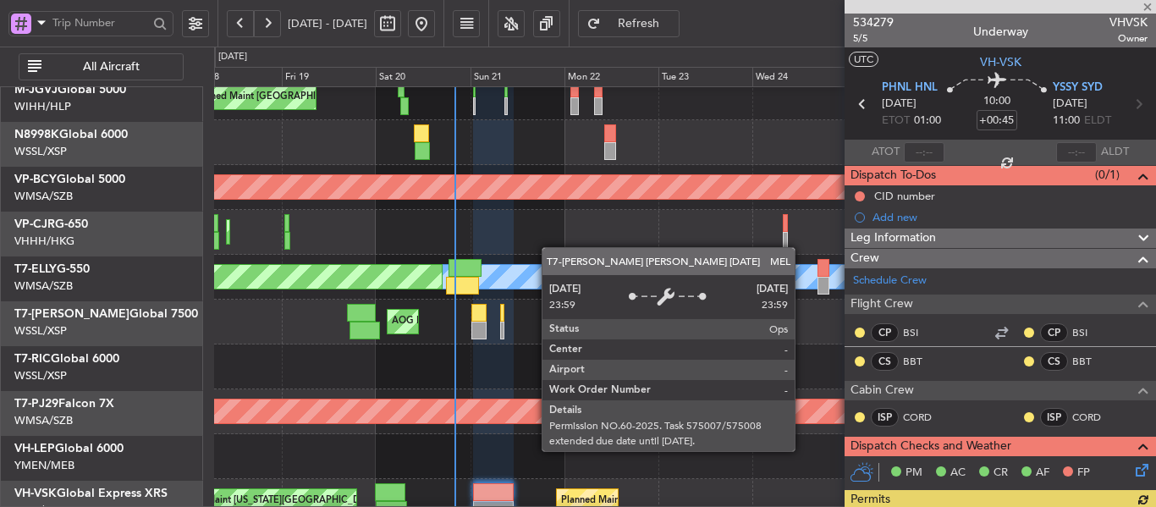
click at [544, 277] on div "MEL" at bounding box center [343, 277] width 2138 height 24
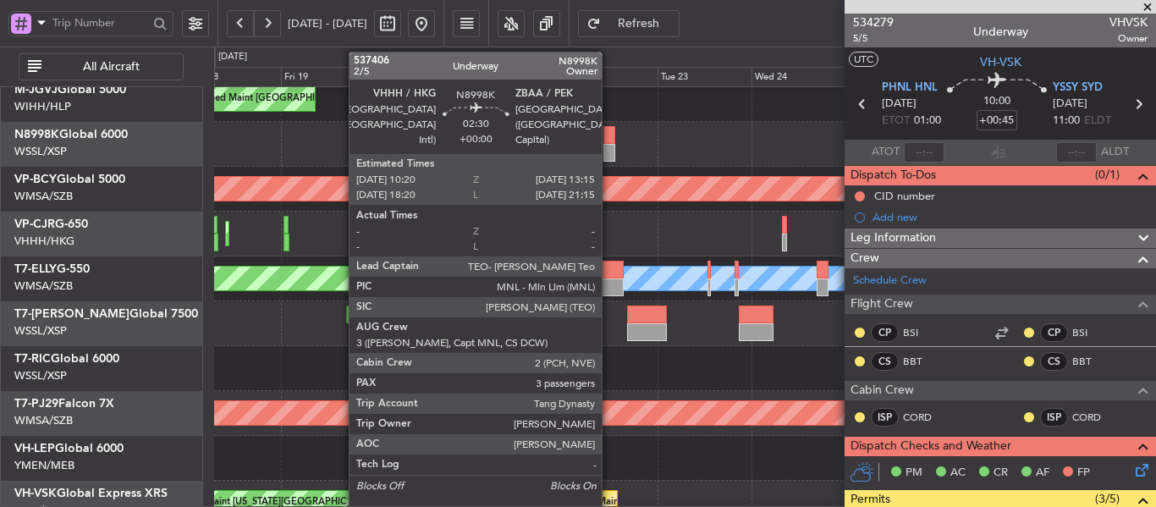
click at [610, 149] on div at bounding box center [610, 153] width 12 height 18
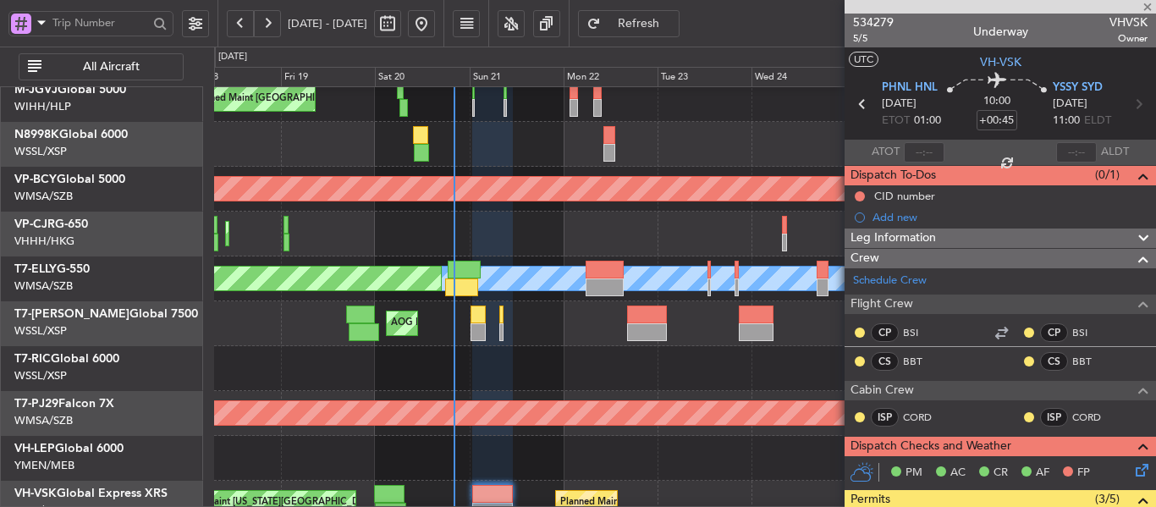
type input "3"
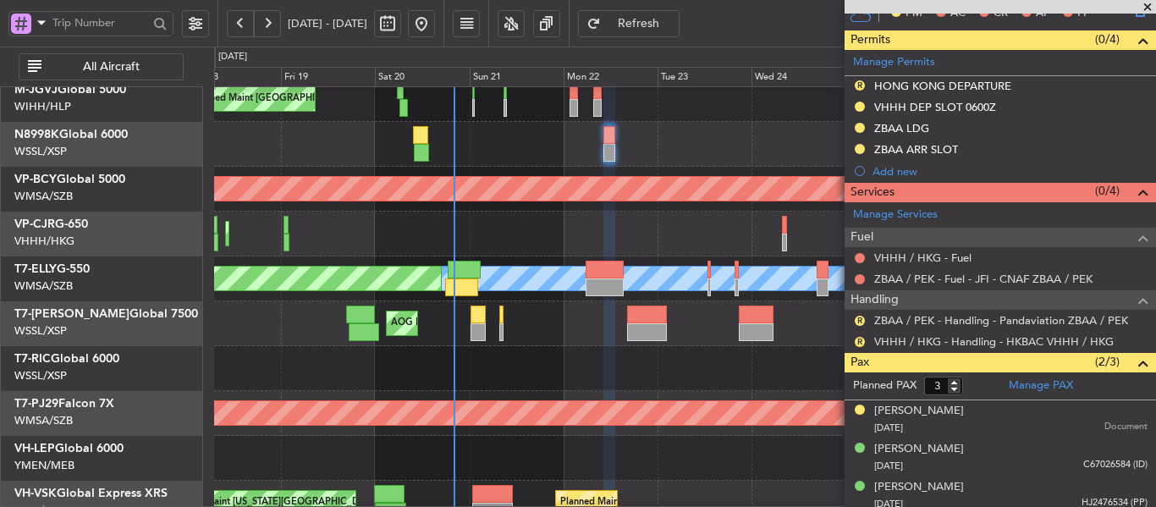
scroll to position [508, 0]
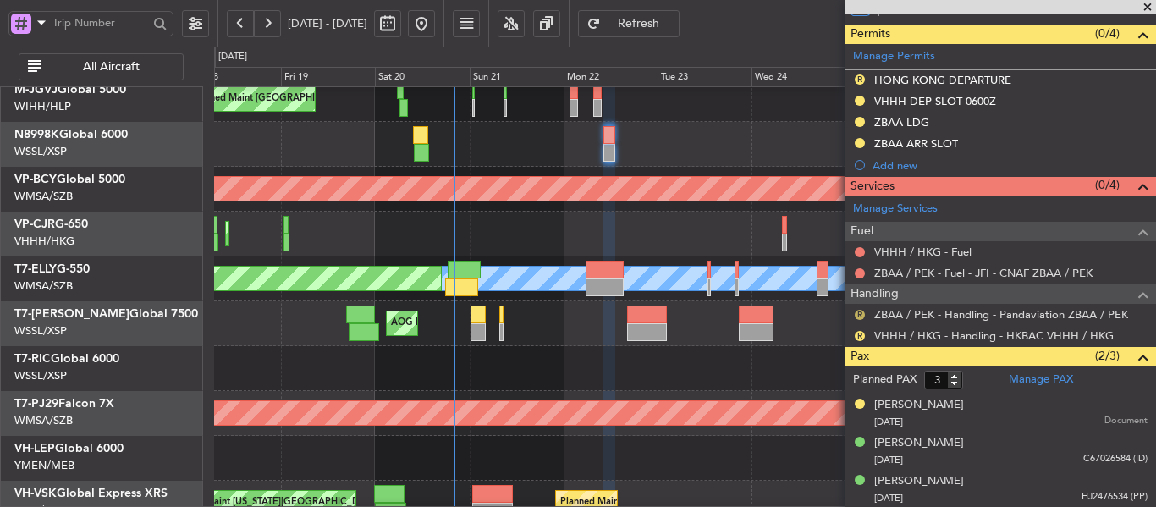
click at [859, 312] on button "R" at bounding box center [860, 315] width 10 height 10
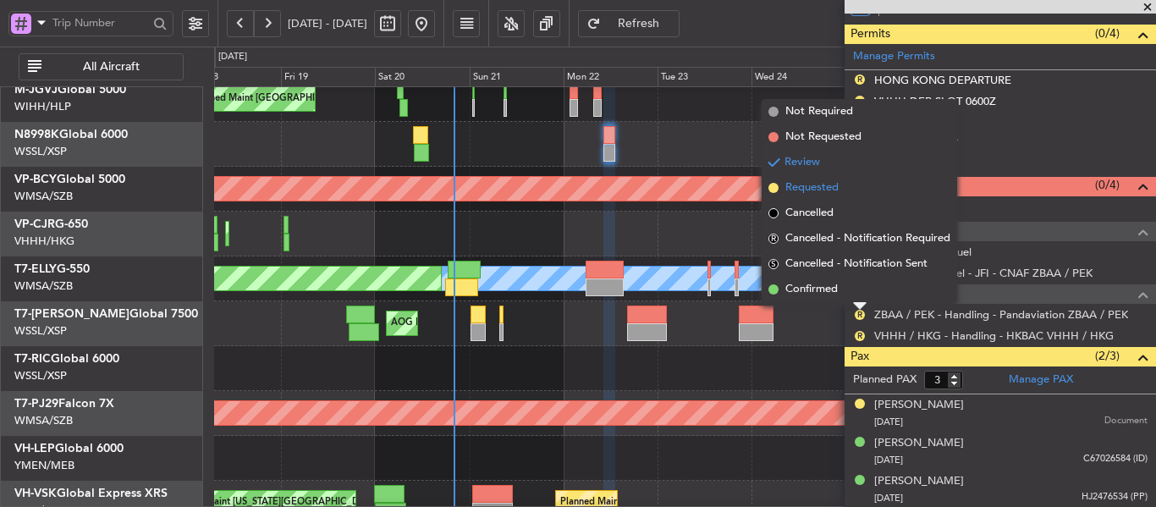
click at [770, 190] on span at bounding box center [774, 188] width 10 height 10
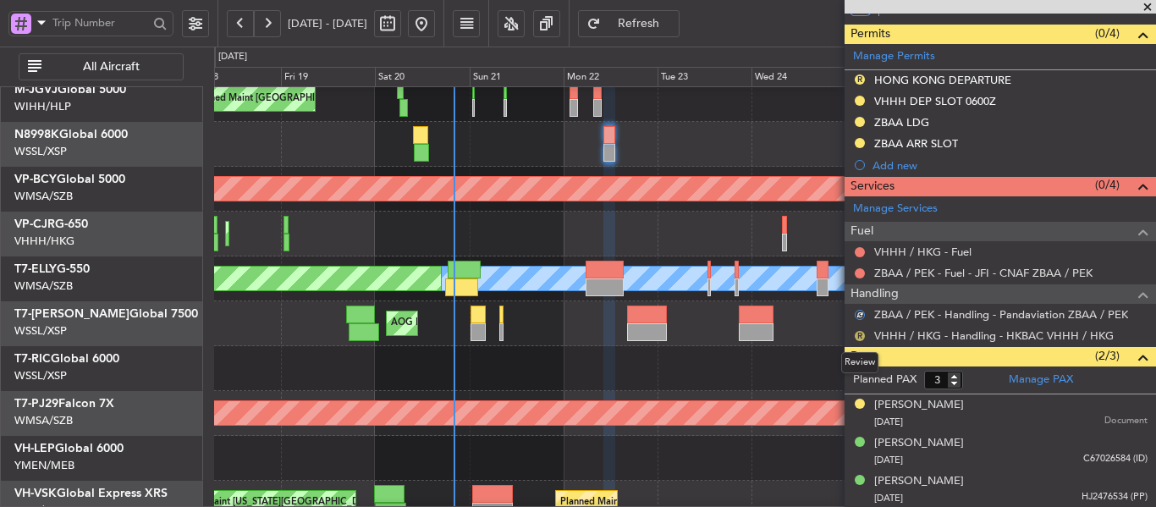
click at [861, 336] on button "R" at bounding box center [860, 336] width 10 height 10
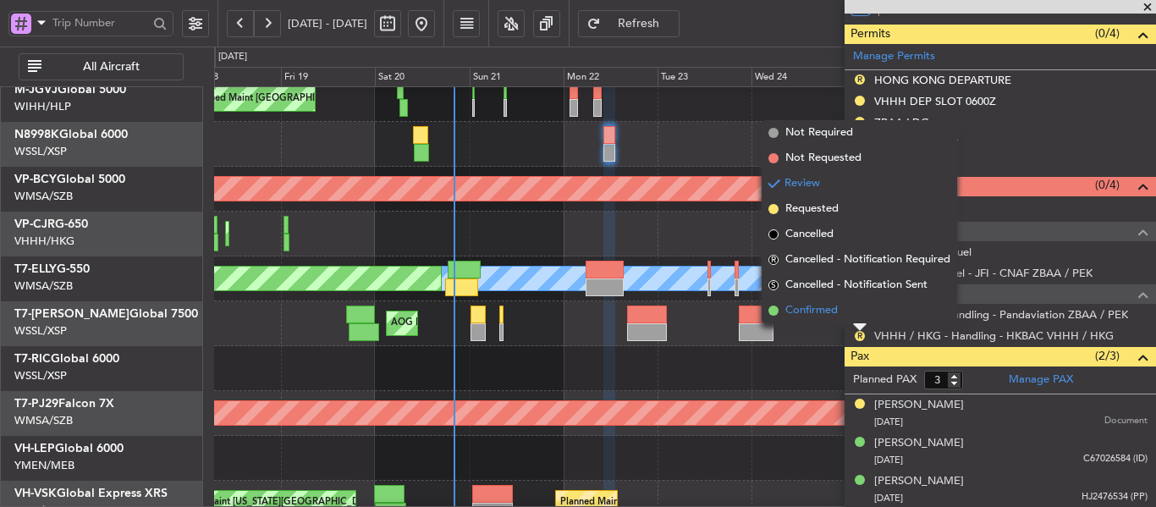
click at [774, 307] on span at bounding box center [774, 311] width 10 height 10
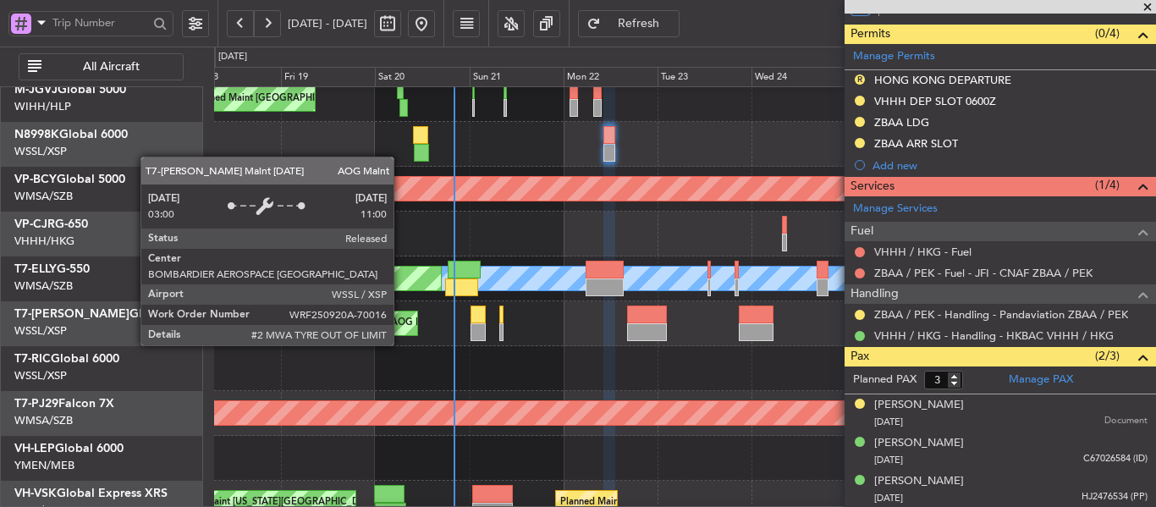
click at [402, 326] on div "AOG Maint [GEOGRAPHIC_DATA] (Seletar)" at bounding box center [484, 323] width 186 height 25
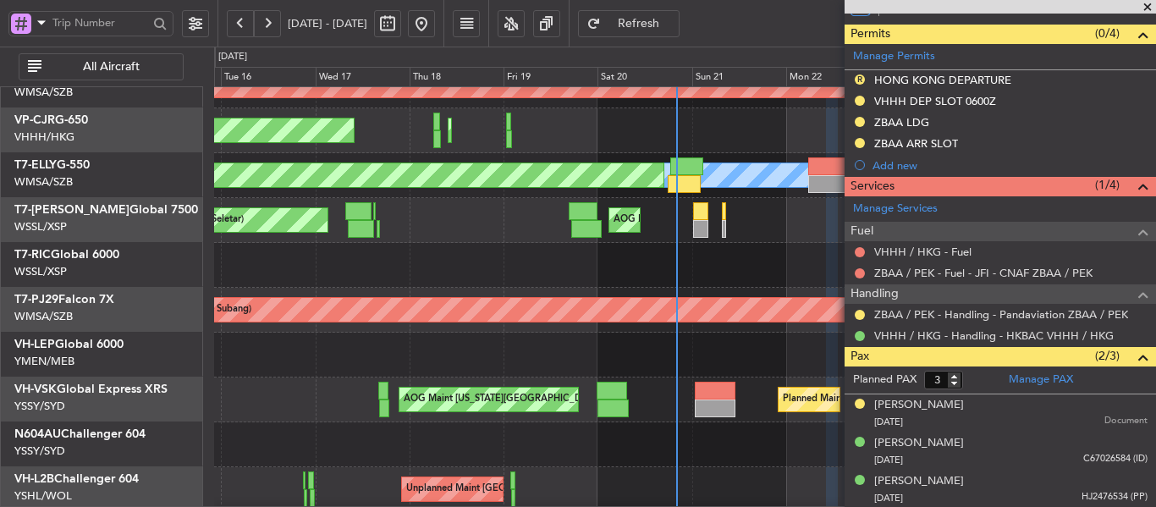
scroll to position [158, 0]
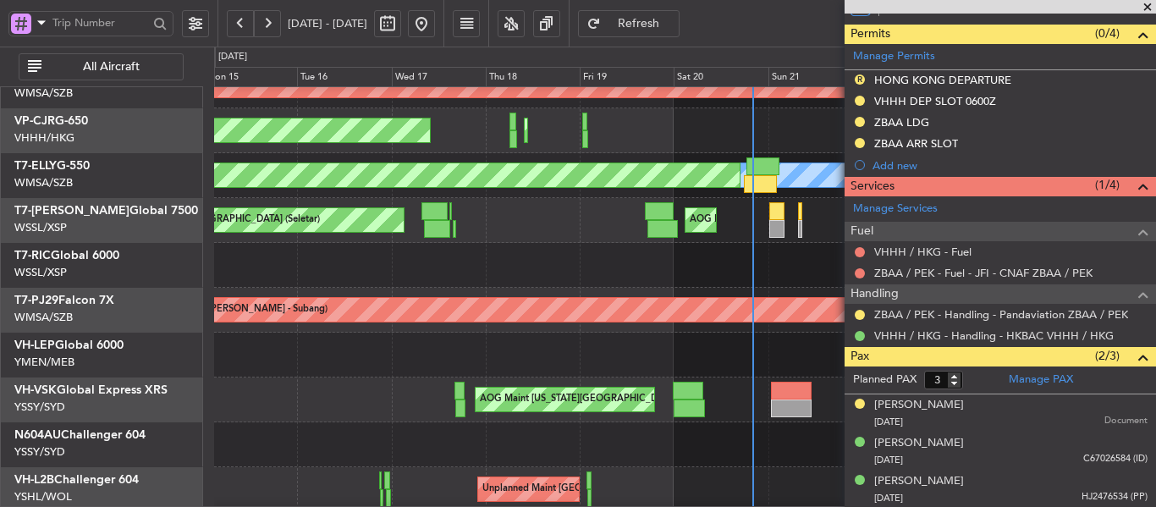
click at [593, 440] on div at bounding box center [684, 444] width 941 height 45
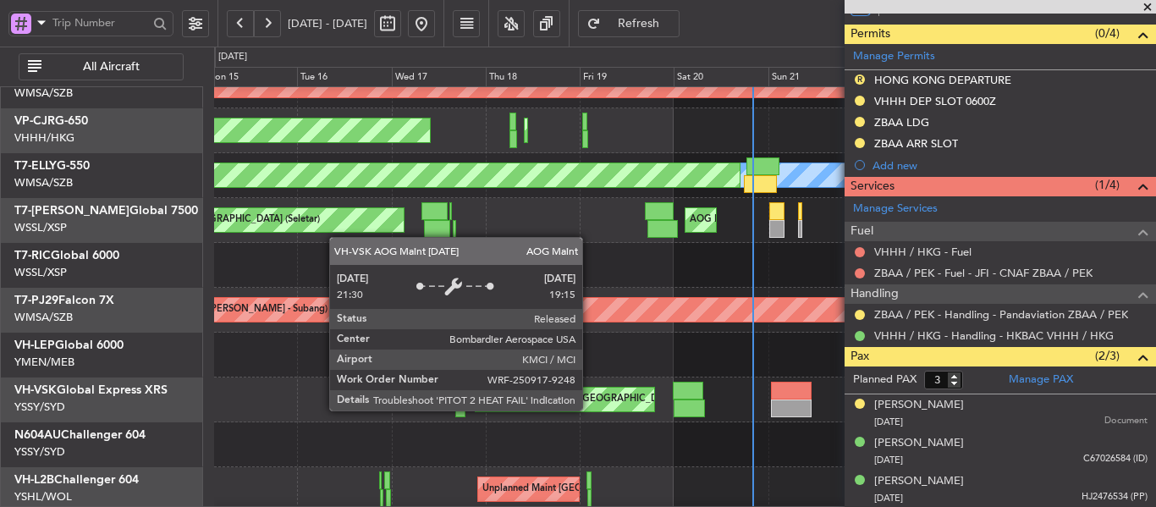
click at [590, 409] on div "AOG Maint [US_STATE][GEOGRAPHIC_DATA] ([US_STATE] City Intl)" at bounding box center [625, 399] width 290 height 25
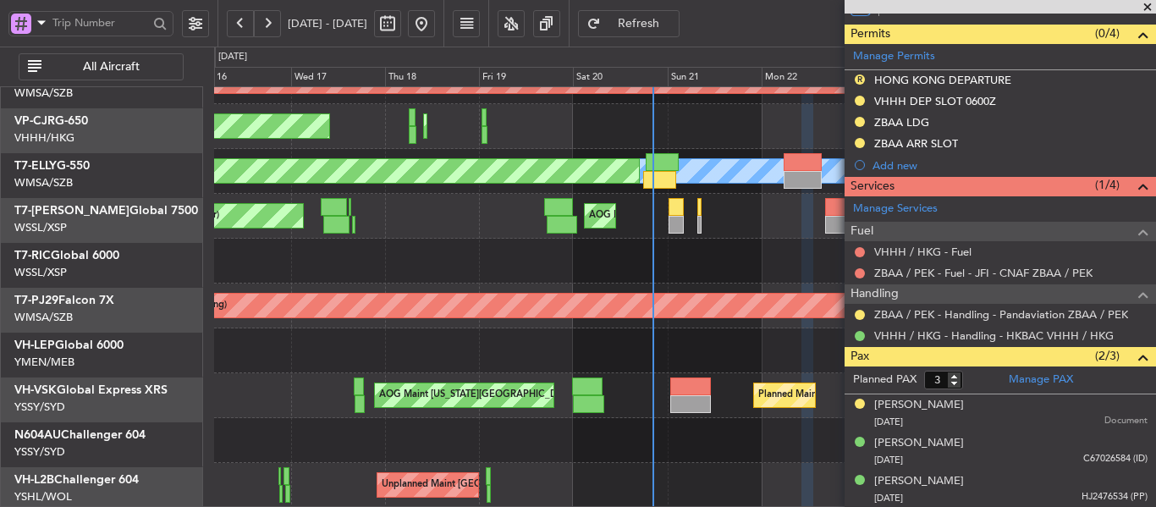
scroll to position [163, 0]
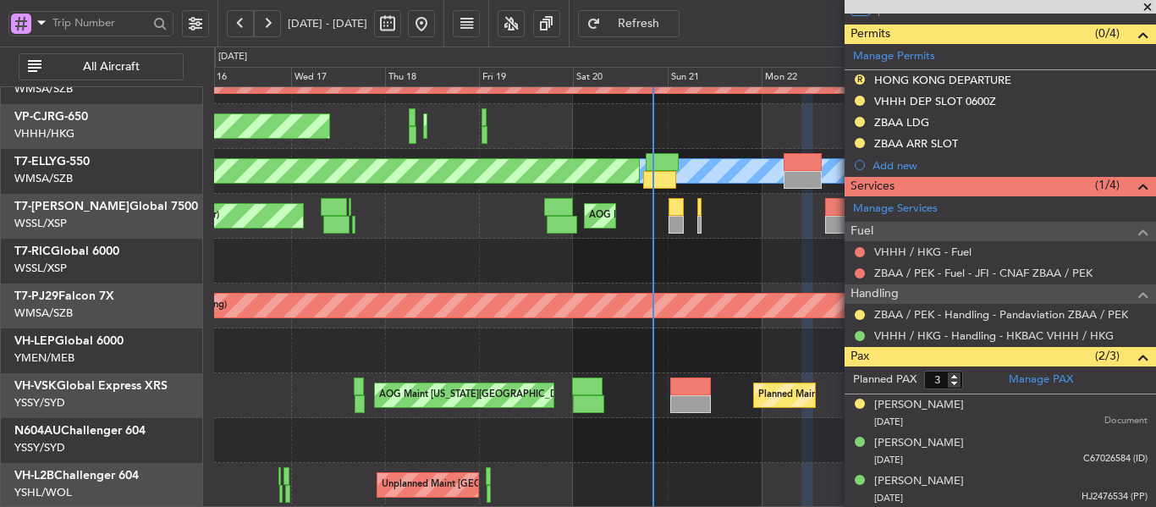
click at [435, 195] on div "Unplanned Maint [GEOGRAPHIC_DATA] (Sultan [PERSON_NAME] [PERSON_NAME] - Subang)…" at bounding box center [684, 216] width 941 height 583
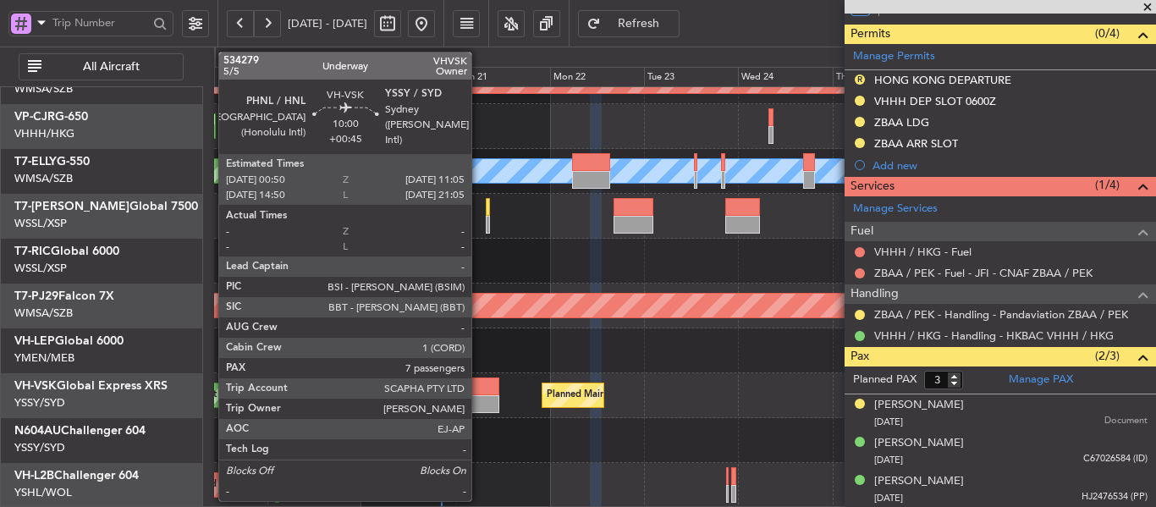
click at [479, 394] on div at bounding box center [479, 387] width 41 height 18
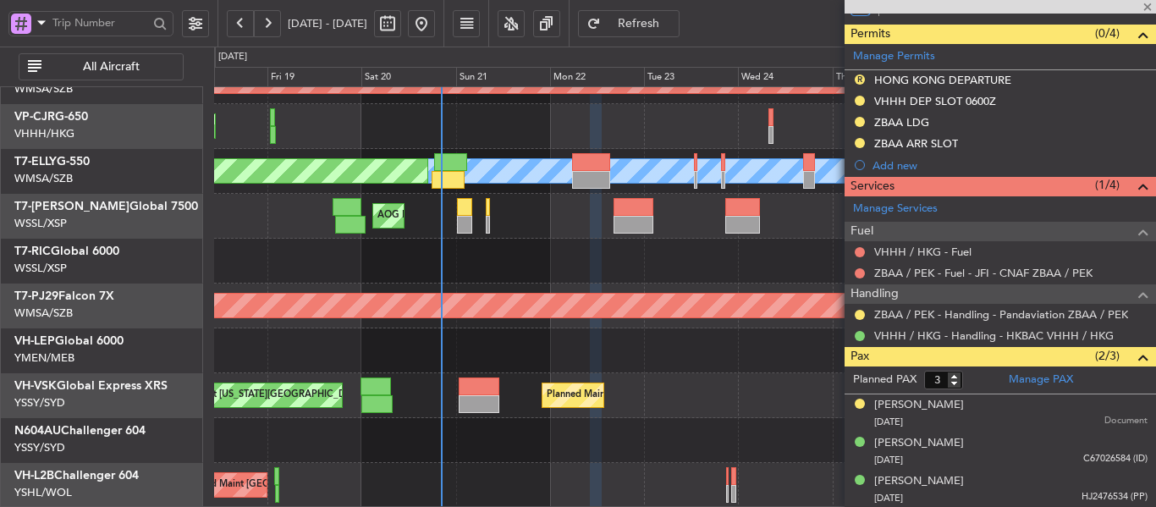
type input "+00:45"
type input "7"
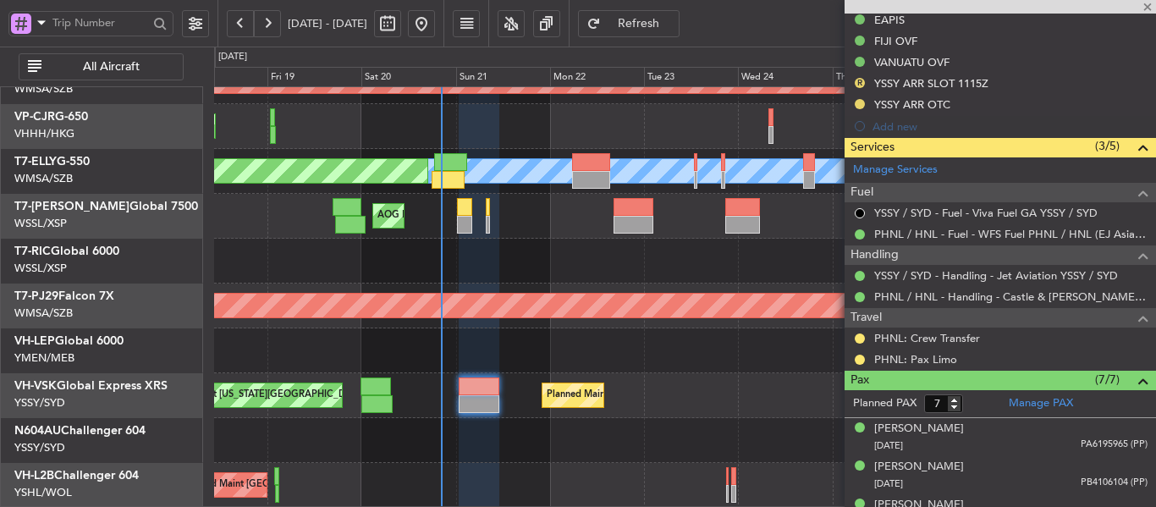
scroll to position [520, 0]
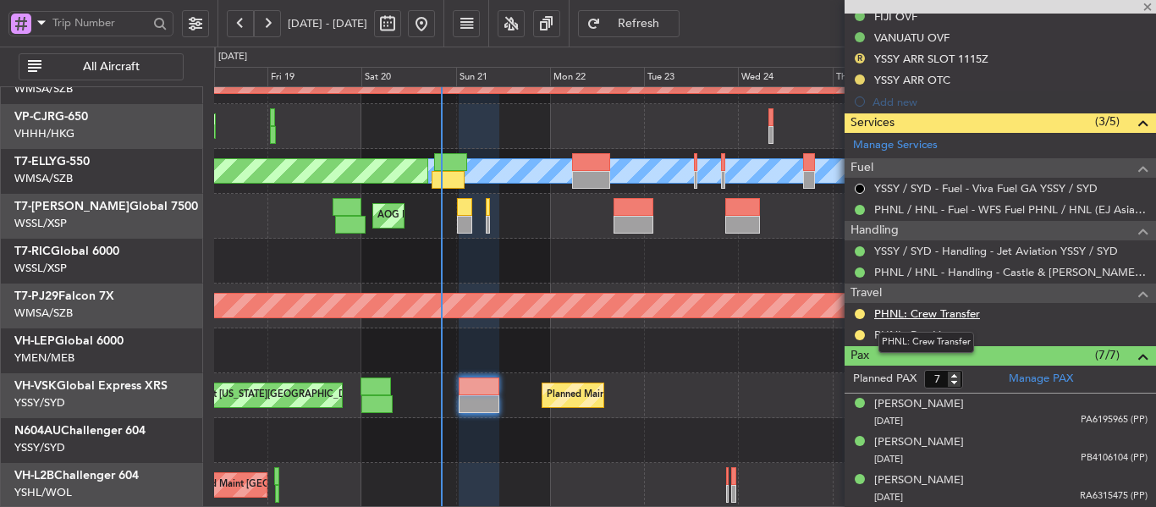
click at [925, 312] on link "PHNL: Crew Transfer" at bounding box center [928, 313] width 106 height 14
click at [904, 332] on link "PHNL: Pax Limo" at bounding box center [916, 335] width 83 height 14
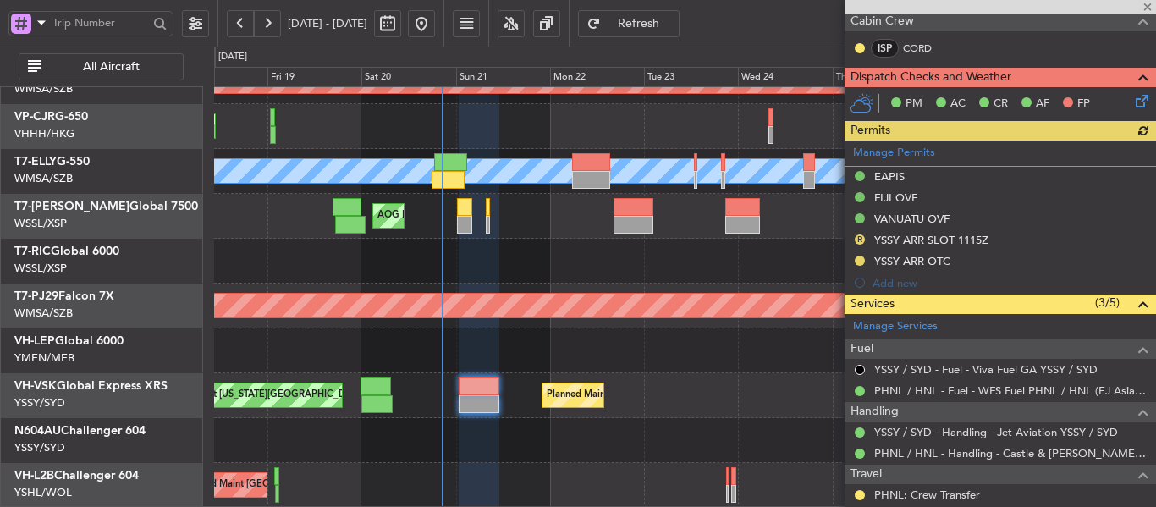
scroll to position [423, 0]
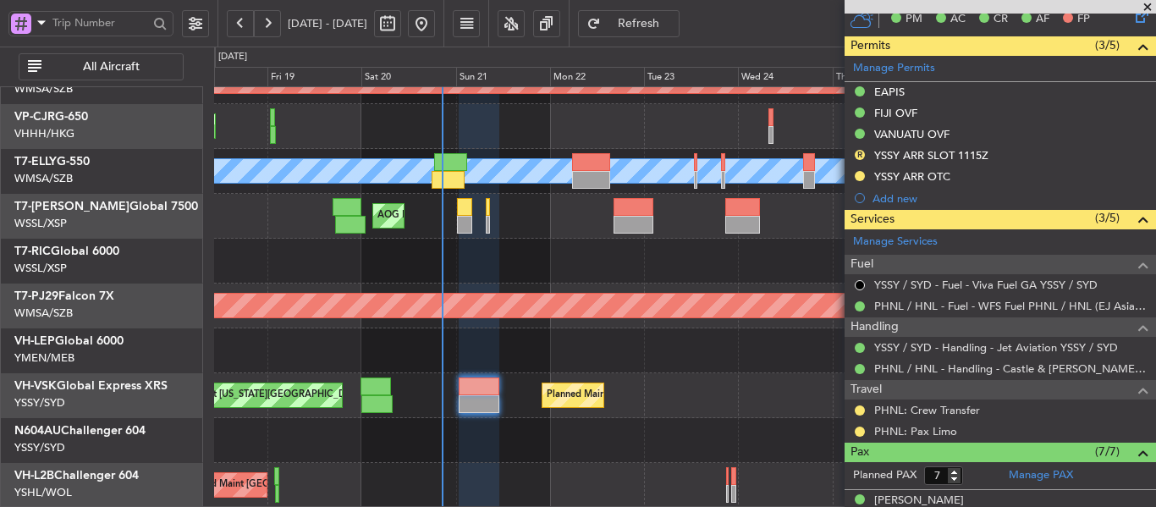
click at [862, 415] on mat-tooltip-component "Requested" at bounding box center [860, 437] width 76 height 45
click at [859, 411] on button at bounding box center [860, 411] width 10 height 10
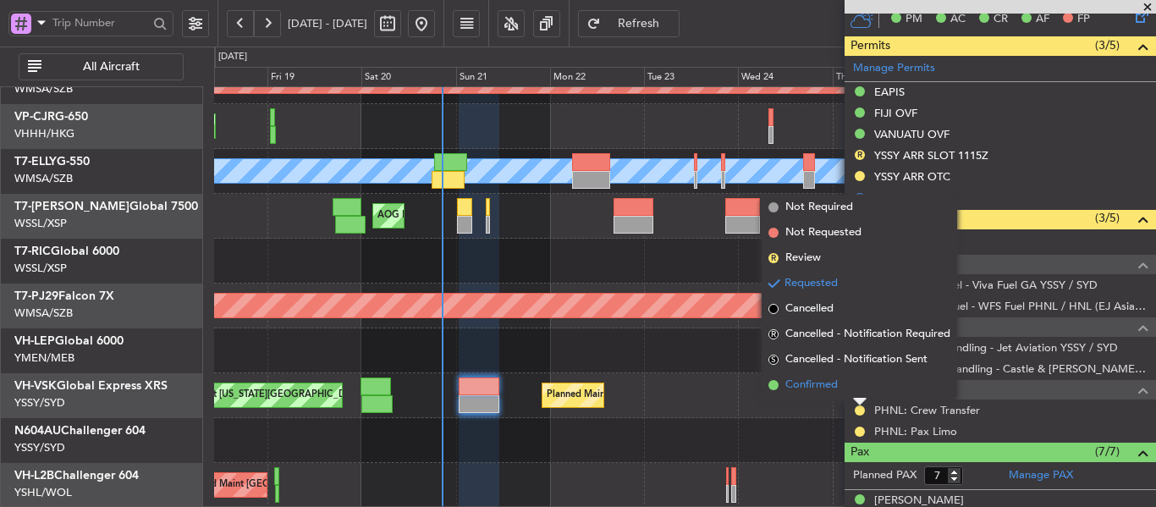
click at [775, 383] on span at bounding box center [774, 385] width 10 height 10
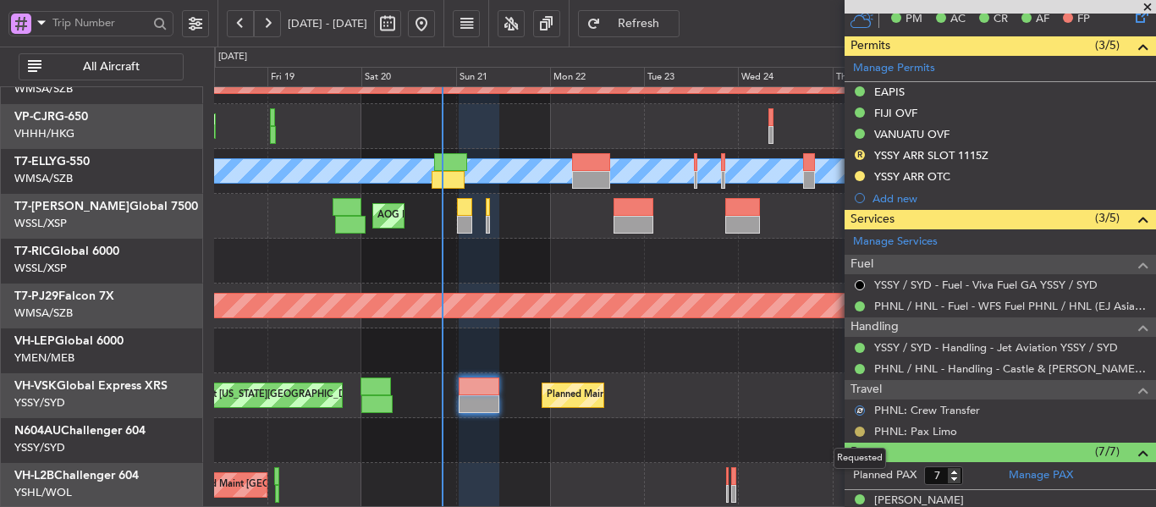
click at [858, 429] on button at bounding box center [860, 432] width 10 height 10
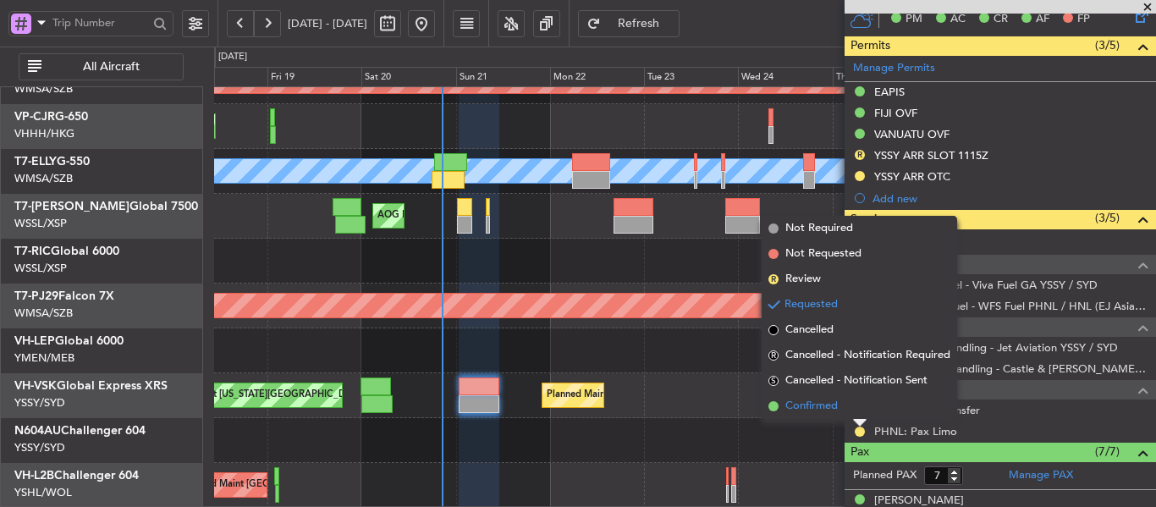
click at [772, 406] on span at bounding box center [774, 406] width 10 height 10
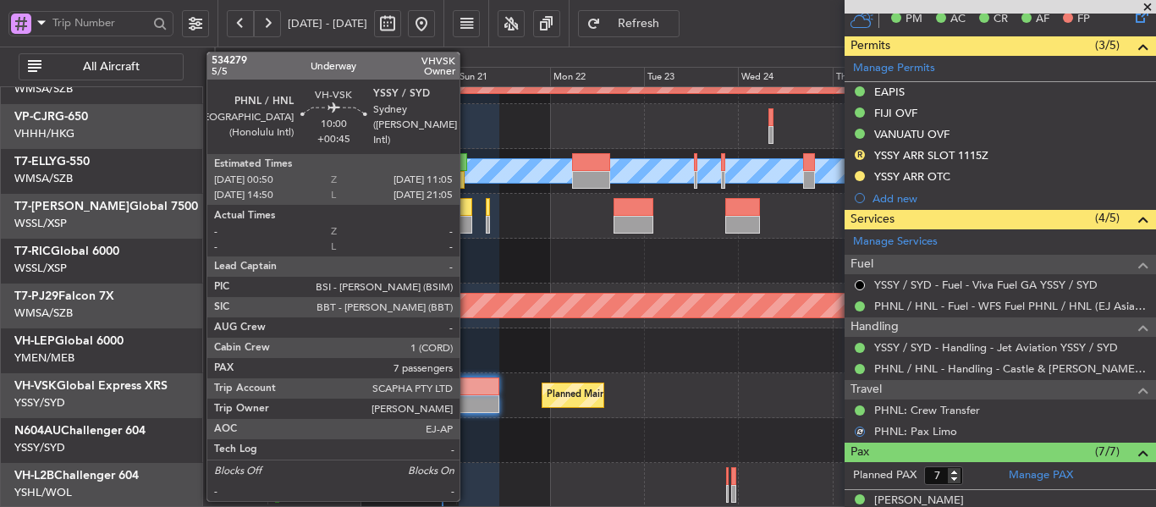
click at [467, 390] on div at bounding box center [479, 387] width 41 height 18
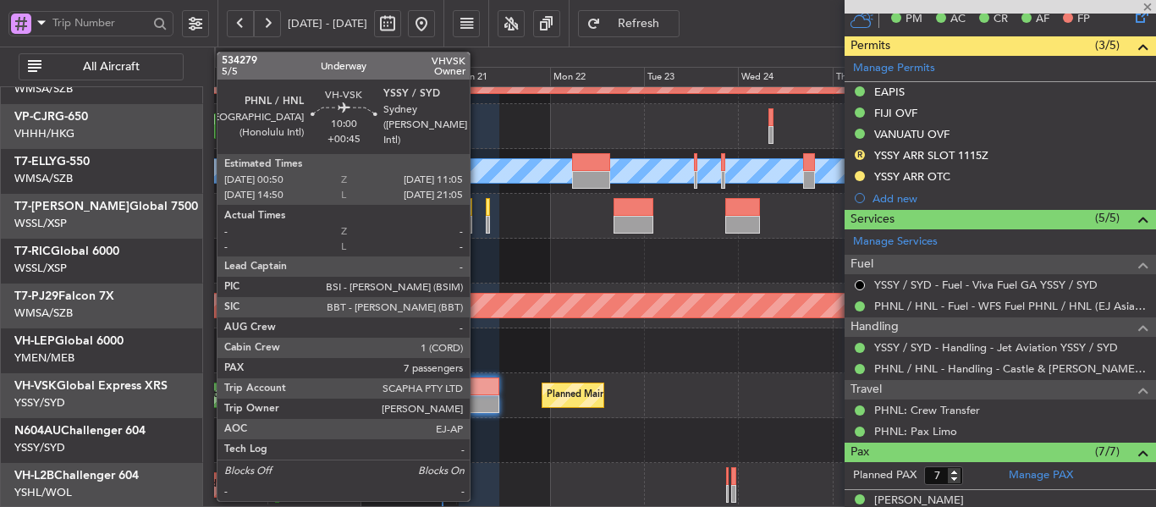
click at [477, 395] on div at bounding box center [479, 387] width 41 height 18
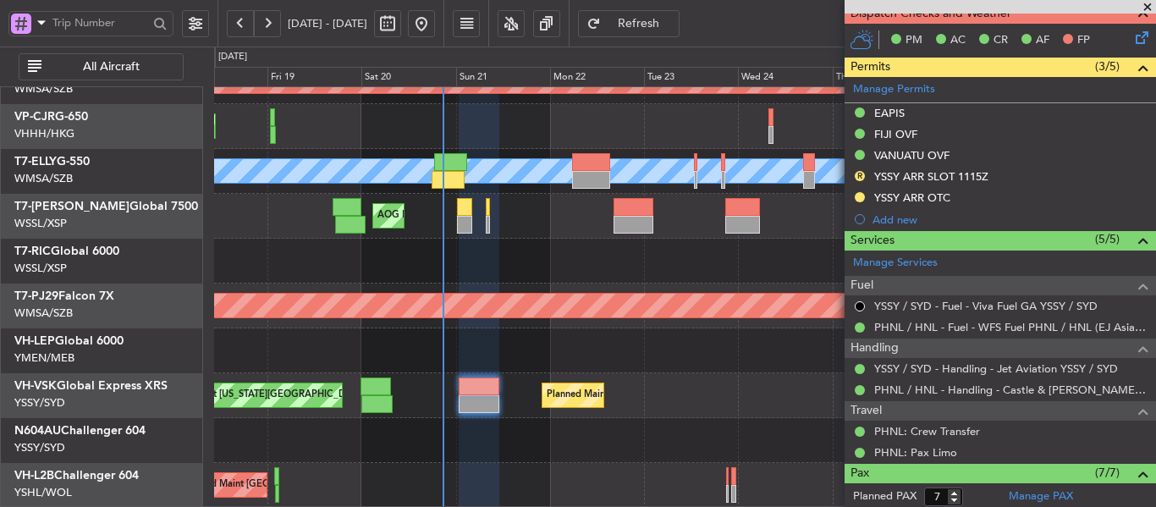
type input "[PERSON_NAME] (LEU)"
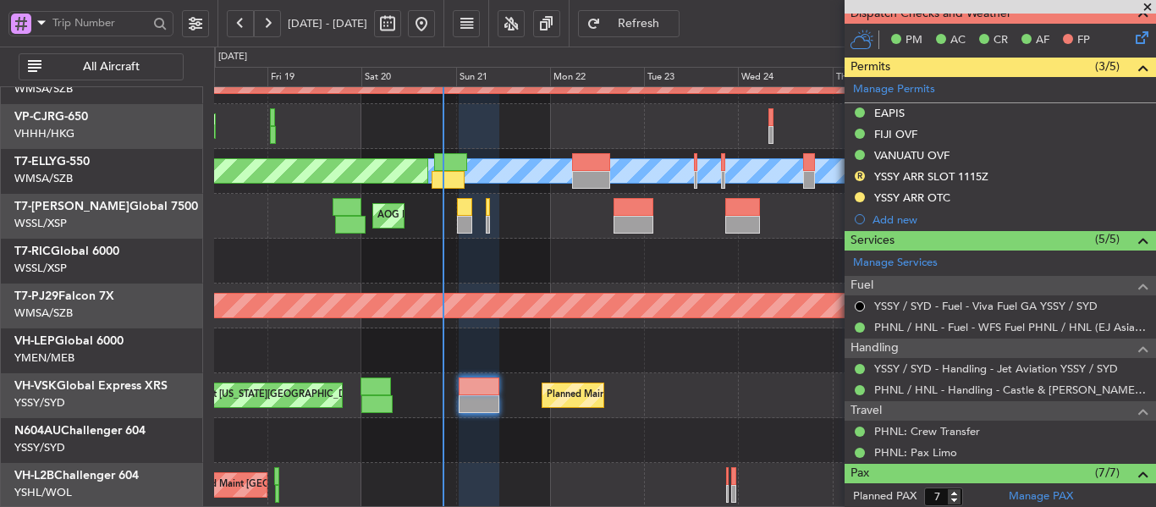
type input "[PERSON_NAME] (LEU)"
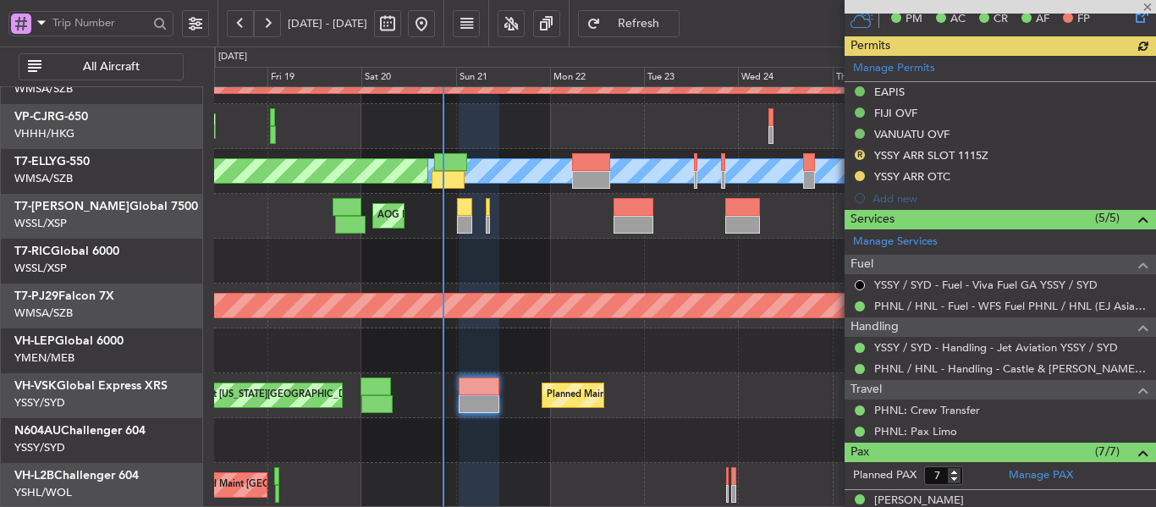
type input "[PERSON_NAME] (LEU)"
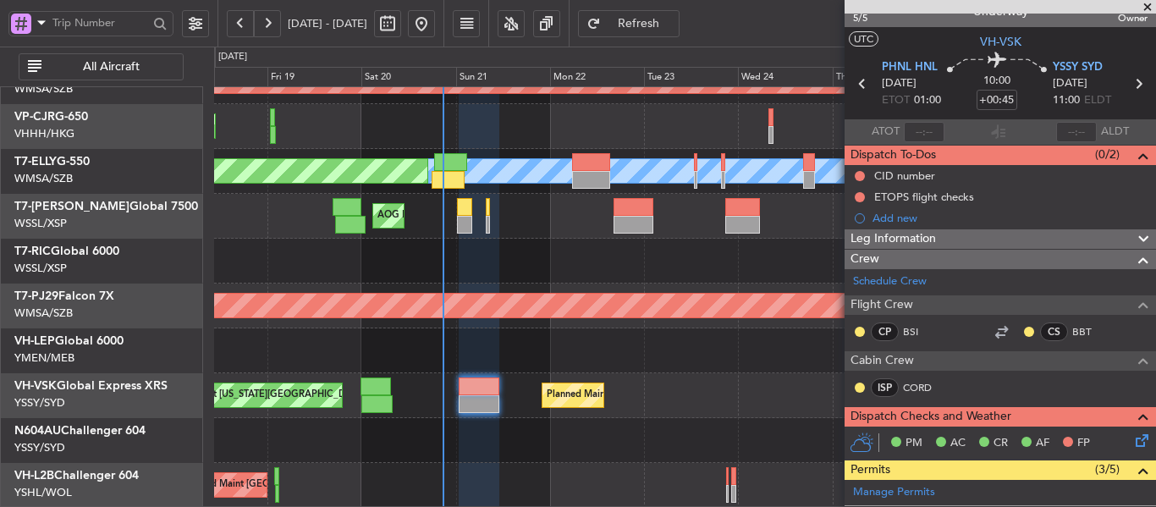
scroll to position [0, 0]
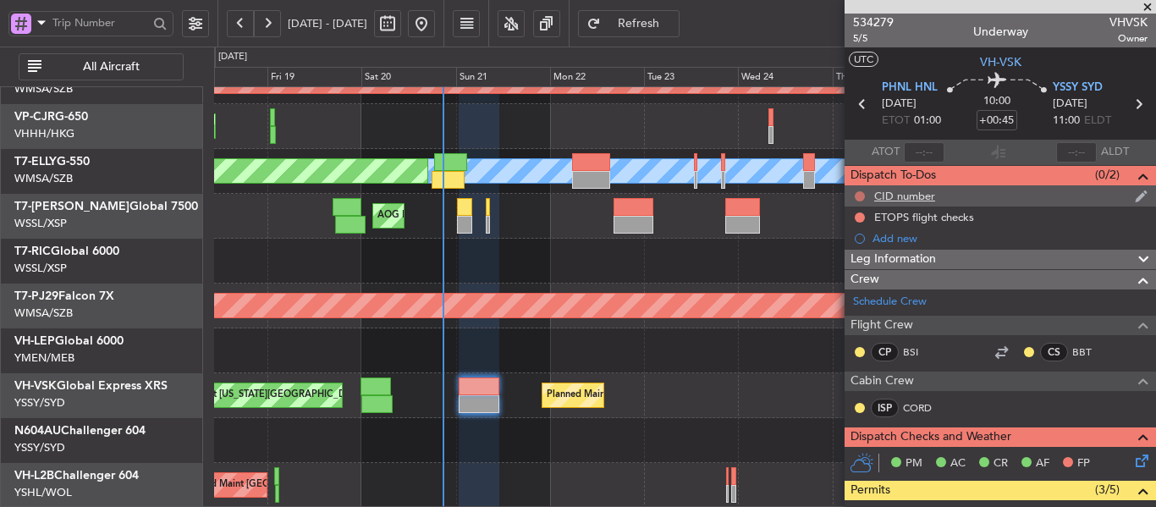
click at [860, 192] on button at bounding box center [860, 196] width 10 height 10
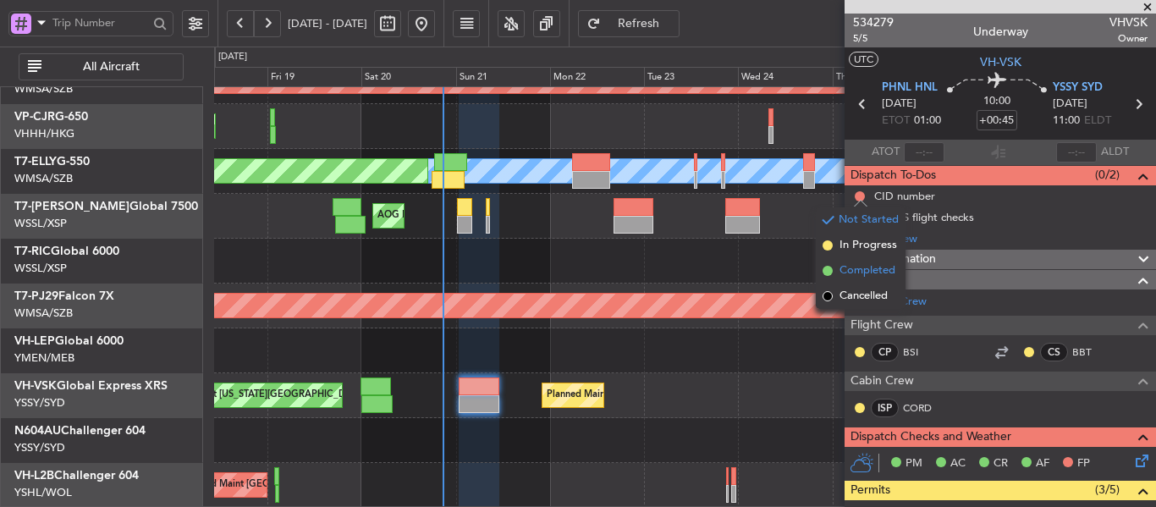
click at [829, 270] on span at bounding box center [828, 271] width 10 height 10
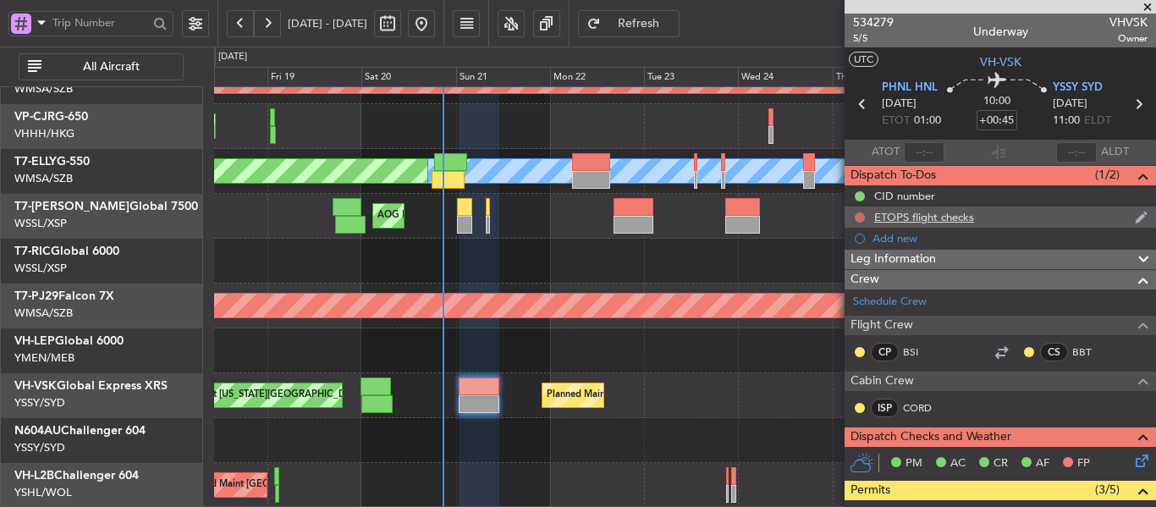
click at [861, 216] on button at bounding box center [860, 218] width 10 height 10
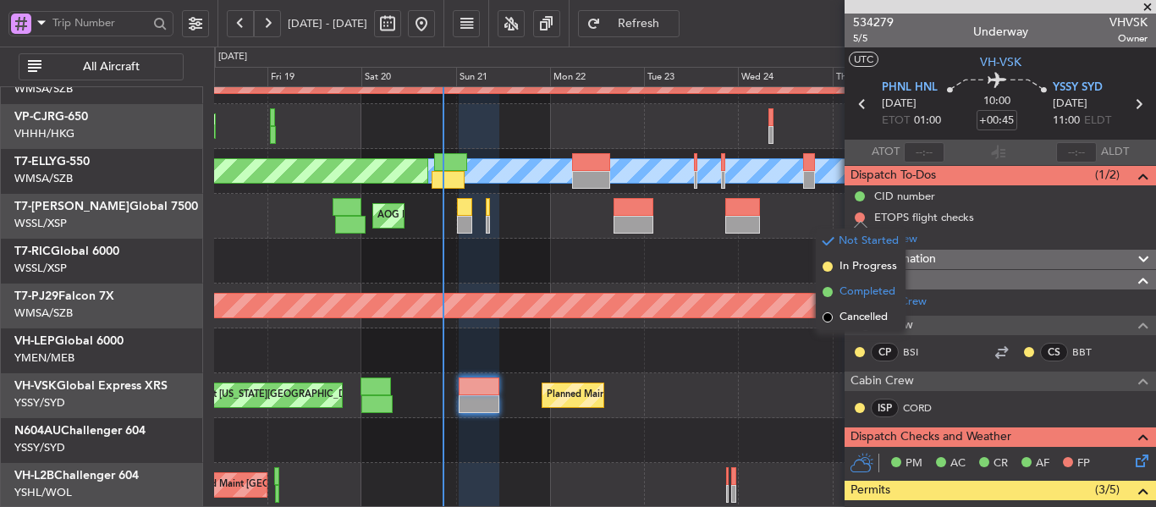
click at [828, 290] on span at bounding box center [828, 292] width 10 height 10
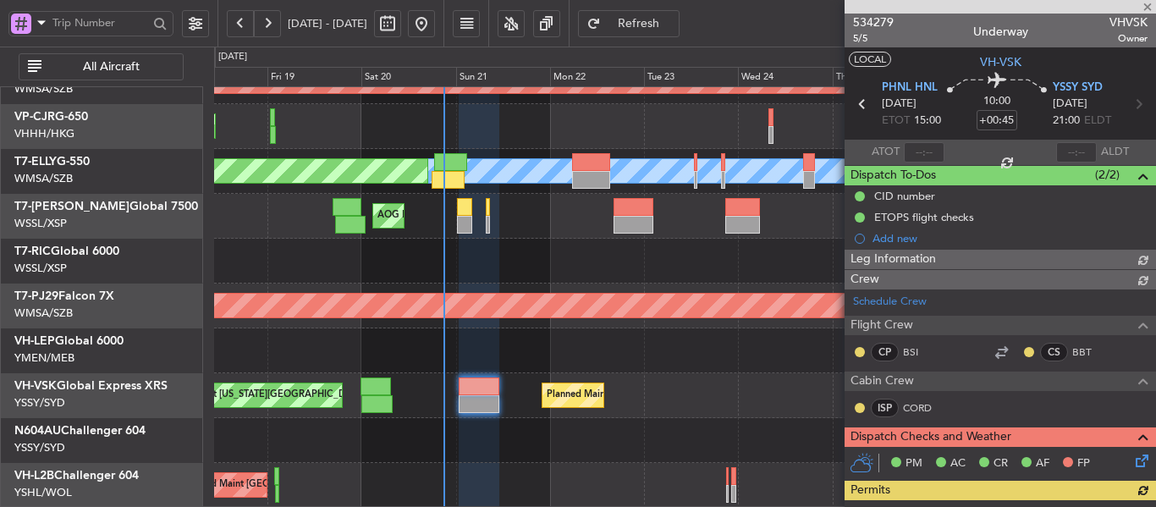
type input "[PERSON_NAME] (LEU)"
click at [1133, 455] on icon at bounding box center [1140, 458] width 14 height 14
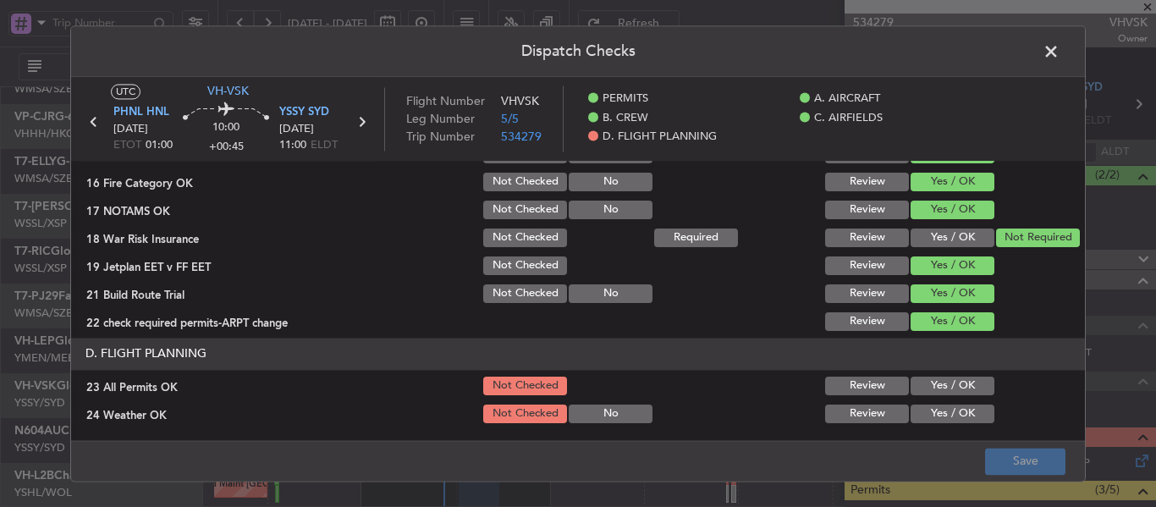
scroll to position [677, 0]
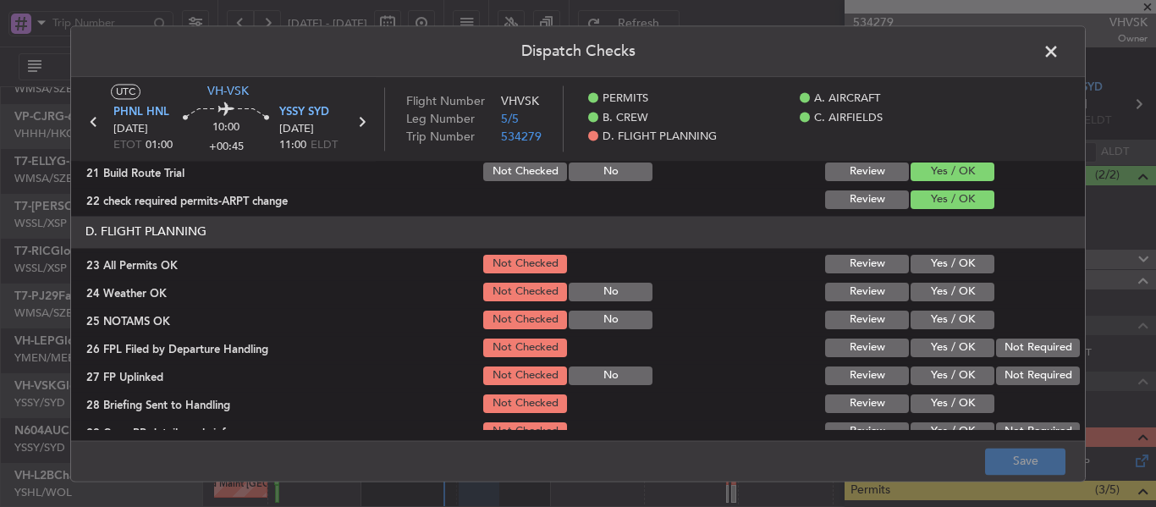
click at [875, 268] on button "Review" at bounding box center [867, 264] width 84 height 19
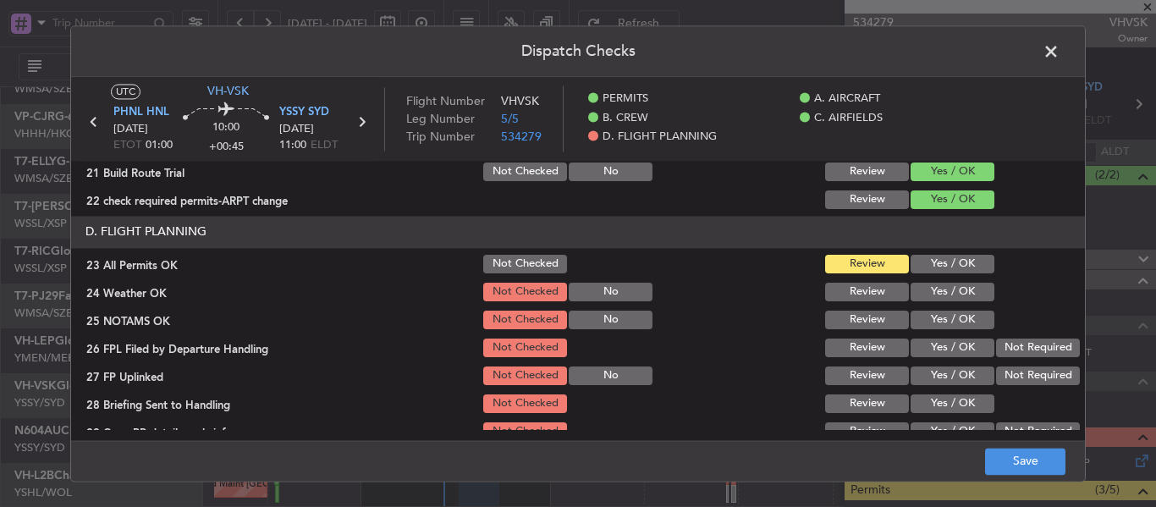
click at [937, 299] on button "Yes / OK" at bounding box center [953, 292] width 84 height 19
click at [935, 328] on button "Yes / OK" at bounding box center [953, 320] width 84 height 19
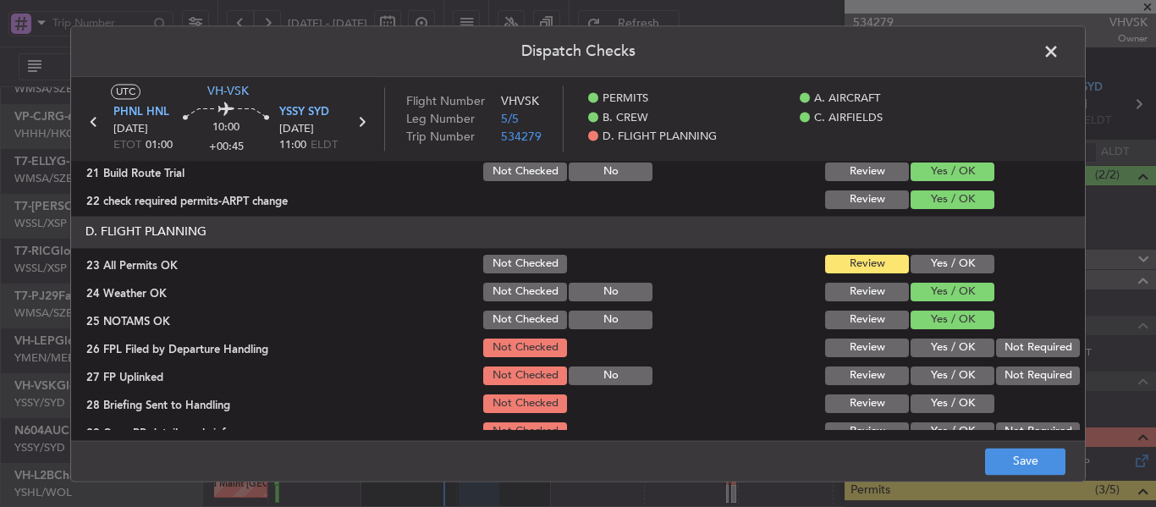
click at [931, 354] on button "Yes / OK" at bounding box center [953, 348] width 84 height 19
drag, startPoint x: 923, startPoint y: 384, endPoint x: 929, endPoint y: 403, distance: 19.5
click at [923, 387] on div "Yes / OK" at bounding box center [951, 376] width 86 height 24
click at [929, 403] on button "Yes / OK" at bounding box center [953, 404] width 84 height 19
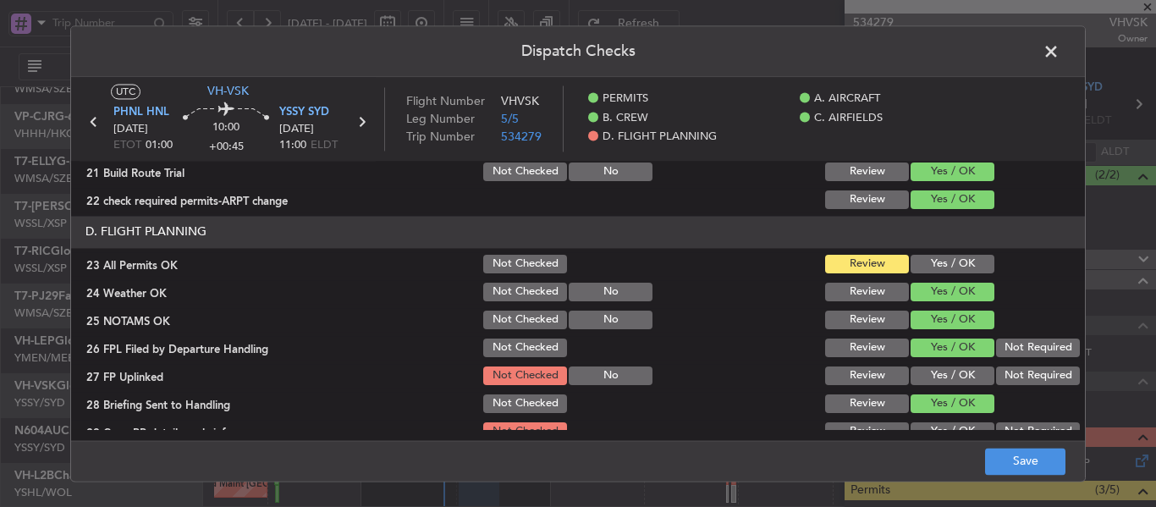
scroll to position [724, 0]
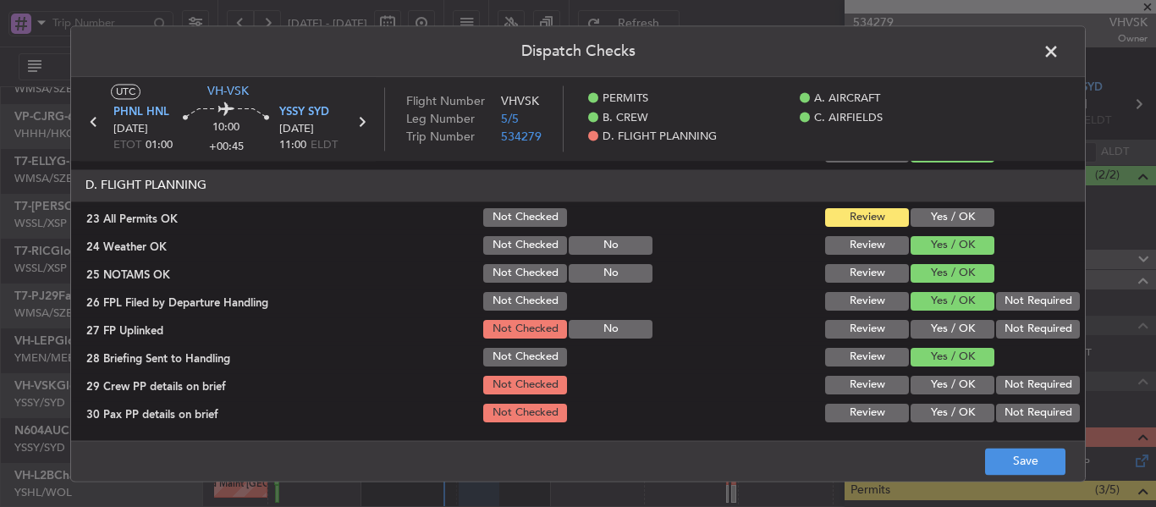
click at [945, 333] on button "Yes / OK" at bounding box center [953, 329] width 84 height 19
click at [938, 378] on button "Yes / OK" at bounding box center [953, 385] width 84 height 19
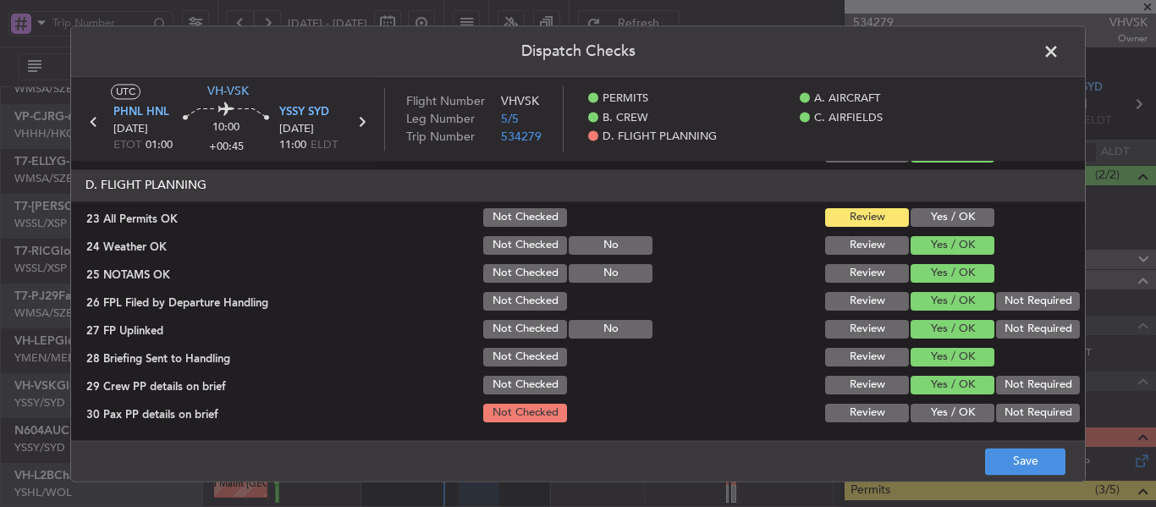
click at [931, 401] on div "Yes / OK" at bounding box center [951, 413] width 86 height 24
click at [930, 413] on button "Yes / OK" at bounding box center [953, 413] width 84 height 19
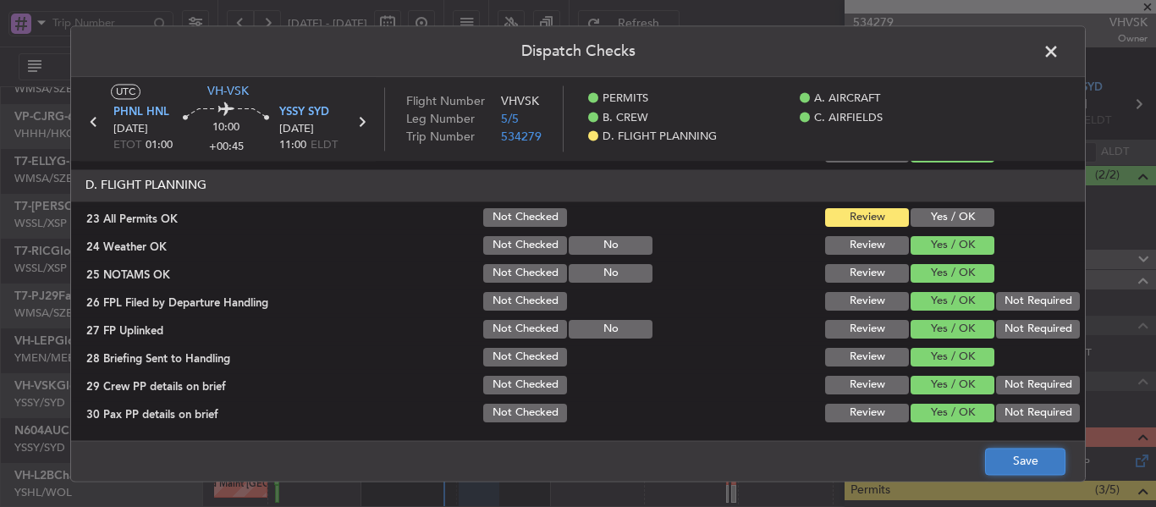
click at [1015, 455] on button "Save" at bounding box center [1025, 461] width 80 height 27
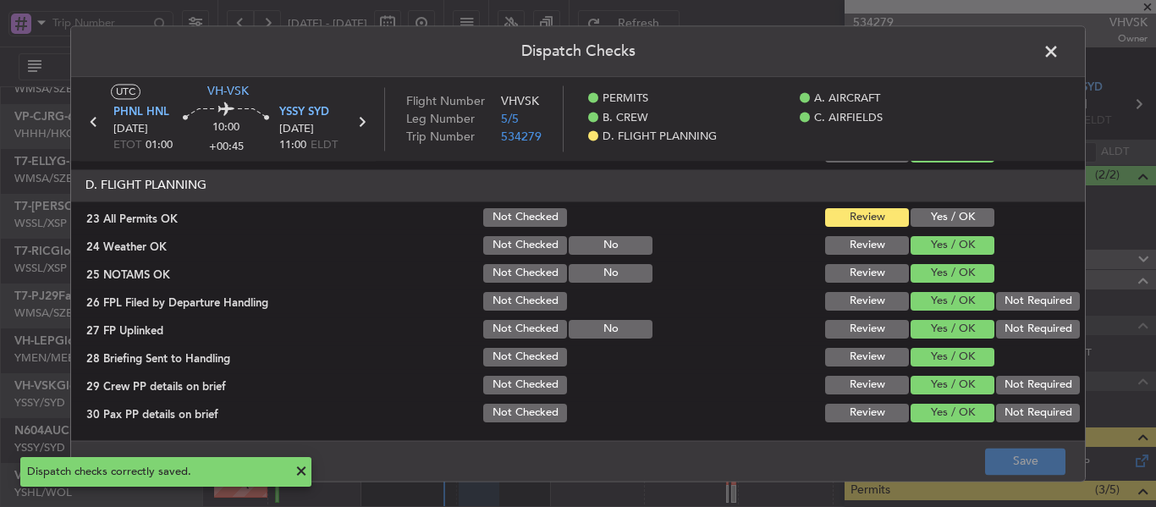
click at [1060, 54] on span at bounding box center [1060, 56] width 0 height 34
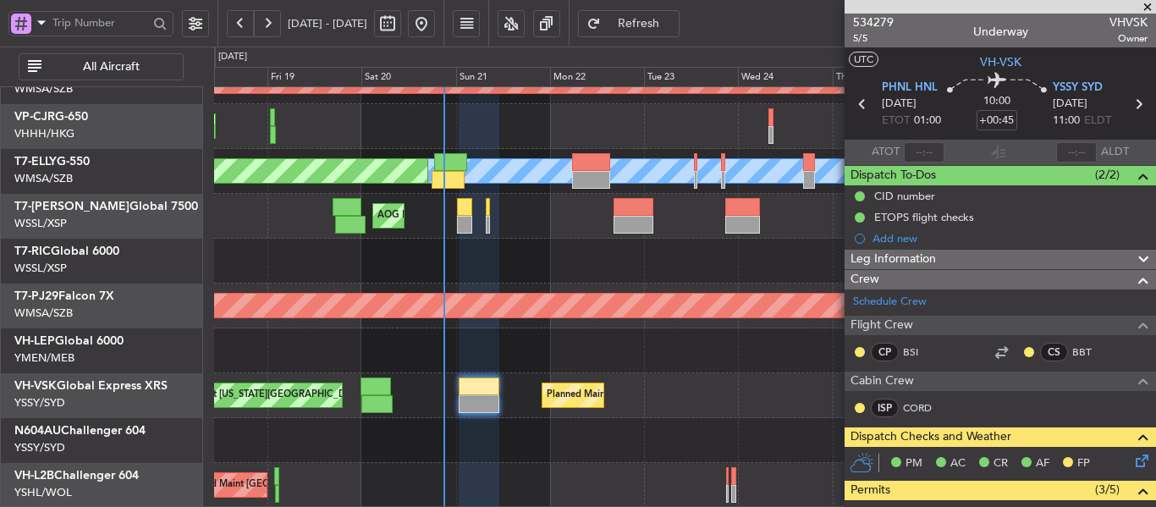
type input "[PERSON_NAME] (LEU)"
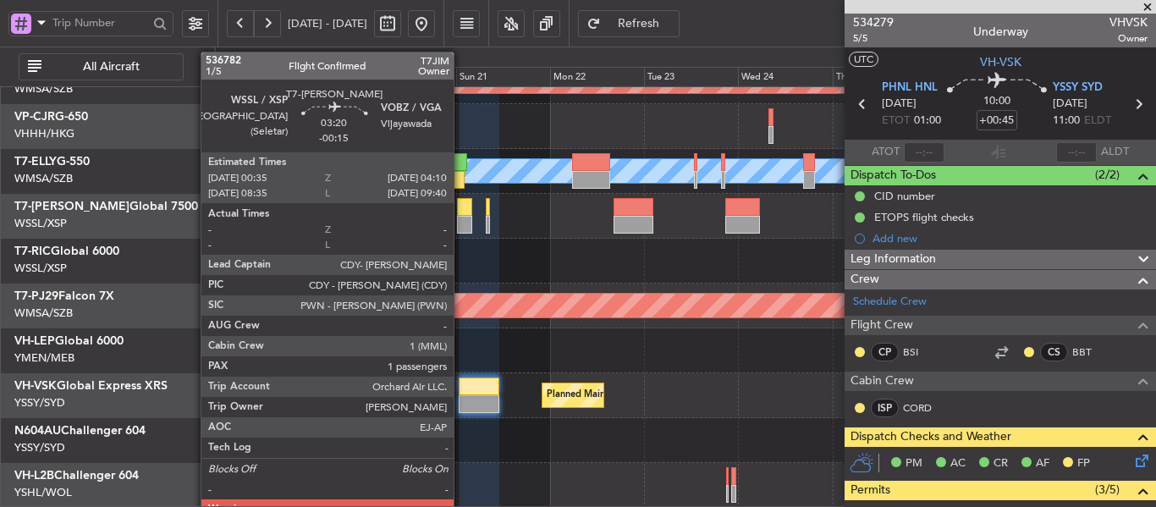
click at [461, 221] on div at bounding box center [464, 225] width 14 height 18
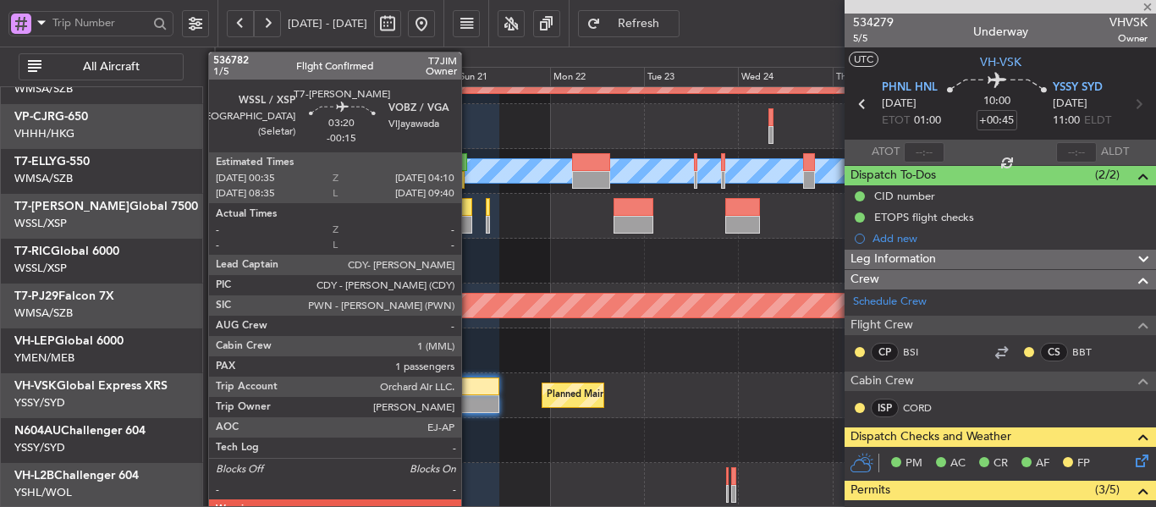
click at [469, 214] on div at bounding box center [464, 207] width 14 height 18
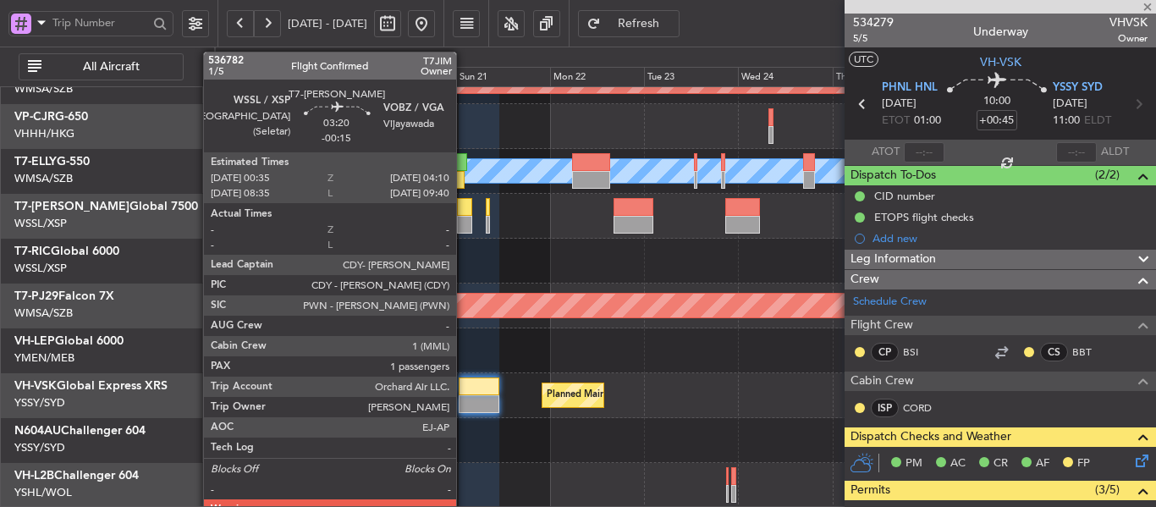
click at [464, 209] on div at bounding box center [464, 207] width 14 height 18
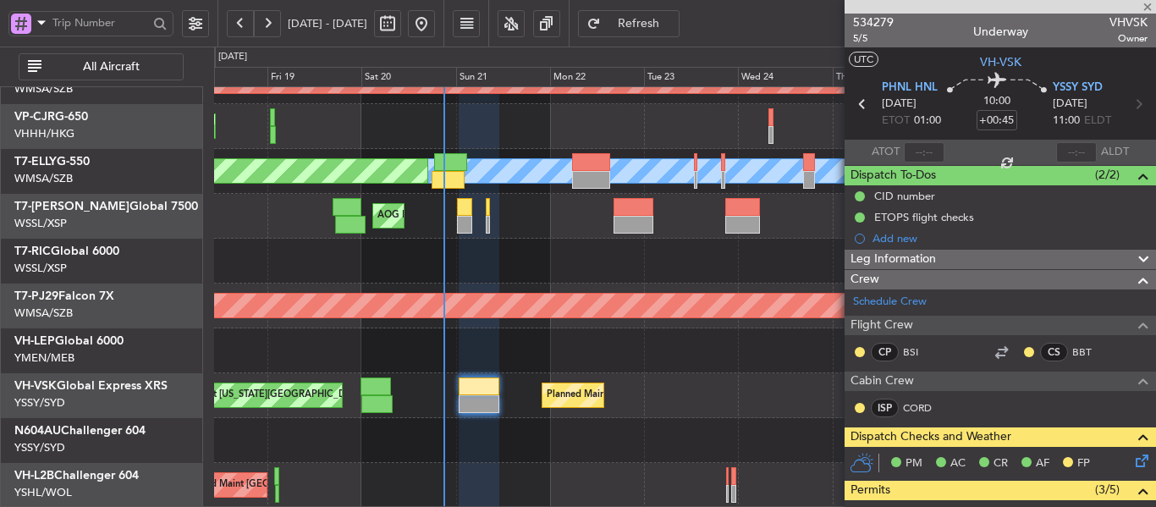
type input "-00:15"
type input "1"
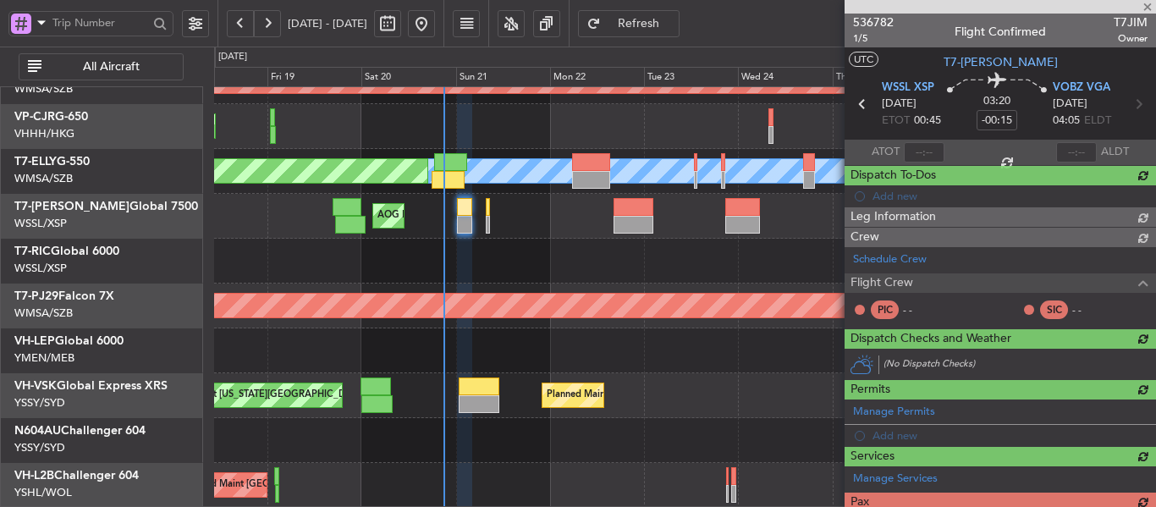
scroll to position [78, 0]
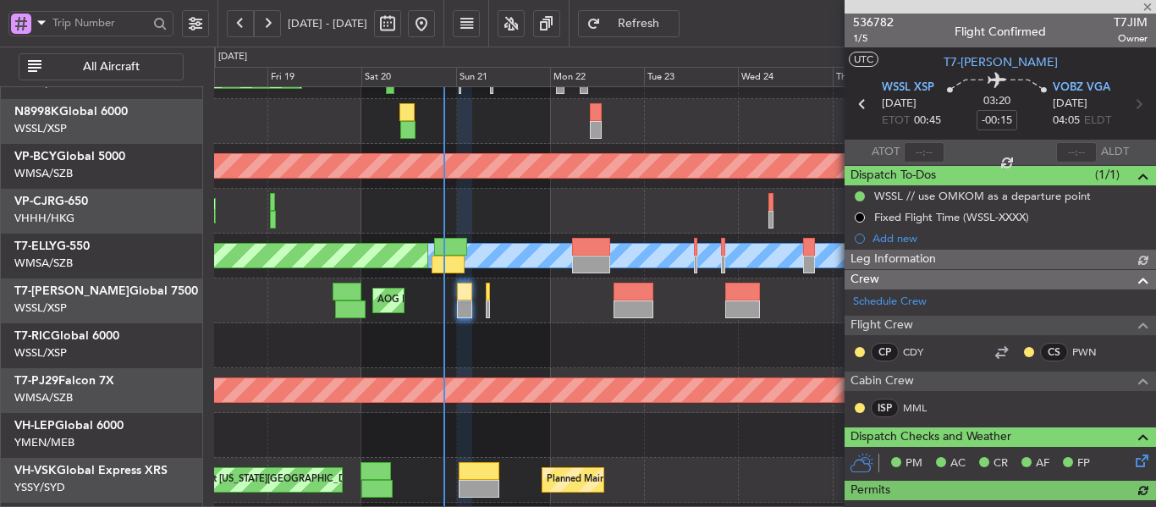
type input "[PERSON_NAME] (LEU)"
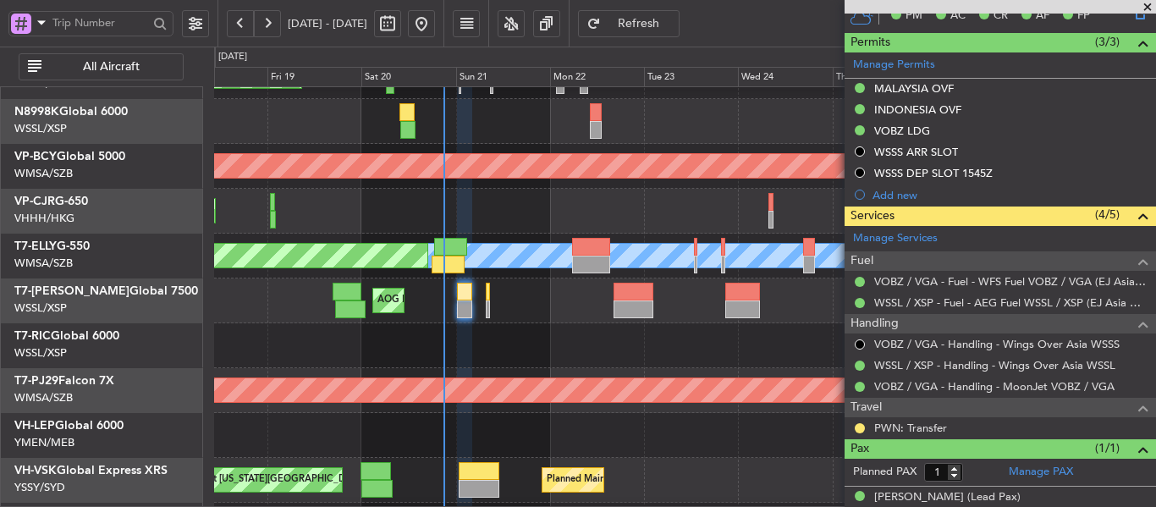
scroll to position [465, 0]
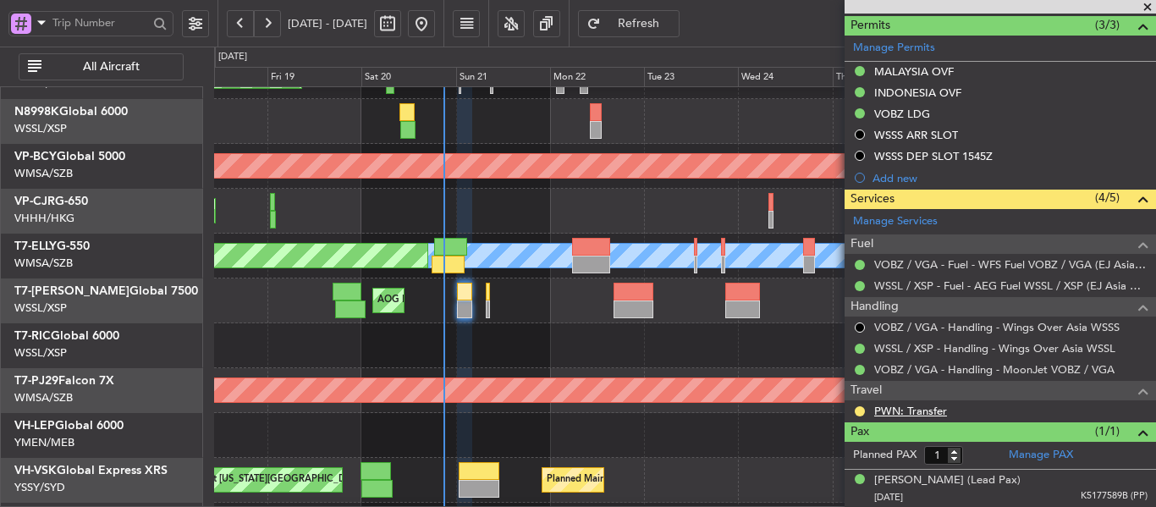
click at [921, 411] on link "PWN: Transfer" at bounding box center [911, 411] width 73 height 14
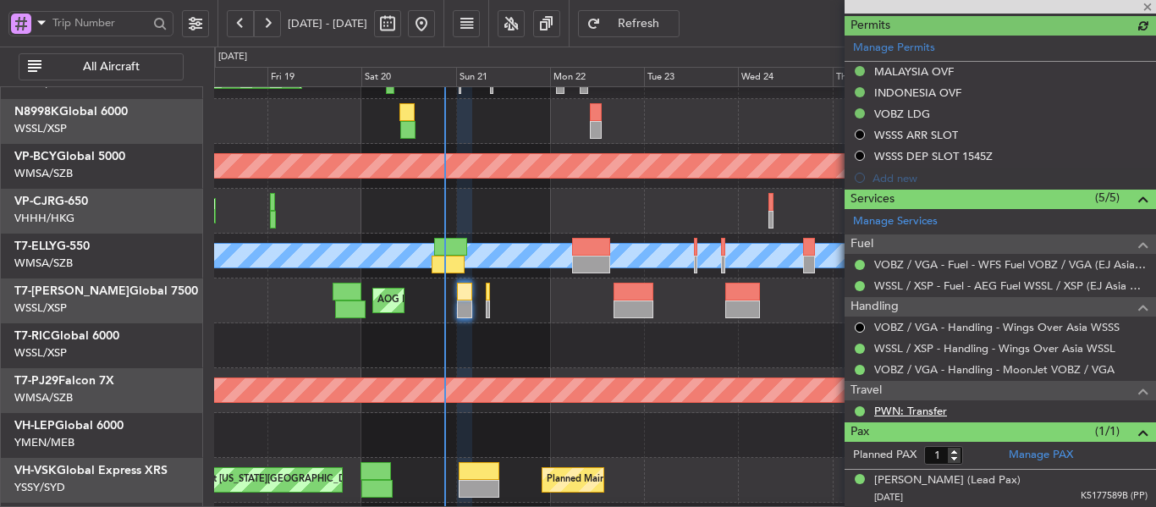
type input "[PERSON_NAME] (LEU)"
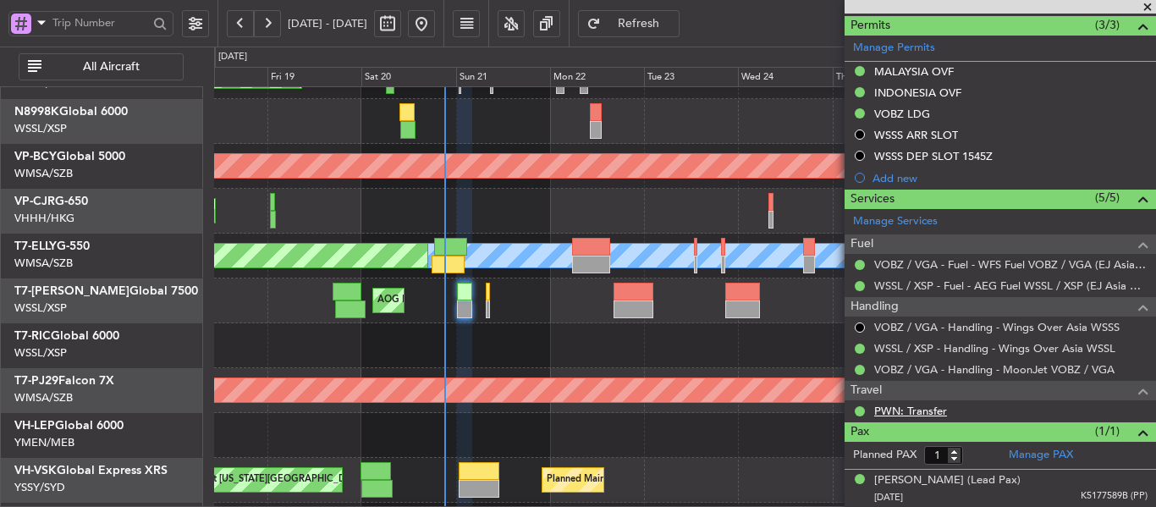
type input "[PERSON_NAME] (LEU)"
